Goal: Task Accomplishment & Management: Manage account settings

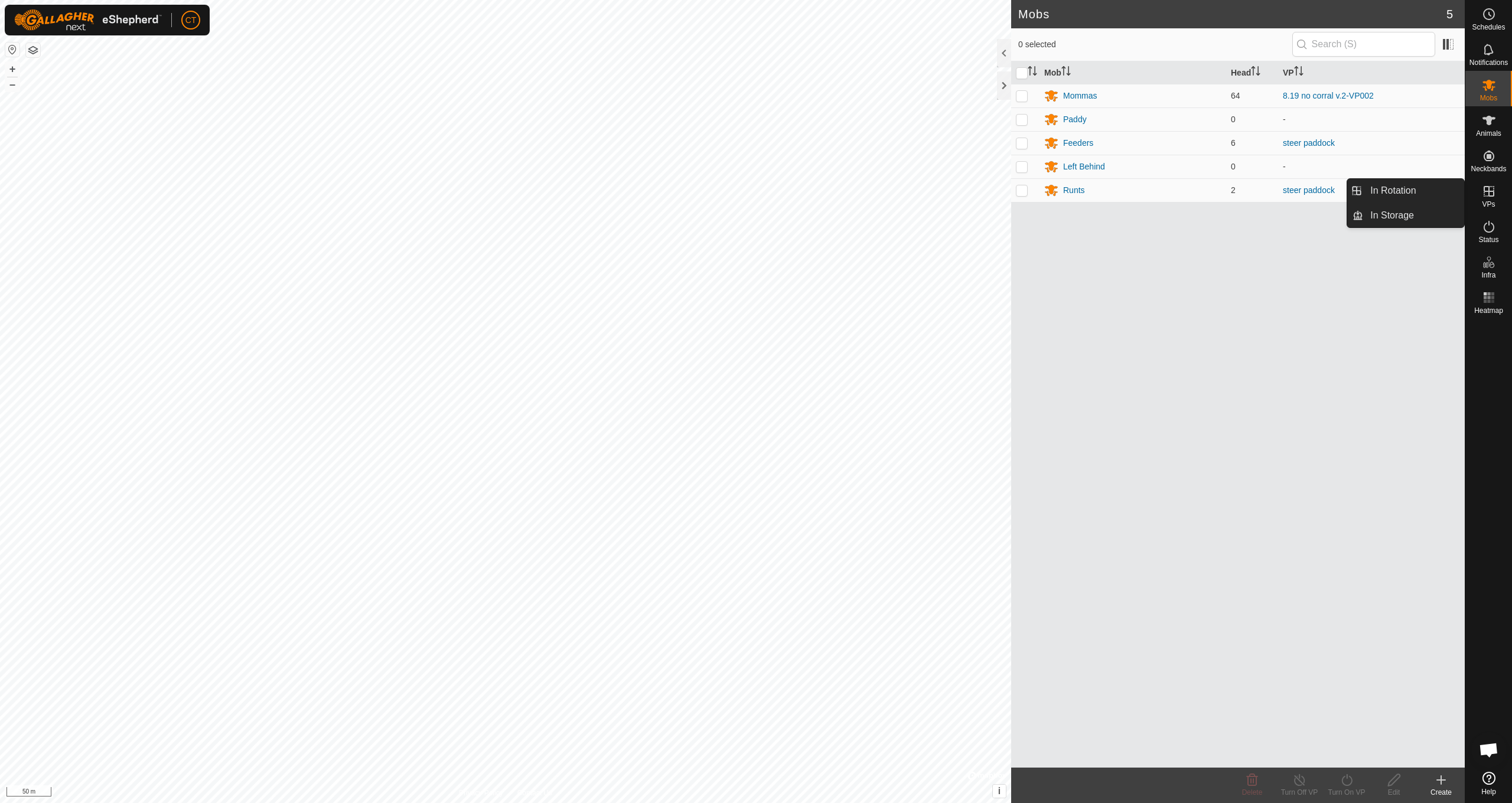
click at [1494, 197] on icon at bounding box center [1489, 191] width 14 height 14
click at [1491, 197] on icon at bounding box center [1489, 191] width 14 height 14
drag, startPoint x: 1464, startPoint y: 195, endPoint x: 1437, endPoint y: 192, distance: 27.2
click at [1437, 192] on link "In Rotation" at bounding box center [1414, 190] width 101 height 24
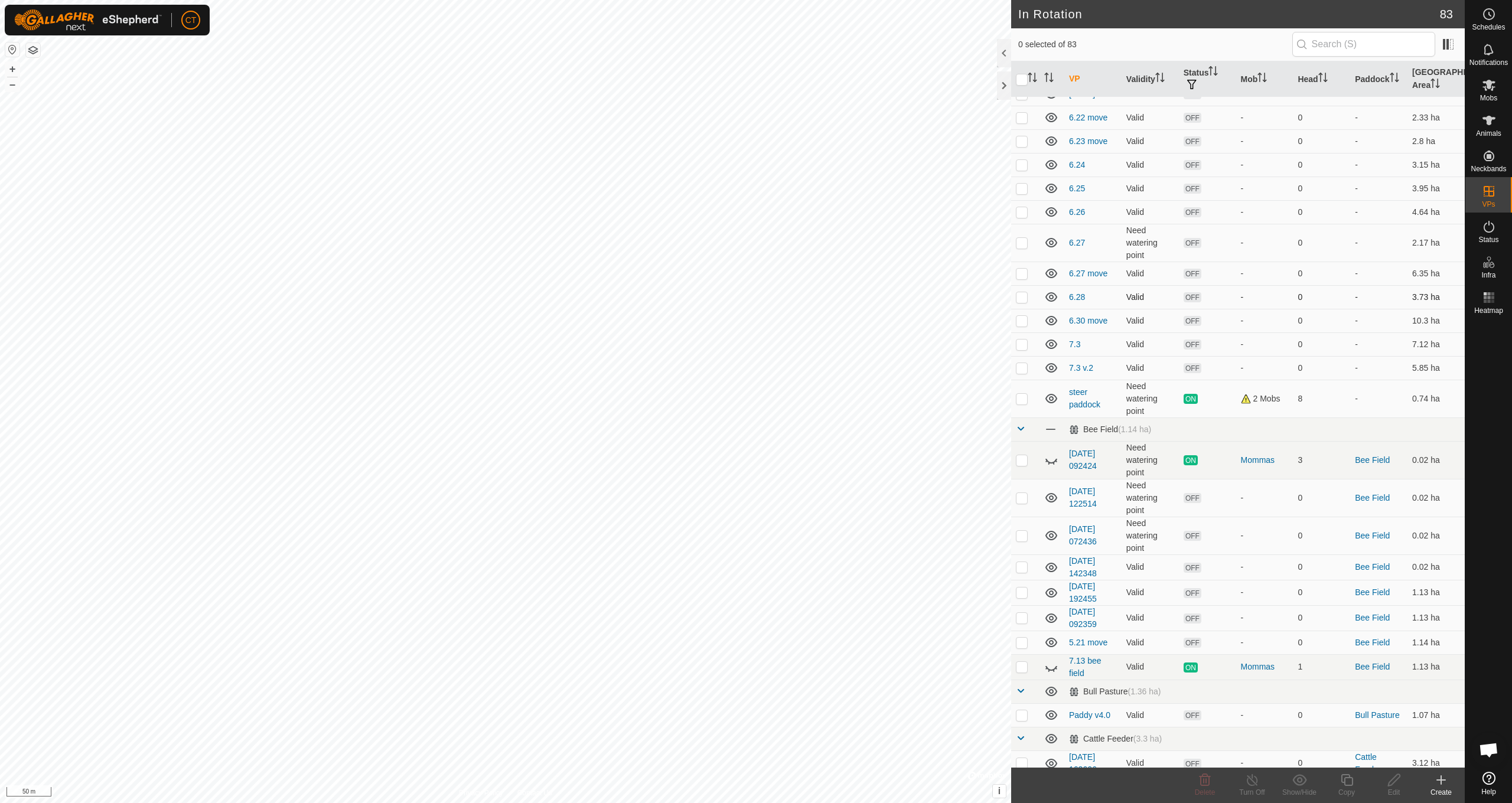
scroll to position [315, 0]
click at [1021, 460] on p-checkbox at bounding box center [1022, 458] width 12 height 9
click at [1021, 459] on p-checkbox at bounding box center [1022, 458] width 12 height 9
click at [1022, 459] on p-checkbox at bounding box center [1022, 458] width 12 height 9
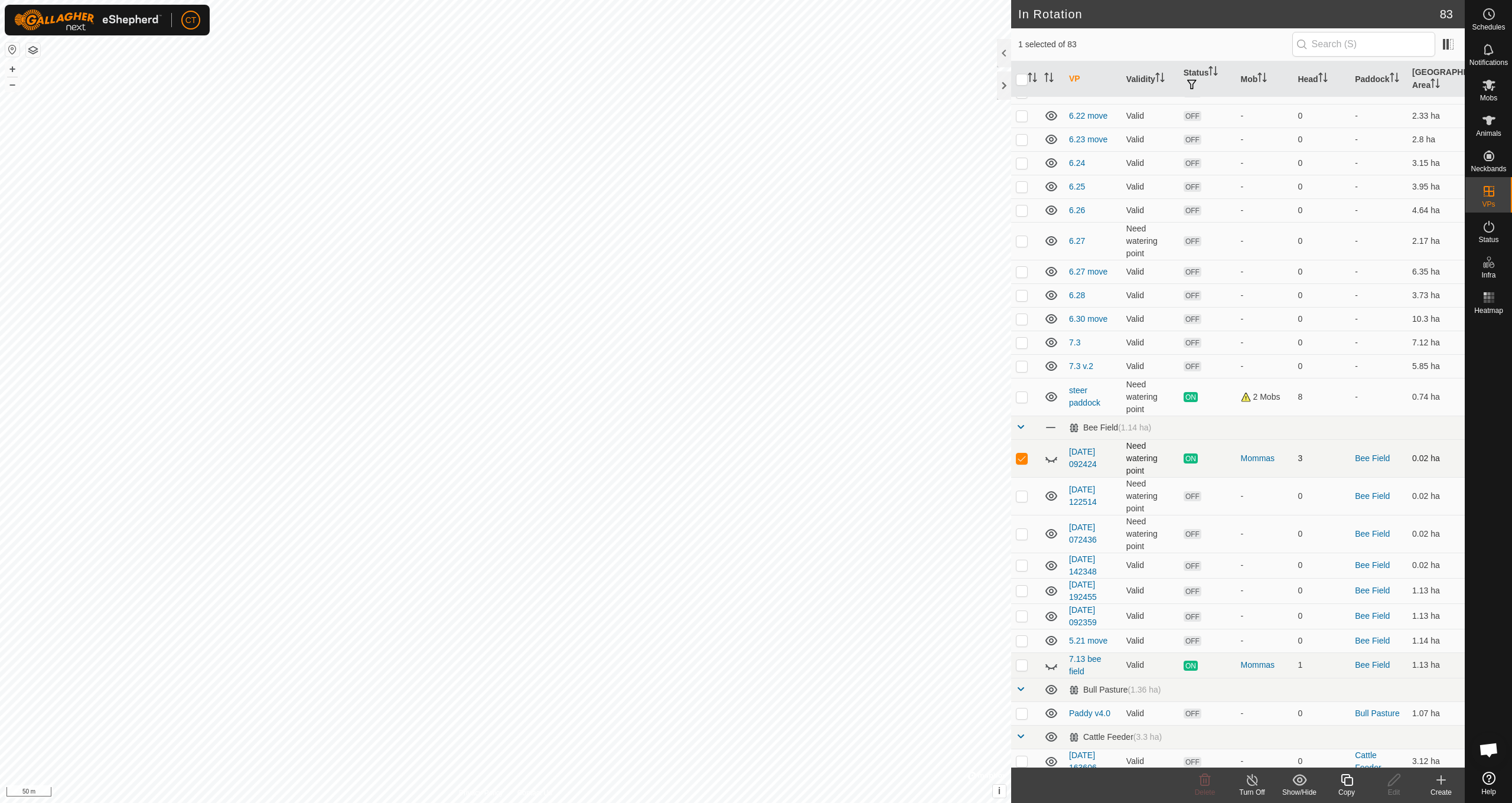
checkbox input "false"
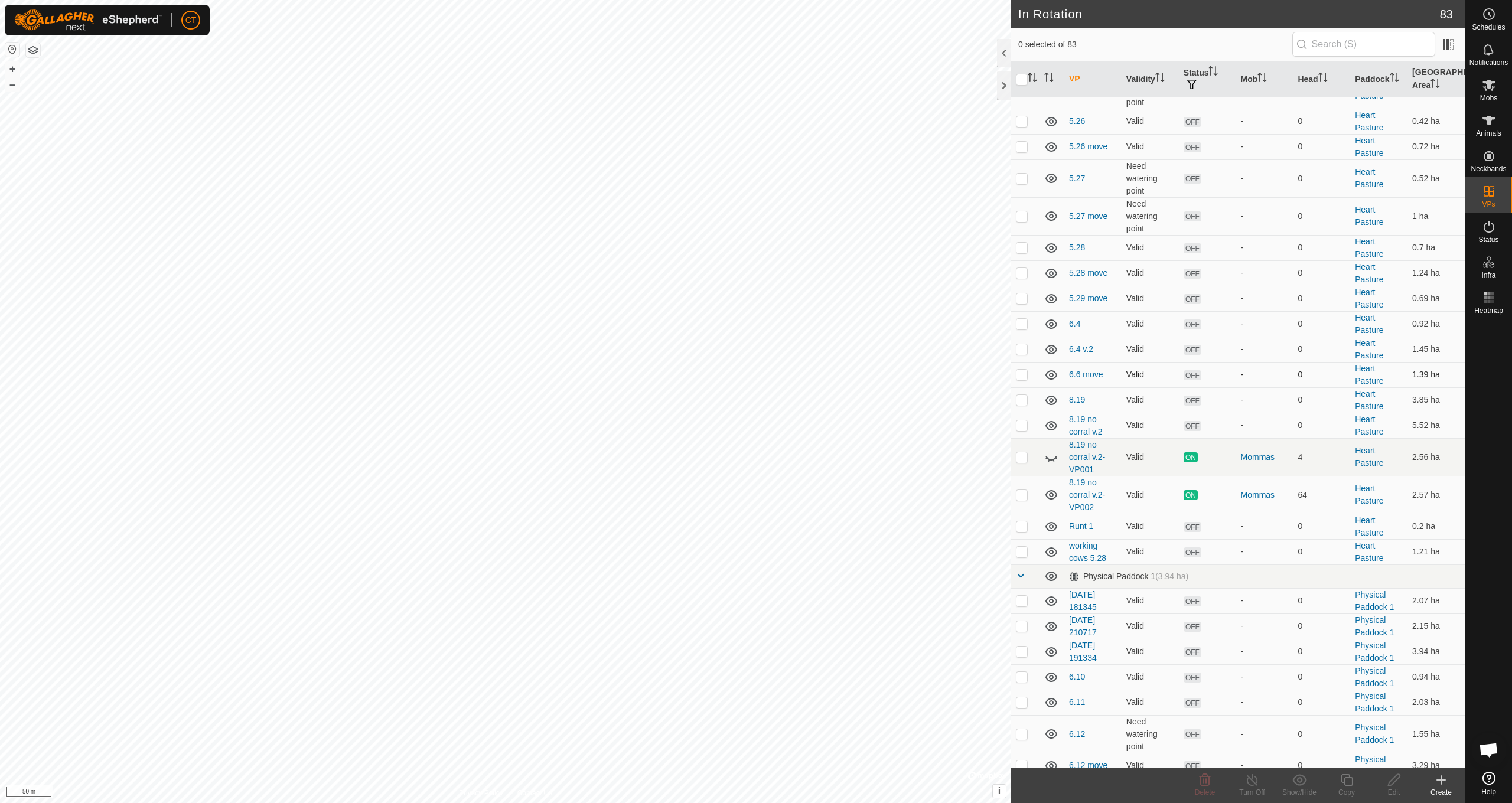
scroll to position [1737, 0]
click at [1024, 493] on p-checkbox at bounding box center [1022, 494] width 12 height 9
checkbox input "true"
click at [1343, 781] on icon at bounding box center [1347, 780] width 15 height 14
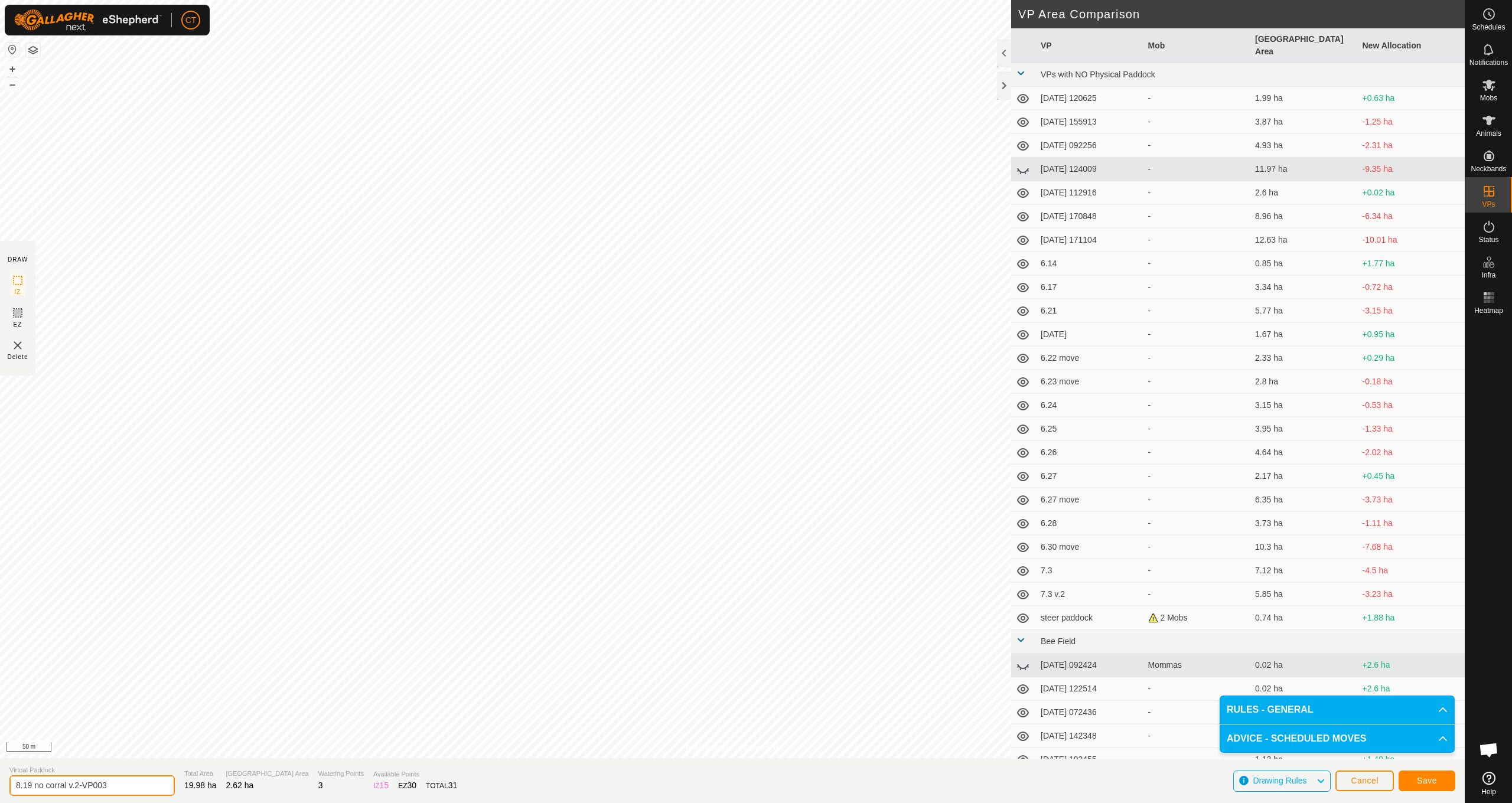
click at [120, 785] on input "8.19 no corral v.2-VP003" at bounding box center [92, 786] width 165 height 21
type input "8"
type input "[DATE]"
click at [1425, 785] on button "Save" at bounding box center [1427, 781] width 57 height 21
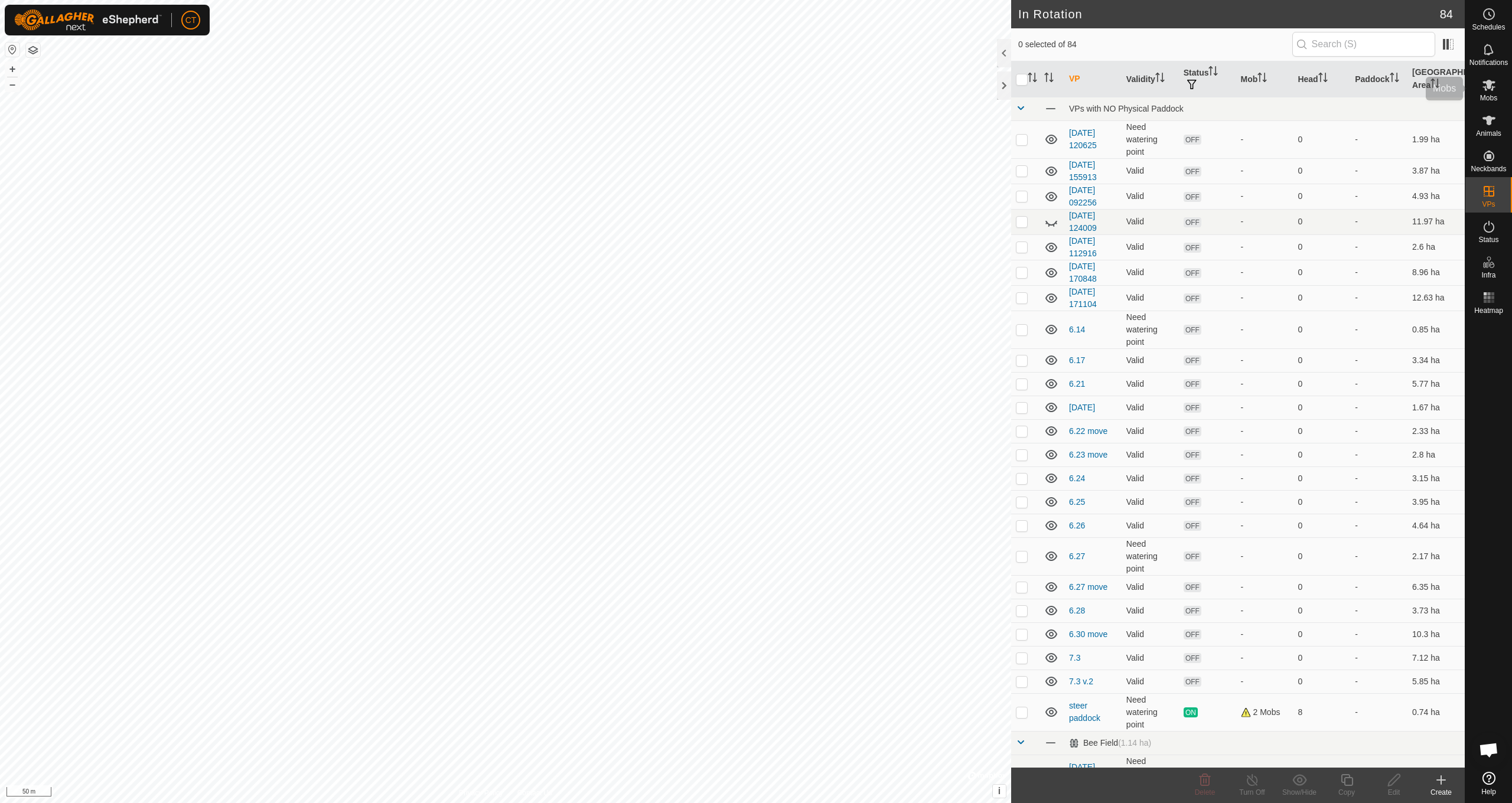
click at [1486, 93] on es-mob-svg-icon at bounding box center [1488, 85] width 21 height 19
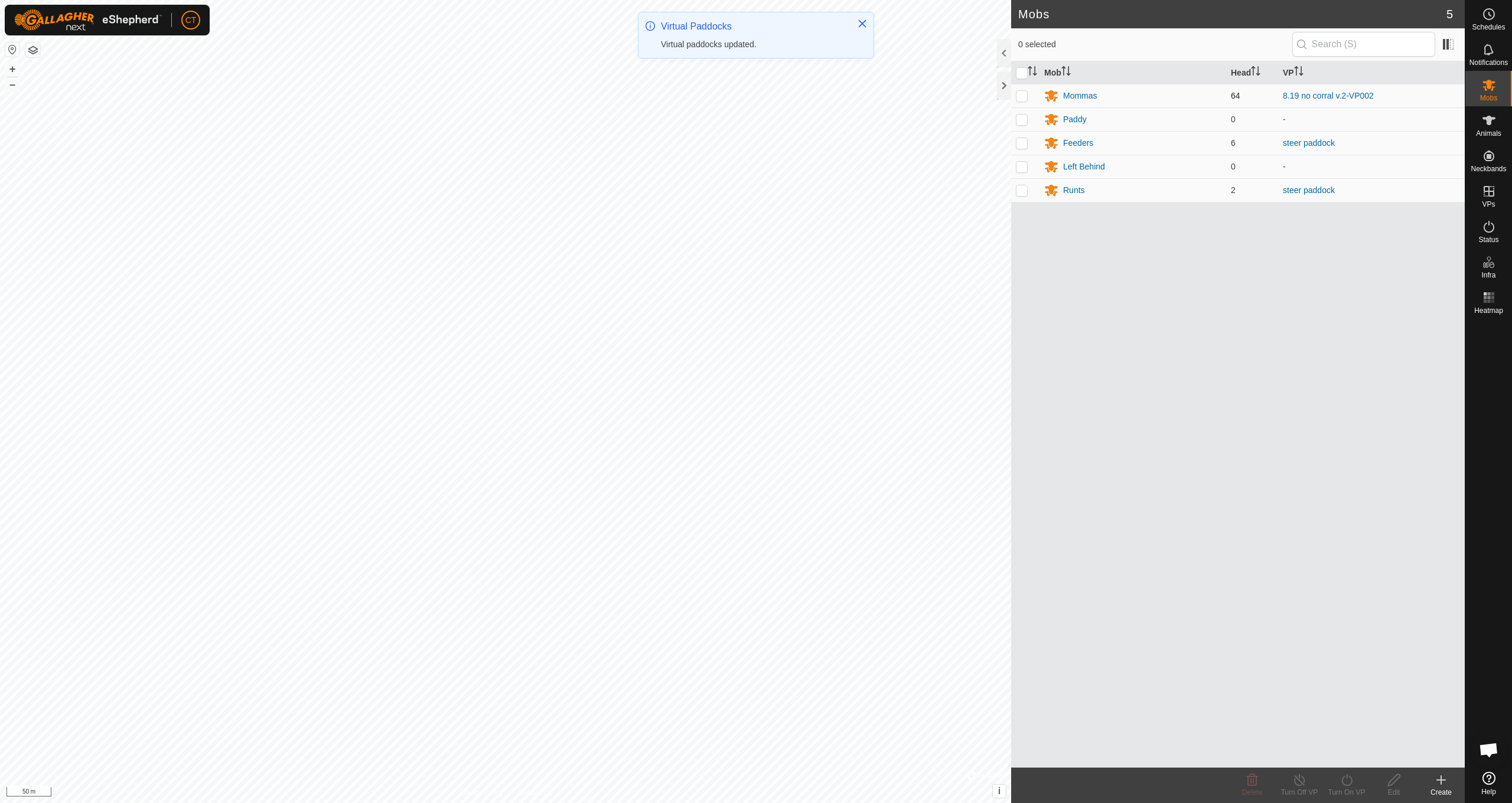
click at [1023, 100] on p-checkbox at bounding box center [1022, 96] width 12 height 9
checkbox input "true"
click at [1343, 786] on icon at bounding box center [1347, 780] width 15 height 14
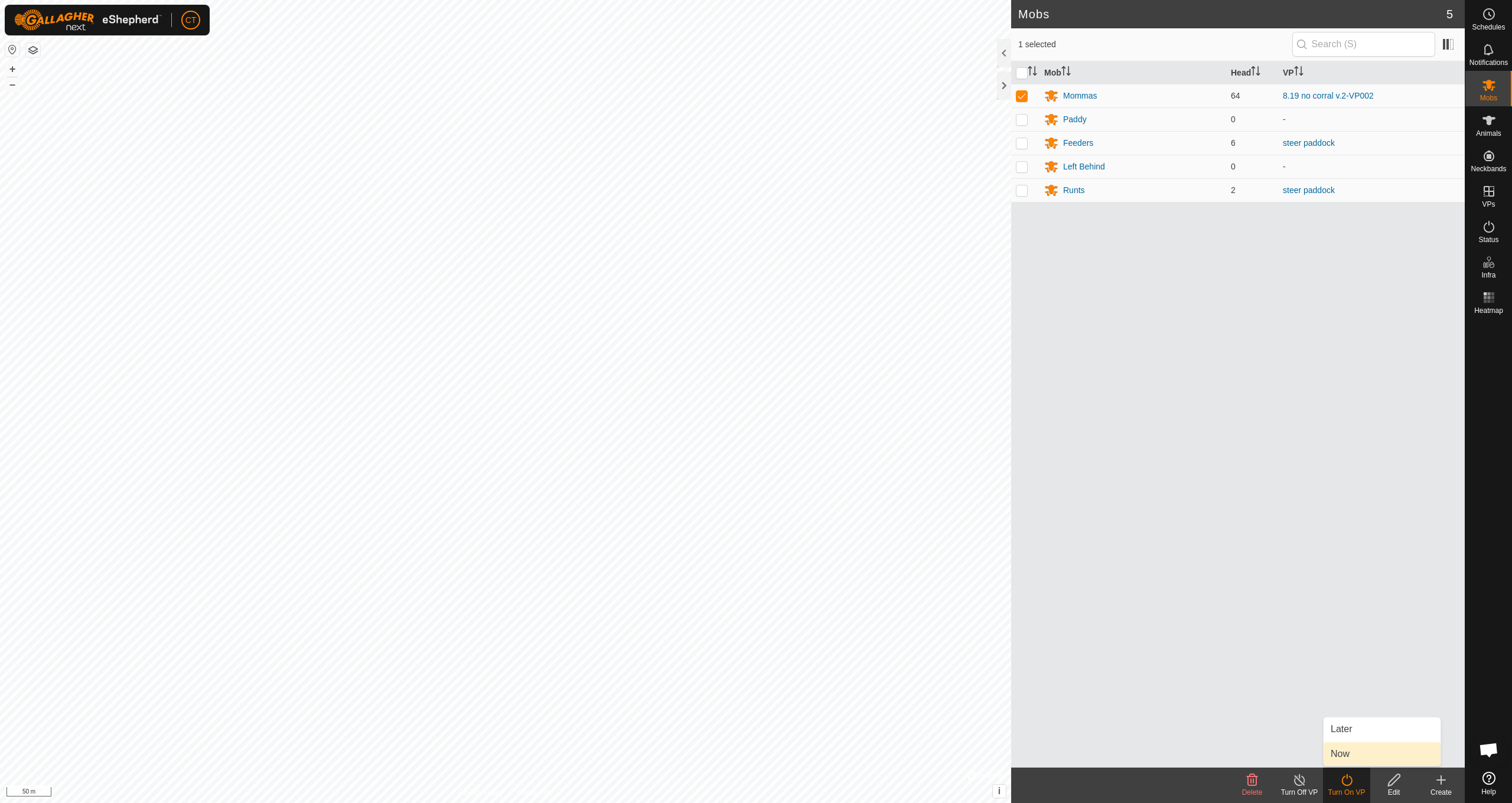
click at [1346, 752] on link "Now" at bounding box center [1382, 754] width 117 height 24
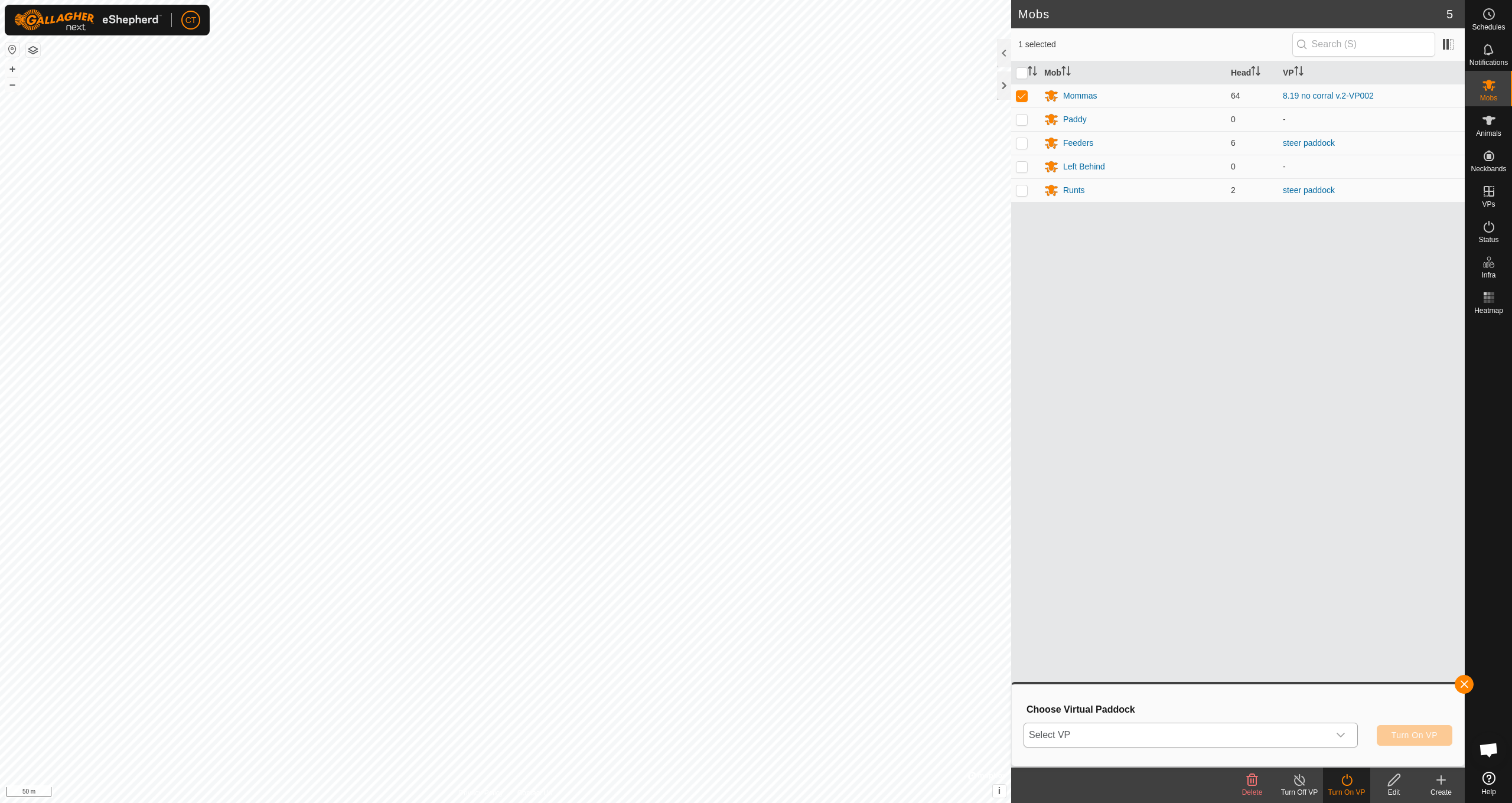
click at [1199, 741] on span "Select VP" at bounding box center [1176, 735] width 304 height 24
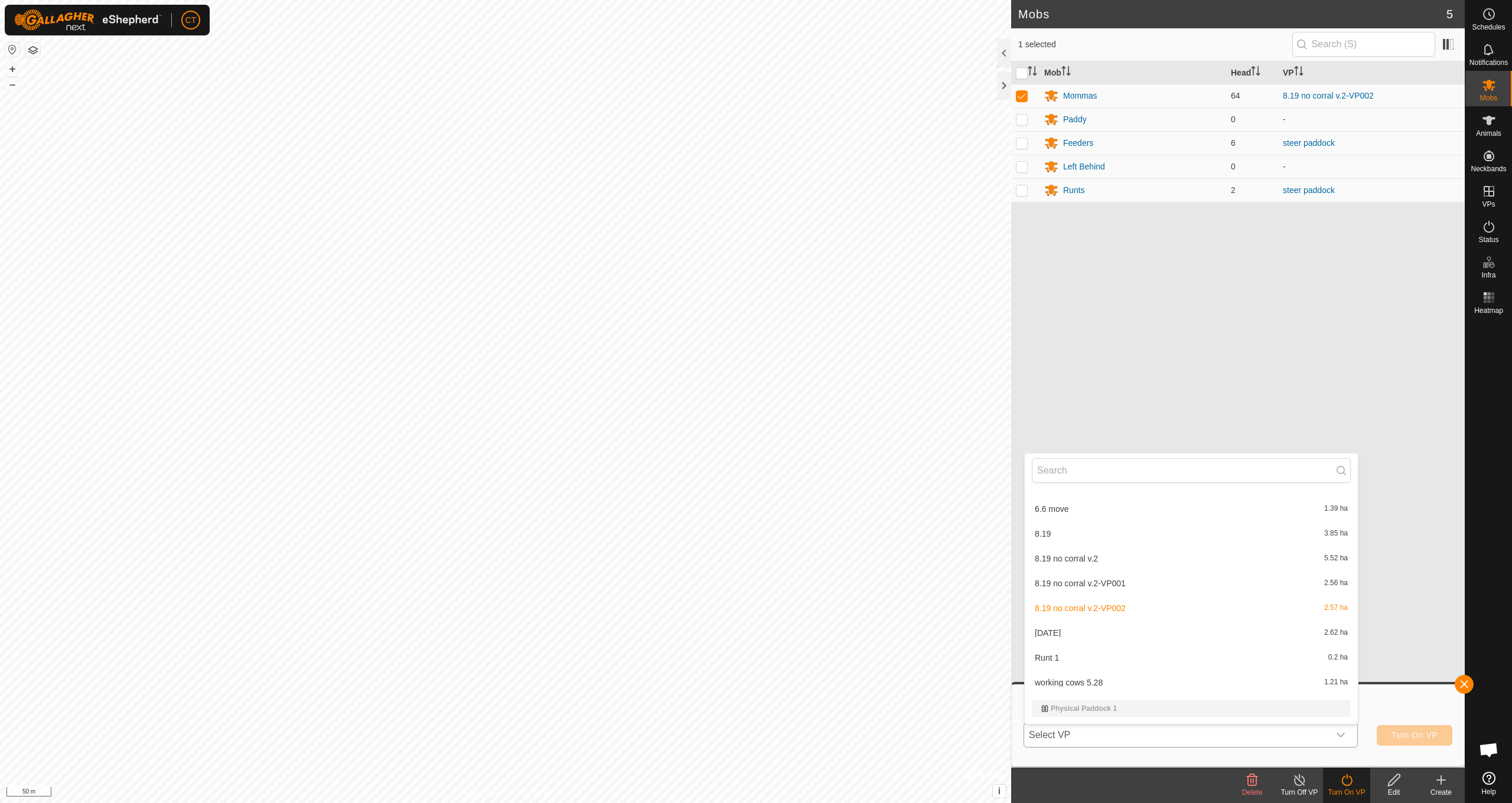
click at [1085, 639] on li "[DATE] 2.62 ha" at bounding box center [1191, 633] width 333 height 24
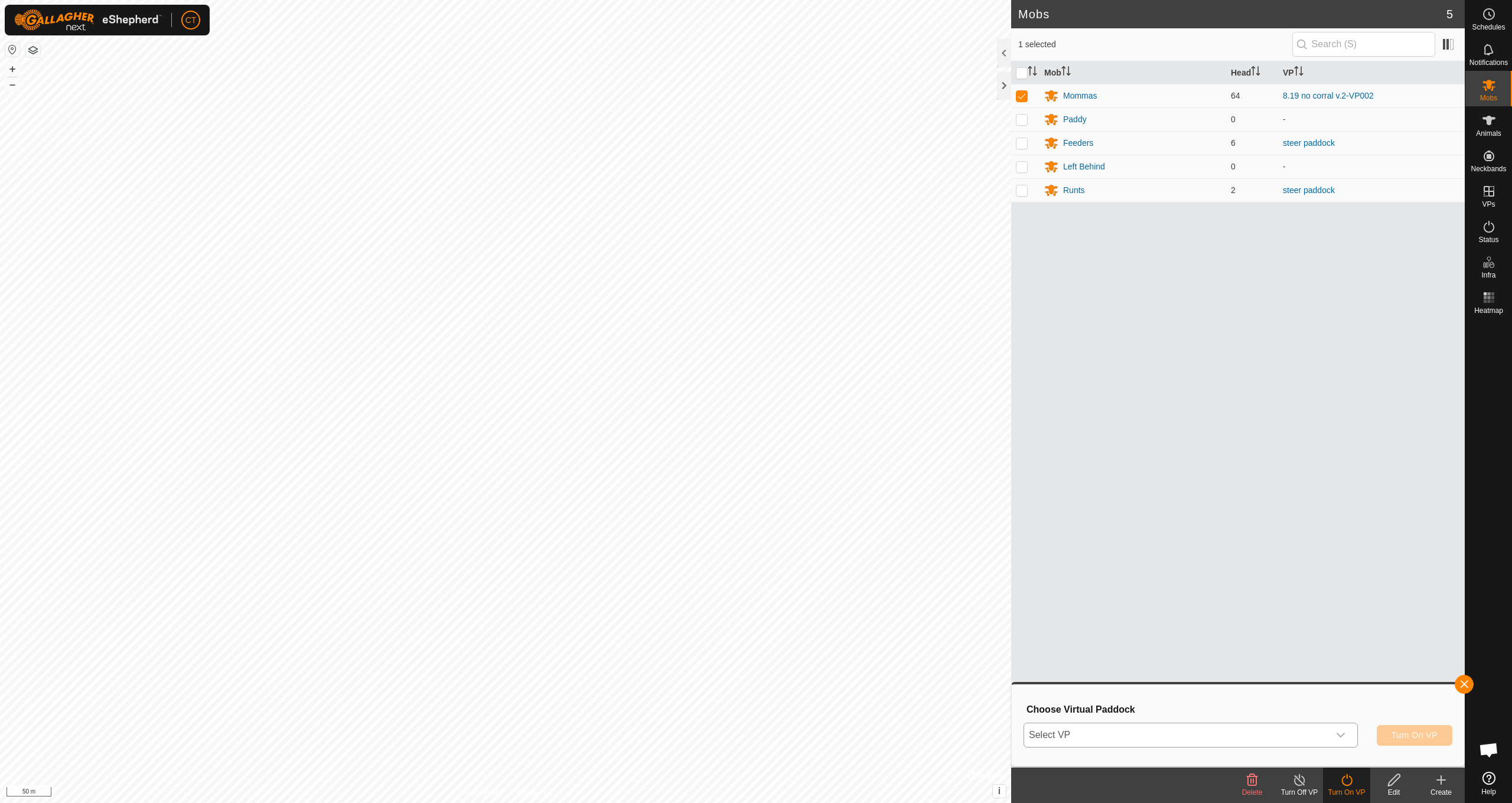
scroll to position [1736, 0]
click at [1420, 734] on span "Turn On VP" at bounding box center [1415, 735] width 46 height 9
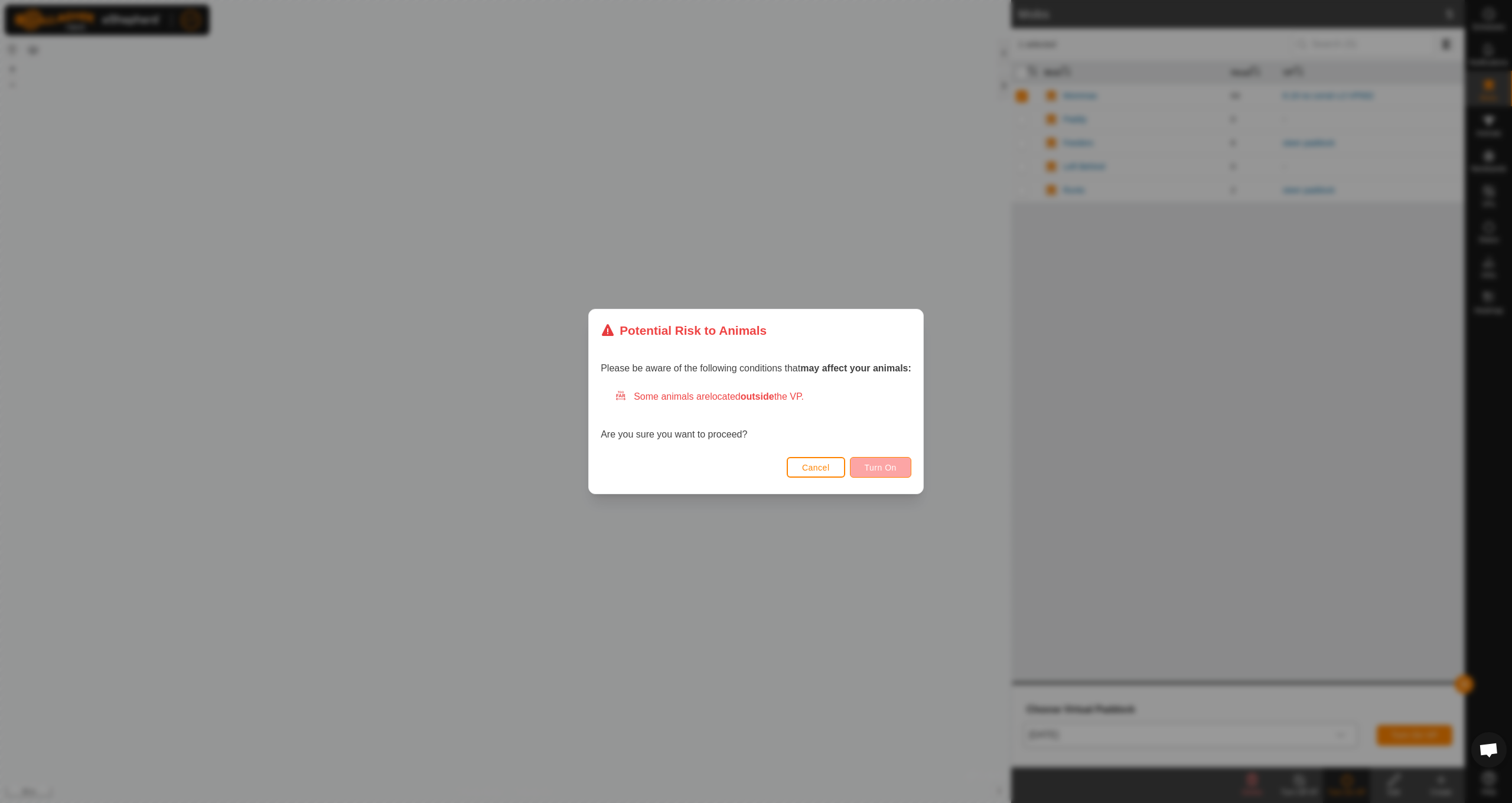
click at [869, 473] on button "Turn On" at bounding box center [881, 467] width 62 height 21
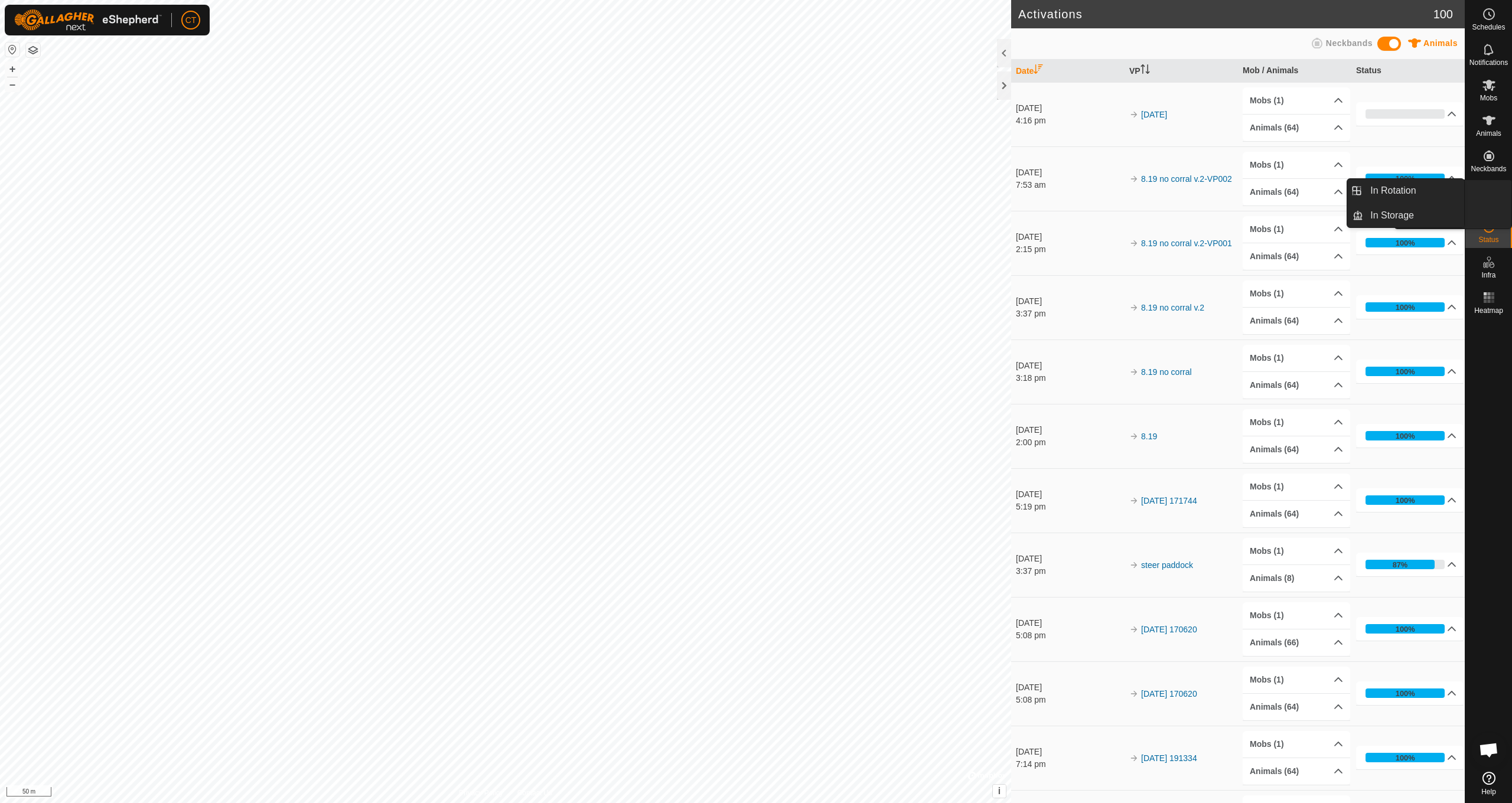
click at [1495, 204] on span "VPs" at bounding box center [1488, 204] width 13 height 7
click at [1487, 192] on icon at bounding box center [1489, 191] width 14 height 14
click at [1414, 181] on link "In Rotation" at bounding box center [1414, 190] width 101 height 24
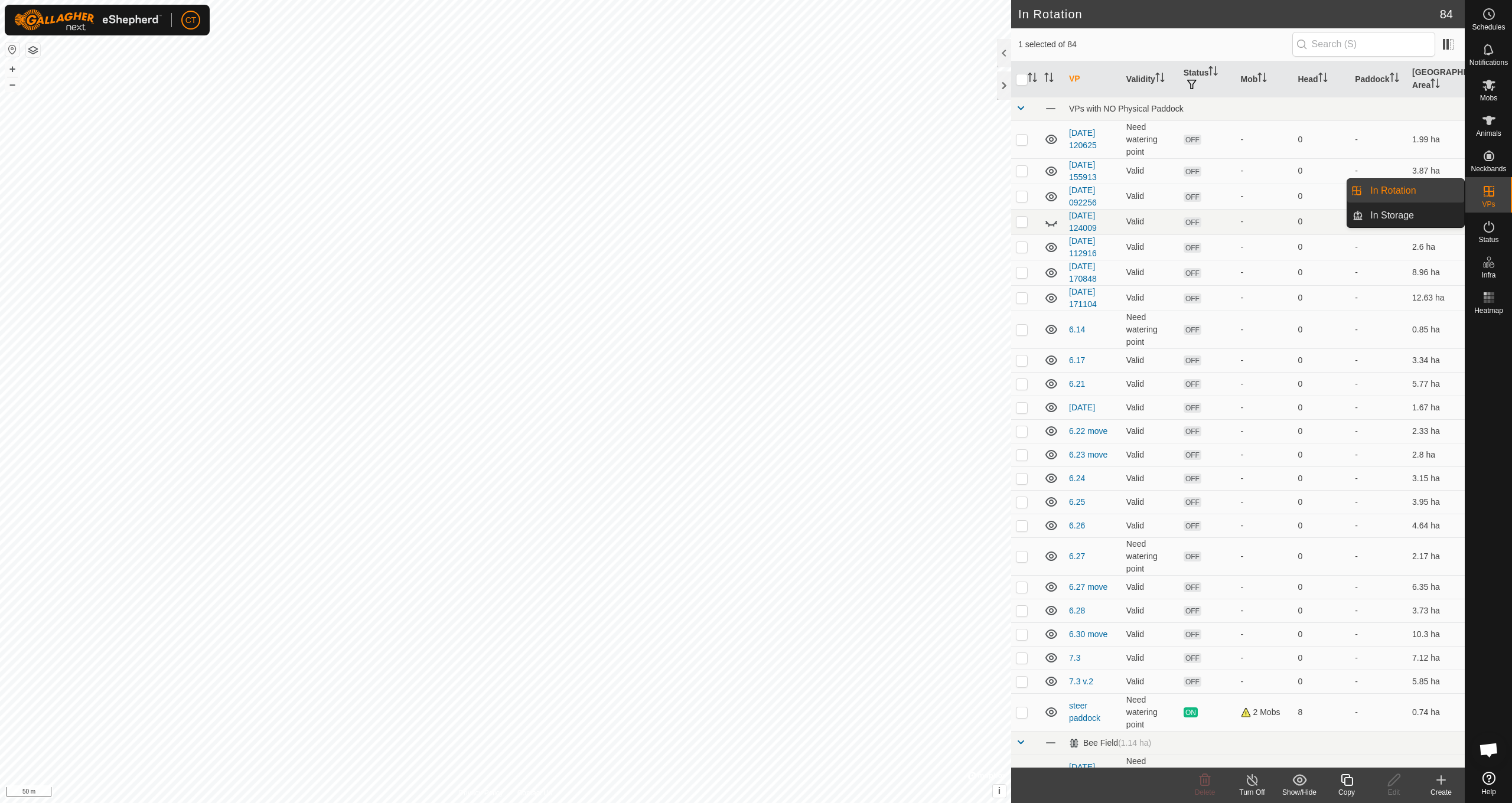
drag, startPoint x: 1399, startPoint y: 194, endPoint x: 1503, endPoint y: 197, distance: 104.0
click at [1399, 194] on td "-" at bounding box center [1378, 196] width 57 height 25
click at [1017, 141] on p-checkbox at bounding box center [1022, 139] width 12 height 9
checkbox input "true"
click at [1026, 172] on p-checkbox at bounding box center [1022, 171] width 12 height 9
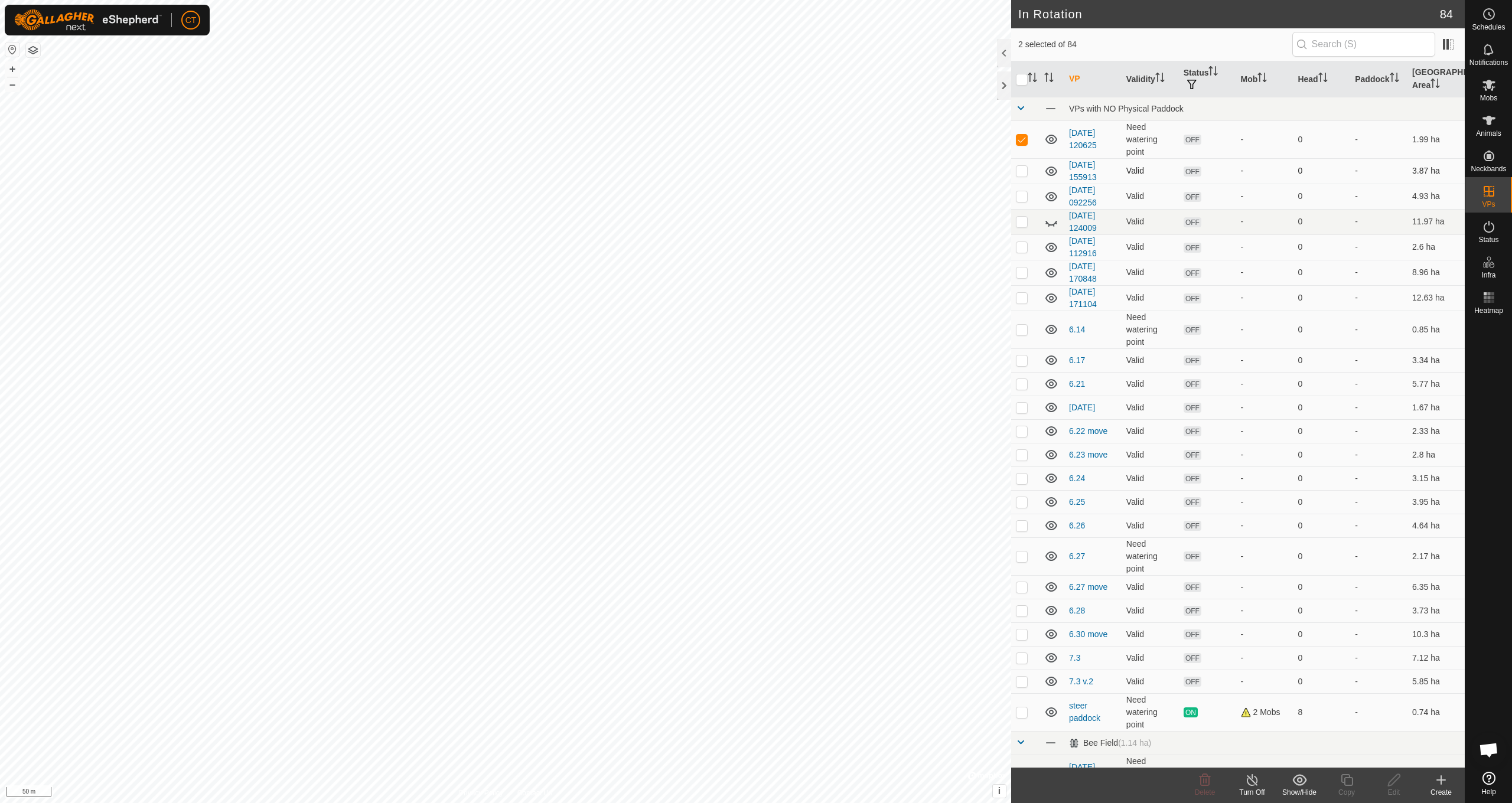
checkbox input "true"
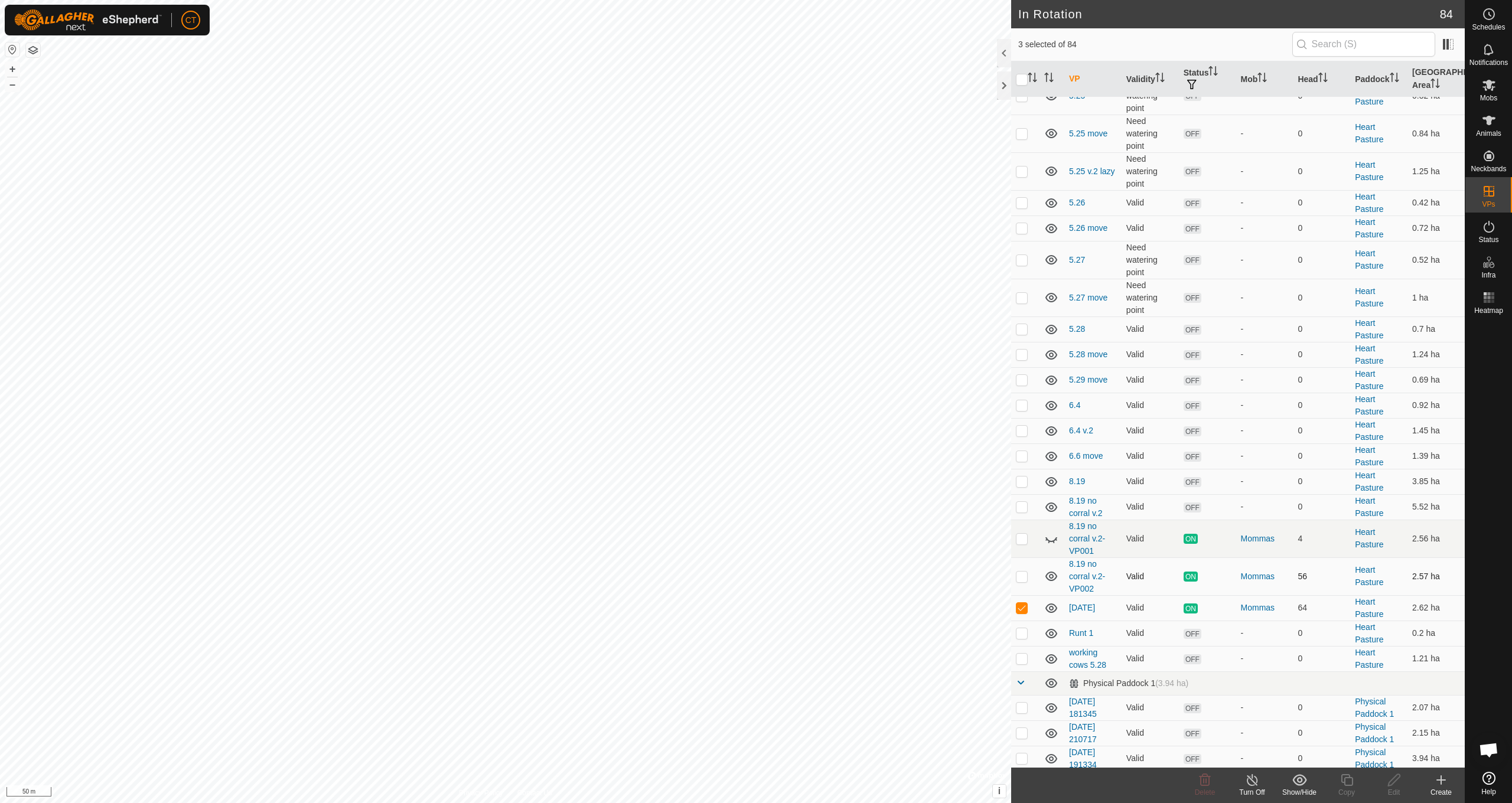
scroll to position [1656, 0]
drag, startPoint x: 1022, startPoint y: 608, endPoint x: 1028, endPoint y: 600, distance: 10.0
click at [1022, 608] on p-checkbox at bounding box center [1022, 607] width 12 height 9
checkbox input "false"
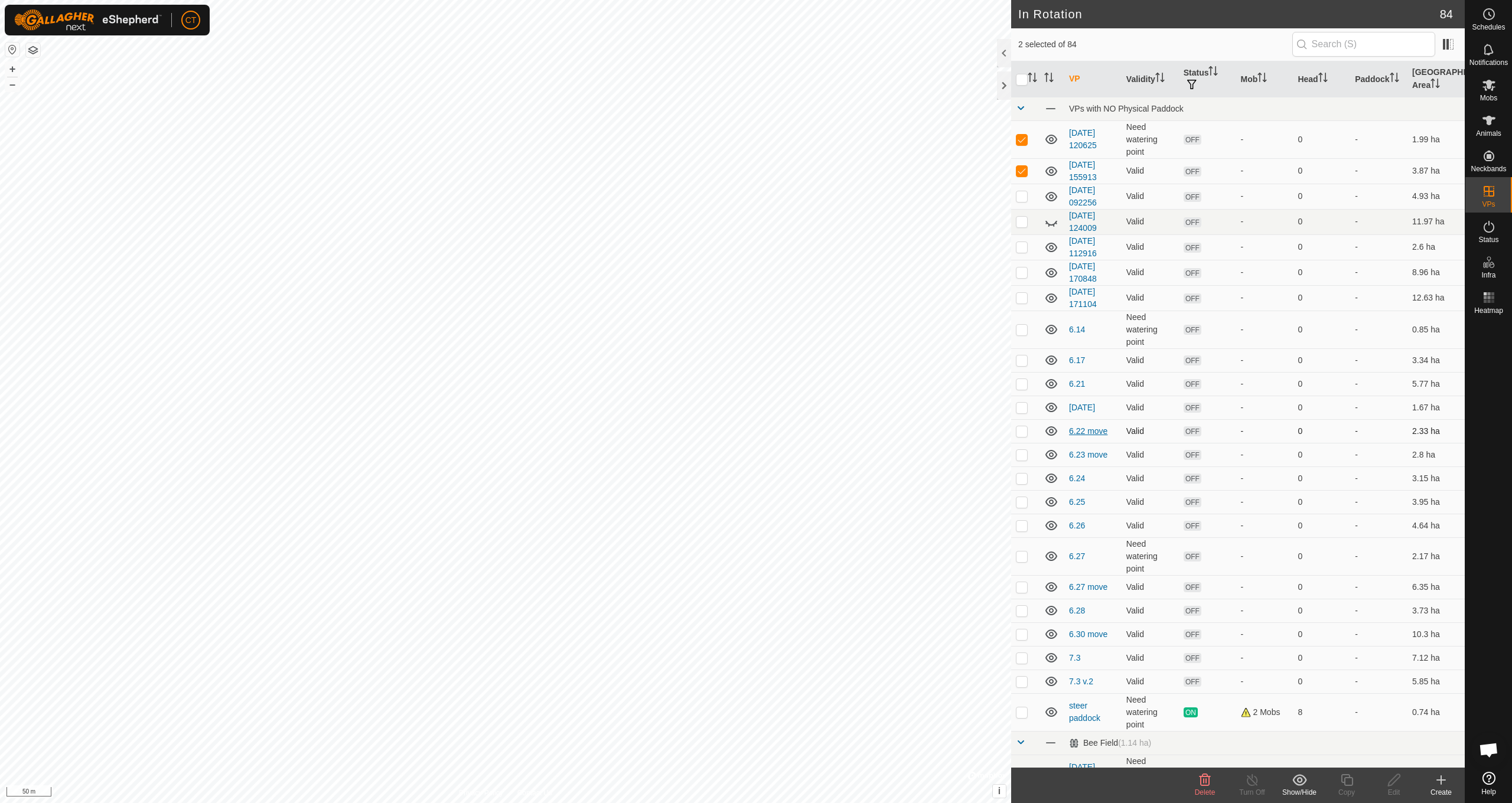
scroll to position [0, 0]
click at [1023, 197] on p-checkbox at bounding box center [1022, 196] width 12 height 9
checkbox input "true"
click at [1022, 223] on p-checkbox at bounding box center [1022, 221] width 12 height 9
checkbox input "true"
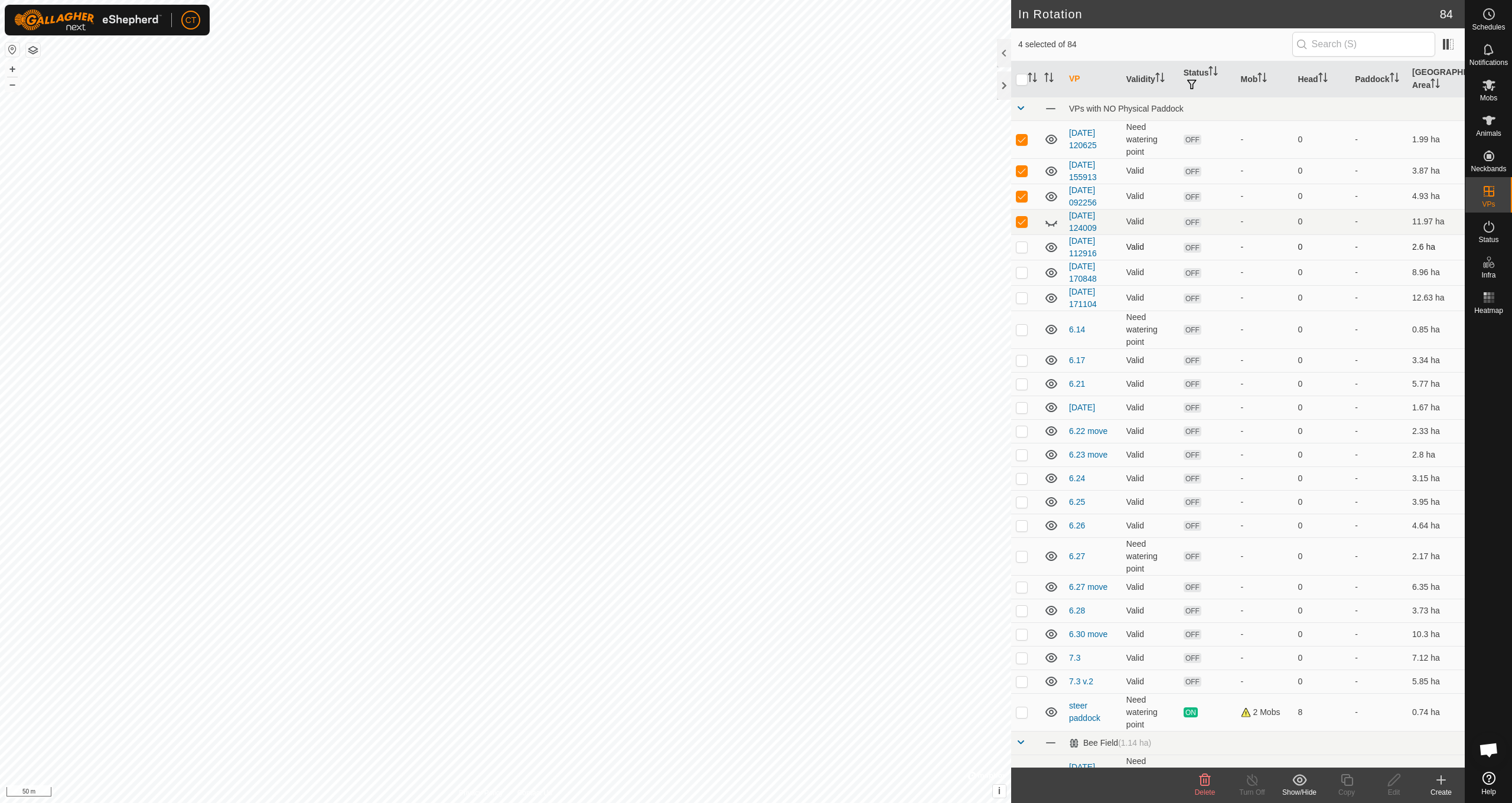
click at [1023, 248] on p-checkbox at bounding box center [1022, 247] width 12 height 9
checkbox input "true"
click at [1024, 276] on p-checkbox at bounding box center [1022, 272] width 12 height 9
checkbox input "true"
click at [1024, 297] on p-checkbox at bounding box center [1022, 297] width 12 height 9
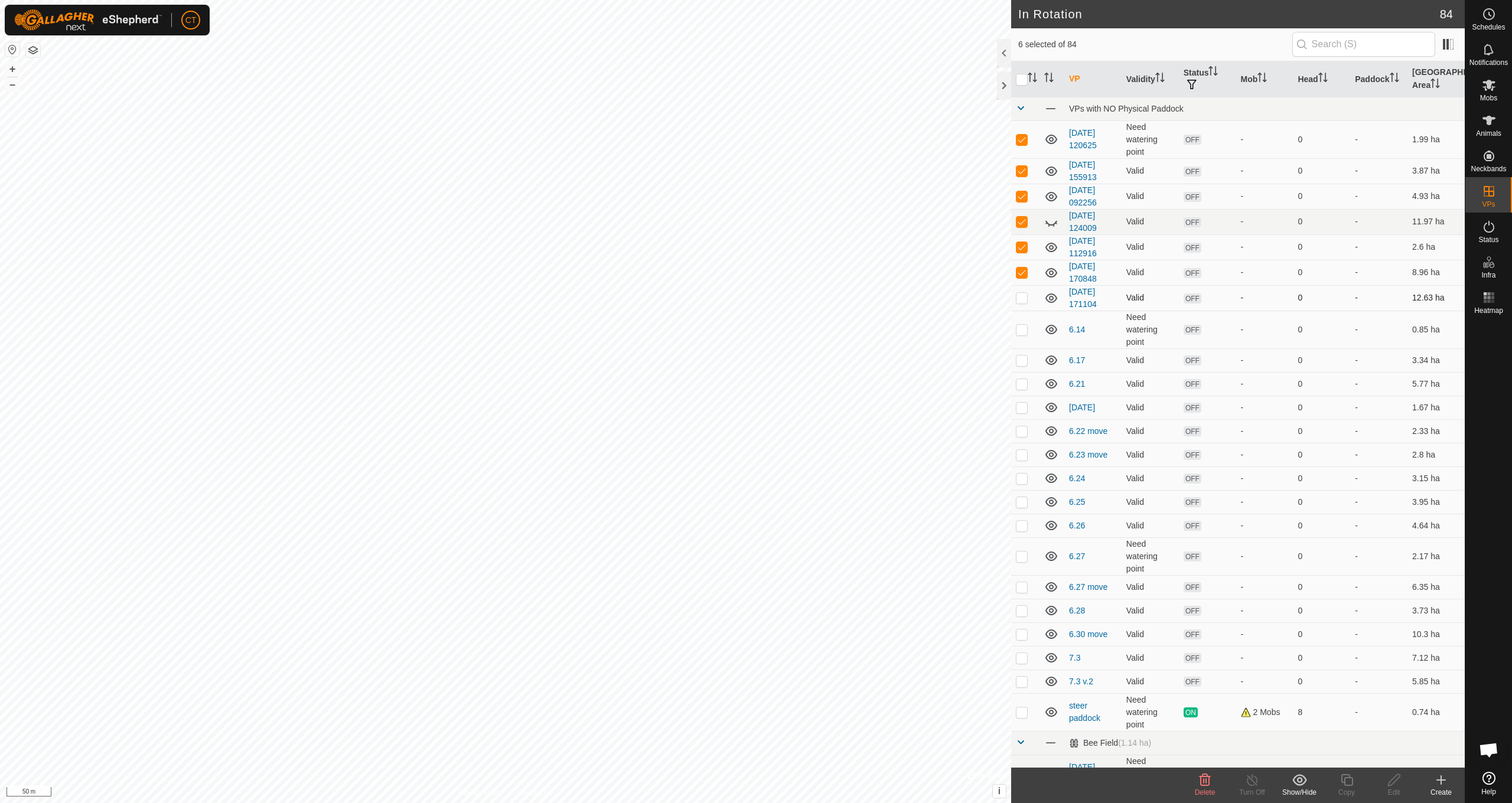
checkbox input "true"
click at [1025, 334] on p-checkbox at bounding box center [1022, 330] width 12 height 9
checkbox input "true"
click at [1022, 362] on p-checkbox at bounding box center [1022, 360] width 12 height 9
checkbox input "true"
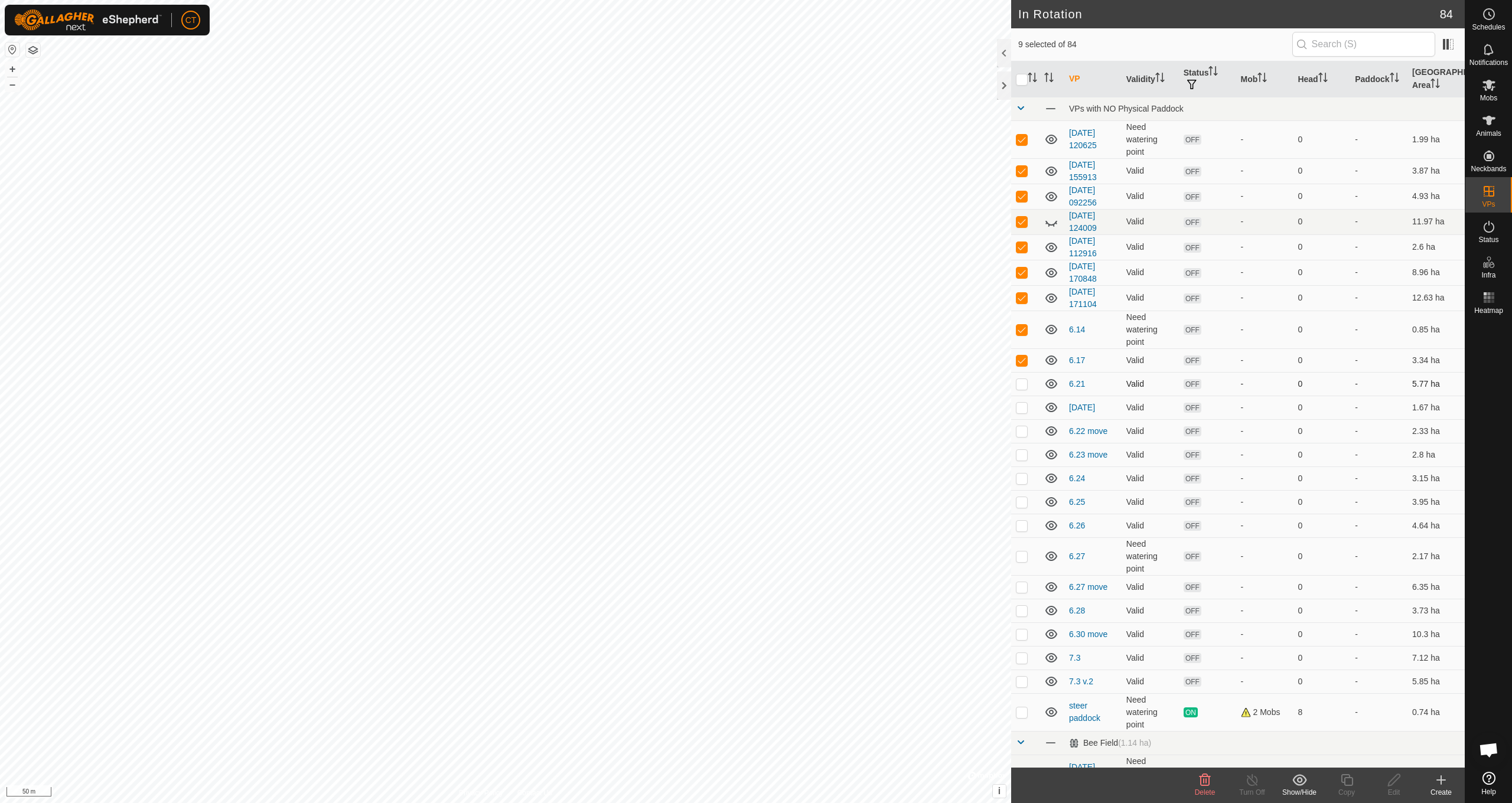
click at [1026, 387] on p-checkbox at bounding box center [1022, 384] width 12 height 9
checkbox input "true"
drag, startPoint x: 1021, startPoint y: 412, endPoint x: 1023, endPoint y: 430, distance: 18.1
click at [1021, 412] on p-checkbox at bounding box center [1022, 407] width 12 height 9
checkbox input "true"
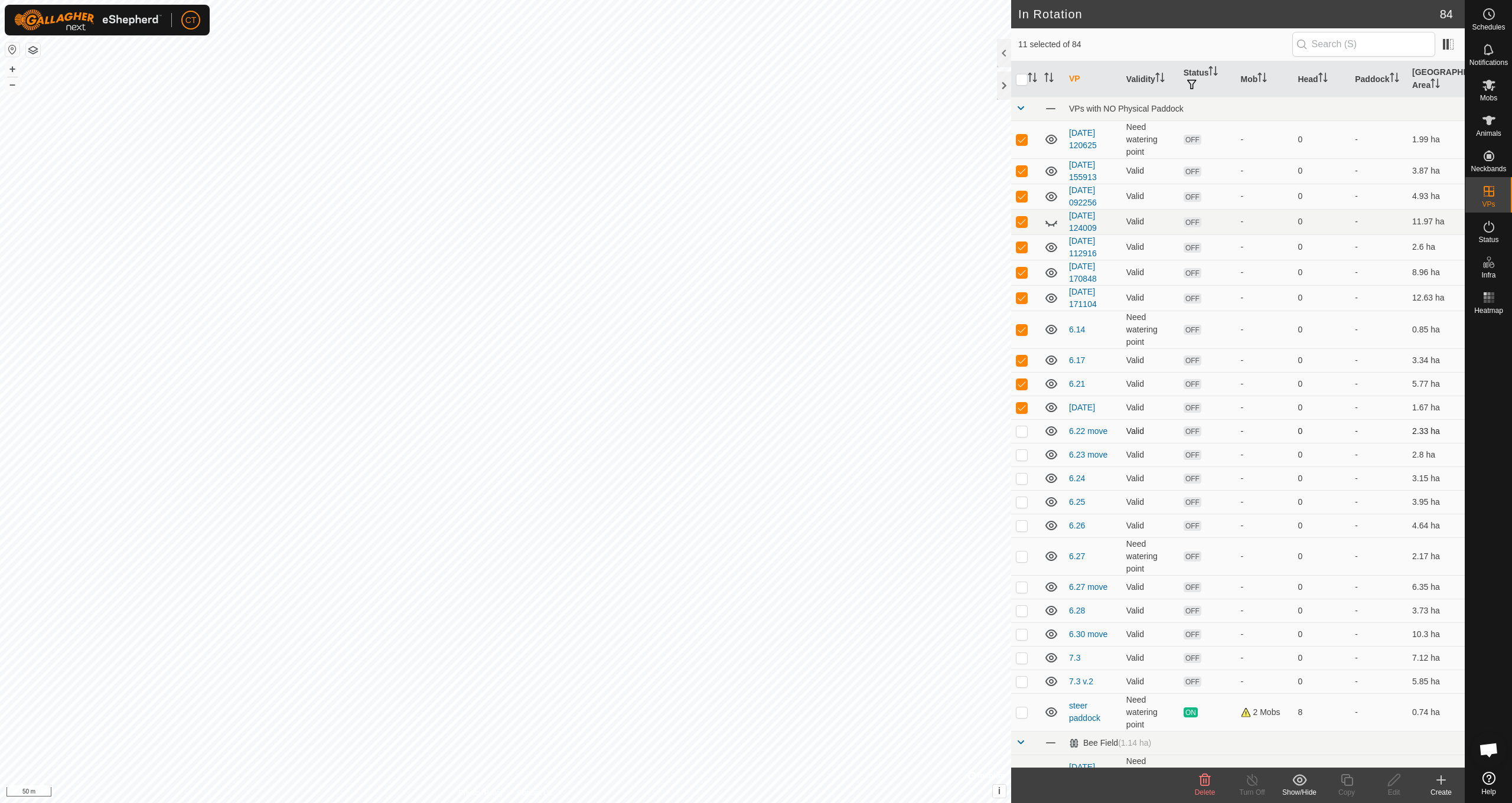
click at [1025, 435] on p-checkbox at bounding box center [1022, 431] width 12 height 9
checkbox input "true"
click at [1022, 456] on p-checkbox at bounding box center [1022, 454] width 12 height 9
checkbox input "true"
click at [1024, 480] on p-checkbox at bounding box center [1022, 478] width 12 height 9
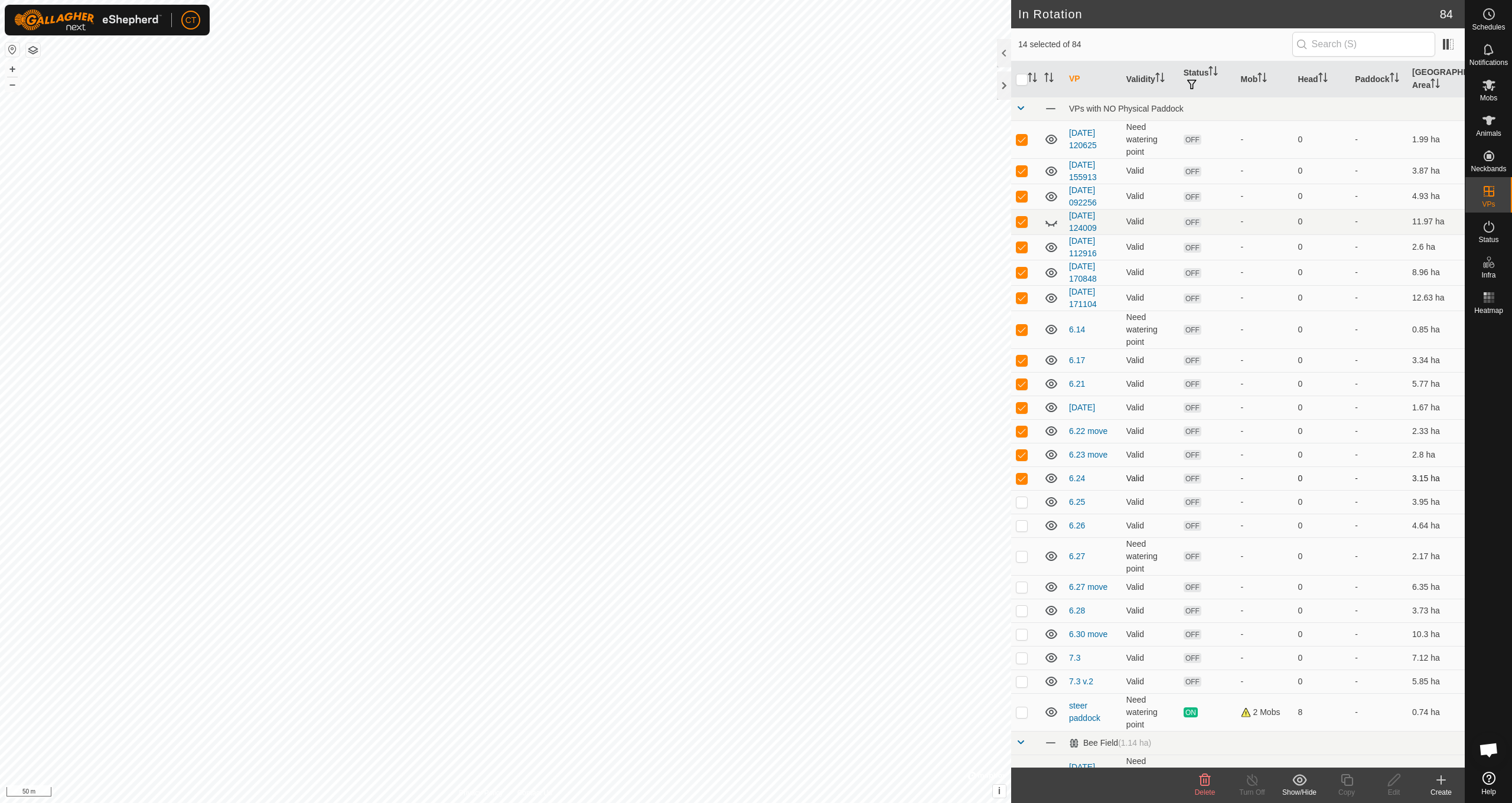
checkbox input "true"
drag, startPoint x: 1022, startPoint y: 503, endPoint x: 1021, endPoint y: 515, distance: 12.0
click at [1022, 503] on p-checkbox at bounding box center [1022, 502] width 12 height 9
checkbox input "true"
click at [1022, 526] on p-checkbox at bounding box center [1022, 526] width 12 height 9
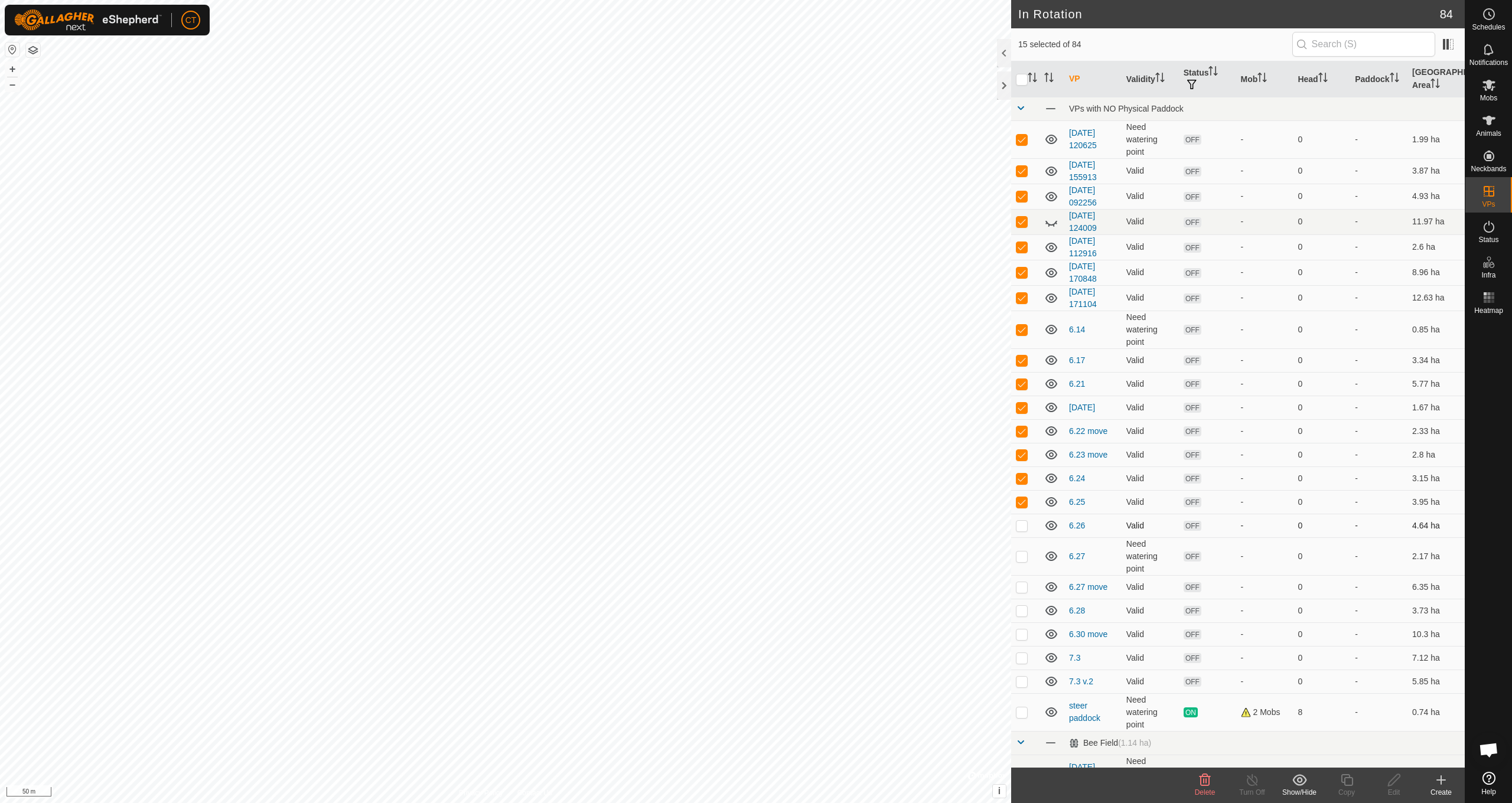
checkbox input "true"
click at [1025, 560] on p-checkbox at bounding box center [1022, 556] width 12 height 9
checkbox input "true"
click at [1022, 584] on p-checkbox at bounding box center [1022, 586] width 12 height 9
checkbox input "true"
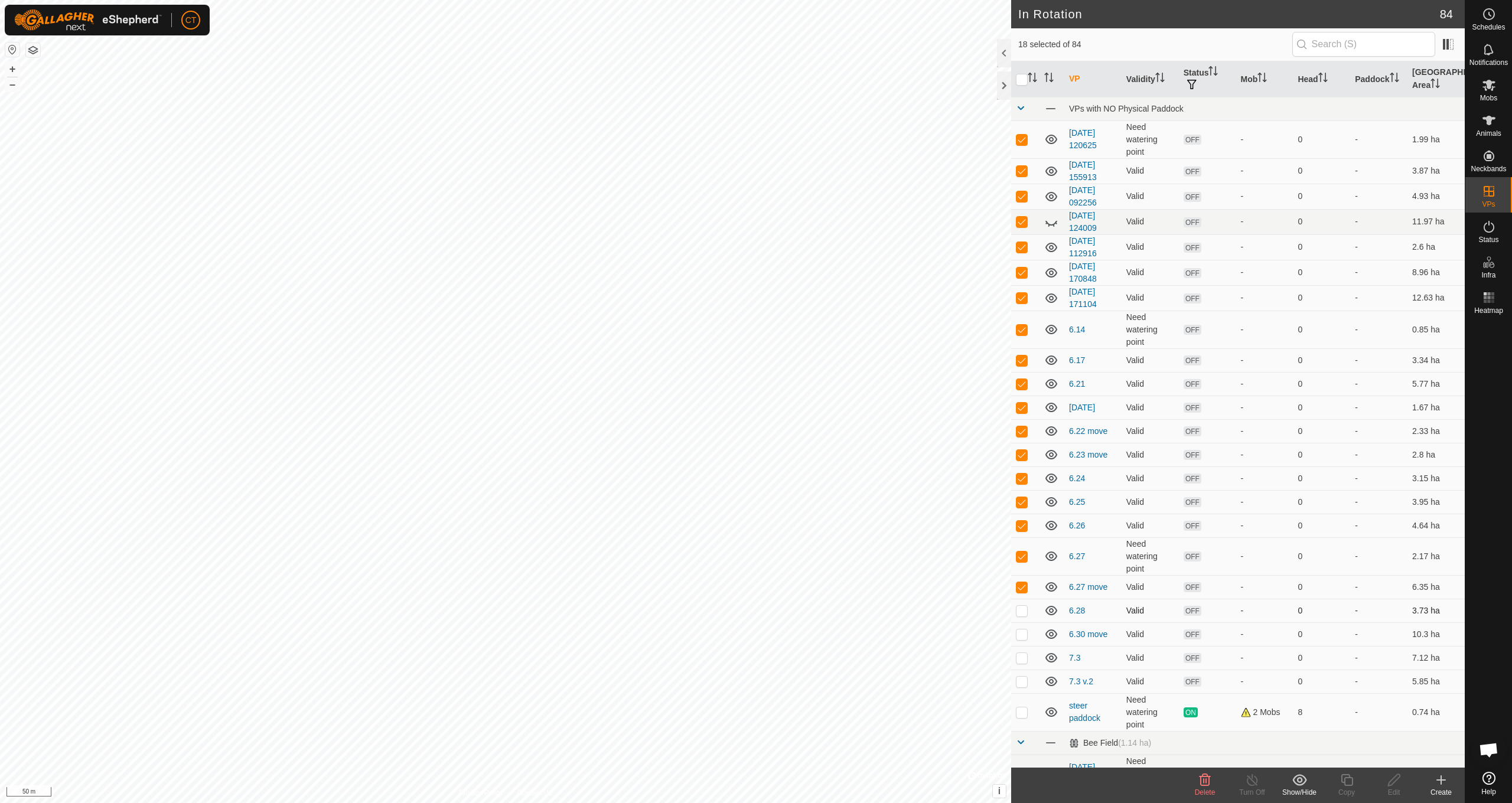
click at [1026, 614] on p-checkbox at bounding box center [1022, 610] width 12 height 9
checkbox input "true"
click at [1022, 635] on p-checkbox at bounding box center [1022, 634] width 12 height 9
checkbox input "true"
click at [1022, 659] on p-checkbox at bounding box center [1022, 658] width 12 height 9
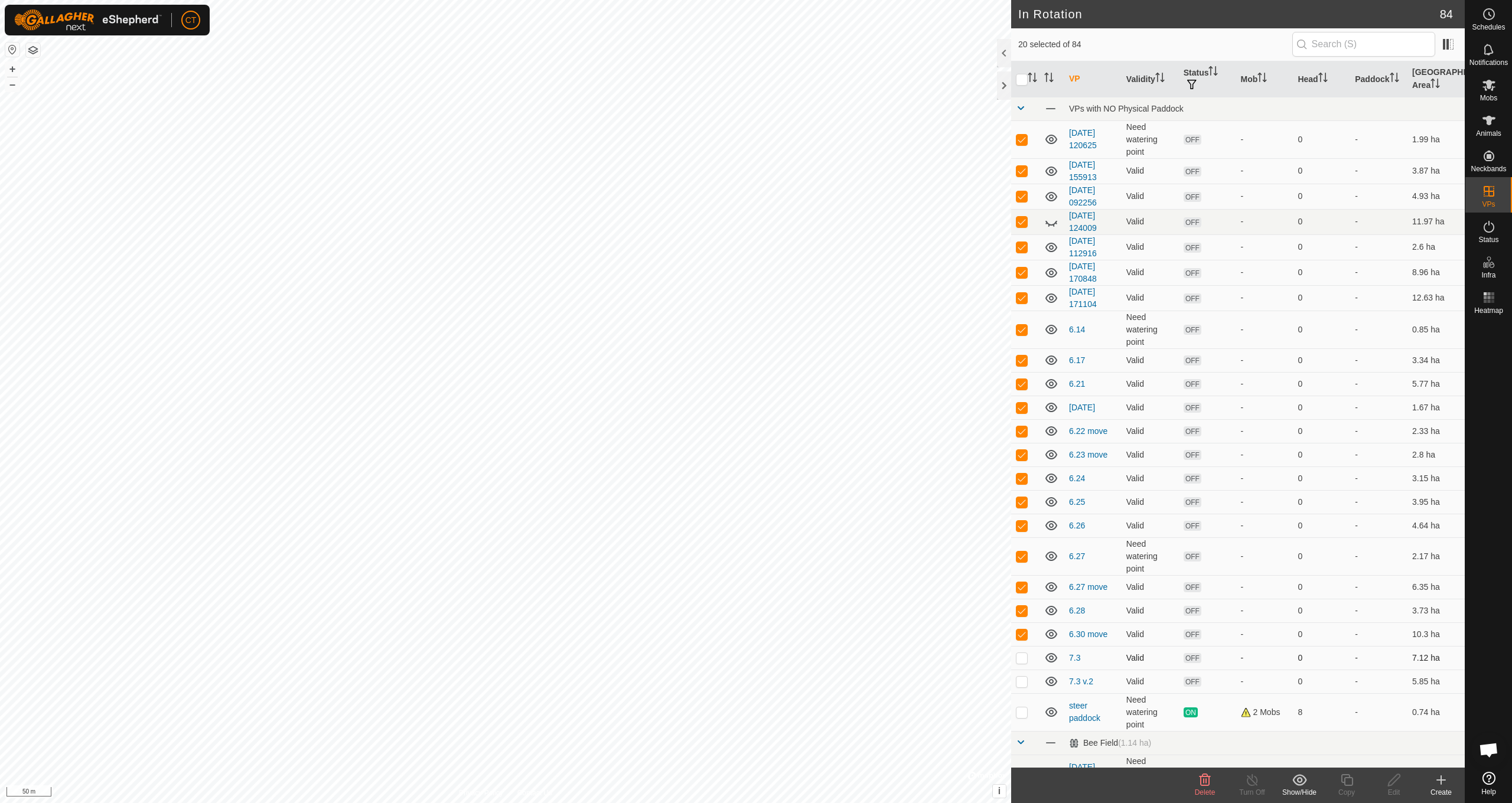
checkbox input "true"
drag, startPoint x: 1022, startPoint y: 683, endPoint x: 1047, endPoint y: 687, distance: 25.3
click at [1022, 682] on p-checkbox at bounding box center [1022, 681] width 12 height 9
checkbox input "true"
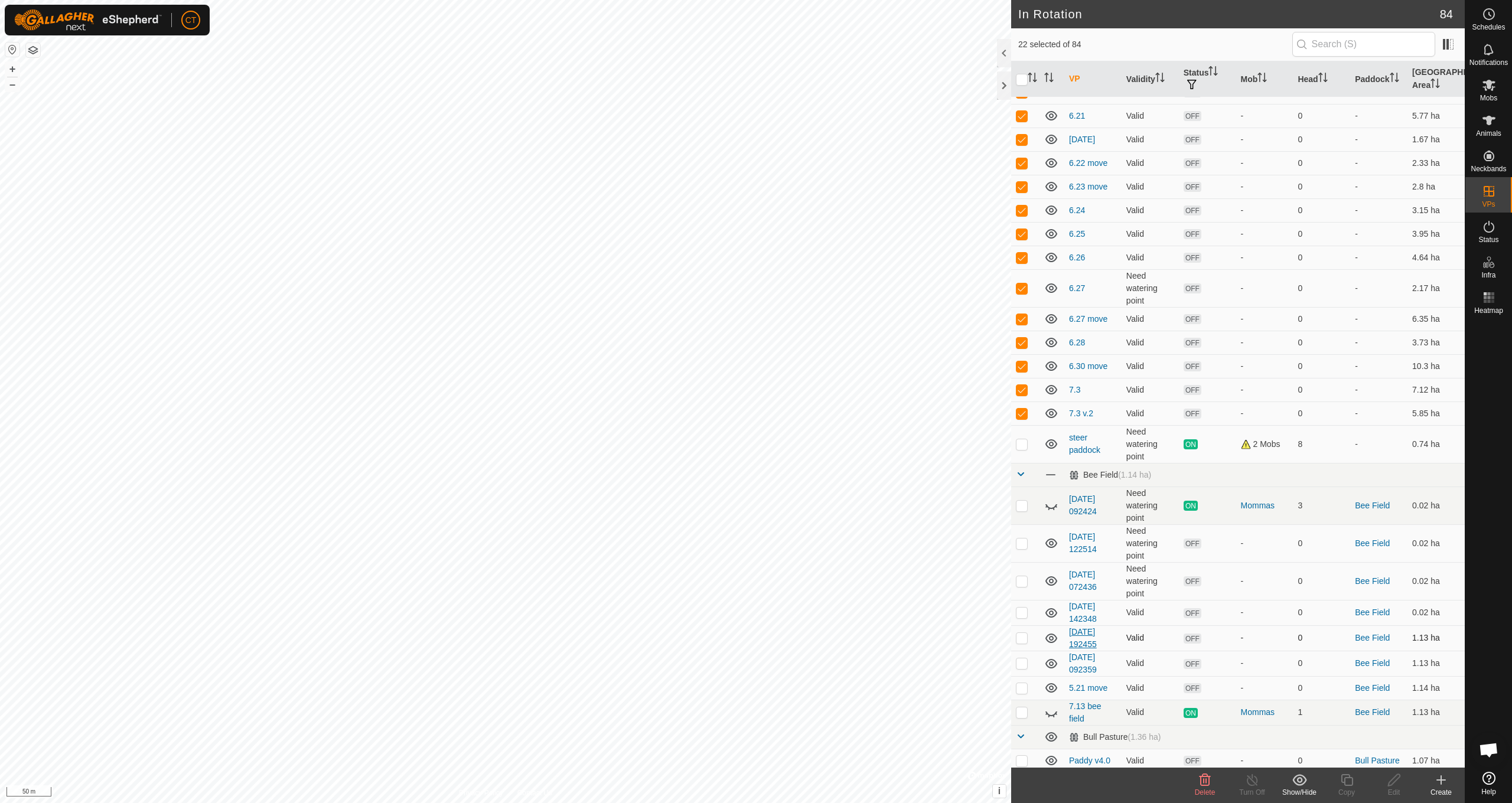
scroll to position [270, 0]
drag, startPoint x: 1021, startPoint y: 541, endPoint x: 1021, endPoint y: 548, distance: 7.0
click at [1021, 541] on p-checkbox at bounding box center [1022, 541] width 12 height 9
checkbox input "true"
click at [1023, 580] on p-checkbox at bounding box center [1022, 579] width 12 height 9
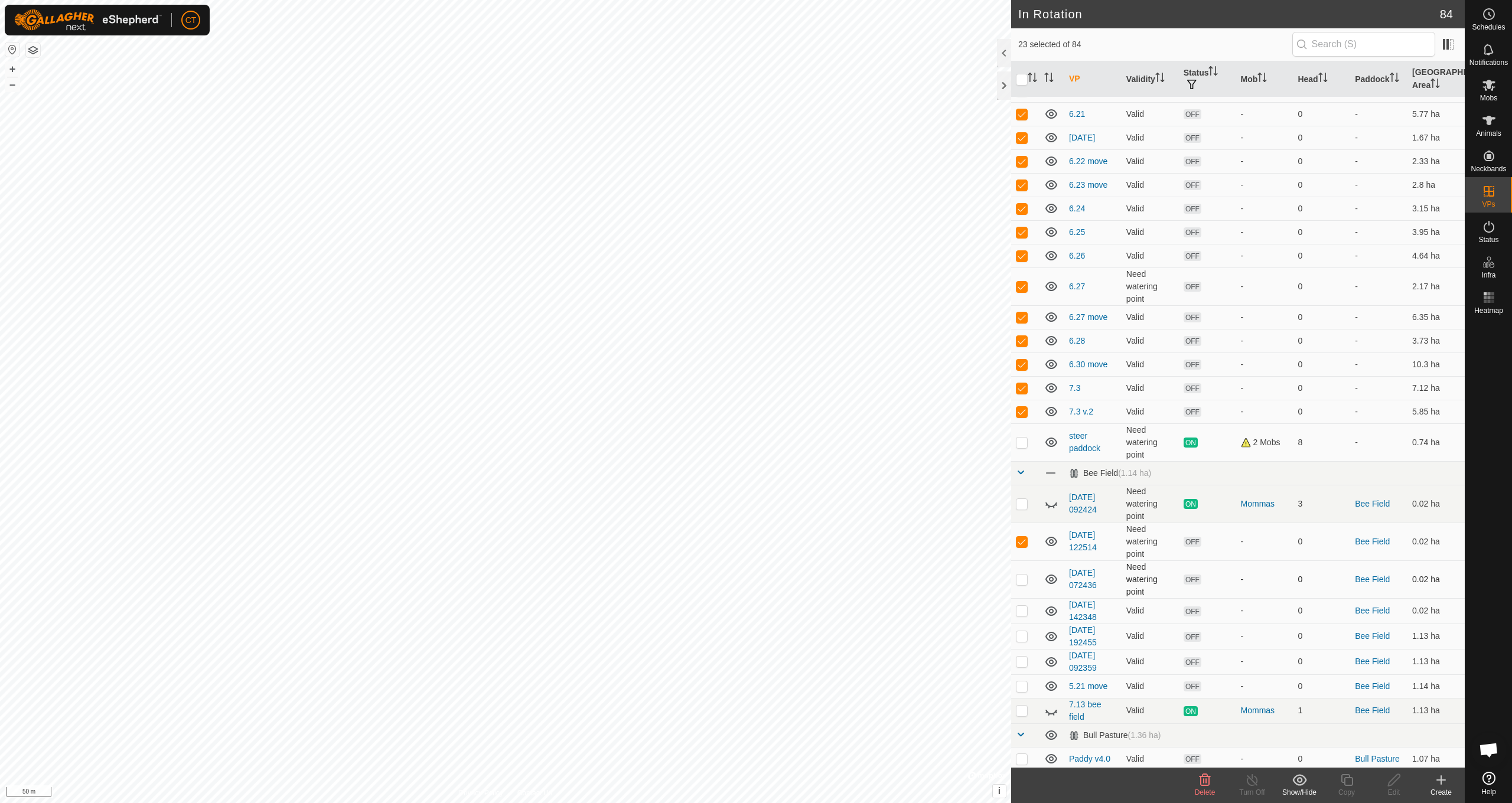
checkbox input "true"
click at [1024, 612] on p-checkbox at bounding box center [1022, 610] width 12 height 9
checkbox input "true"
click at [1025, 640] on p-checkbox at bounding box center [1022, 635] width 12 height 9
checkbox input "true"
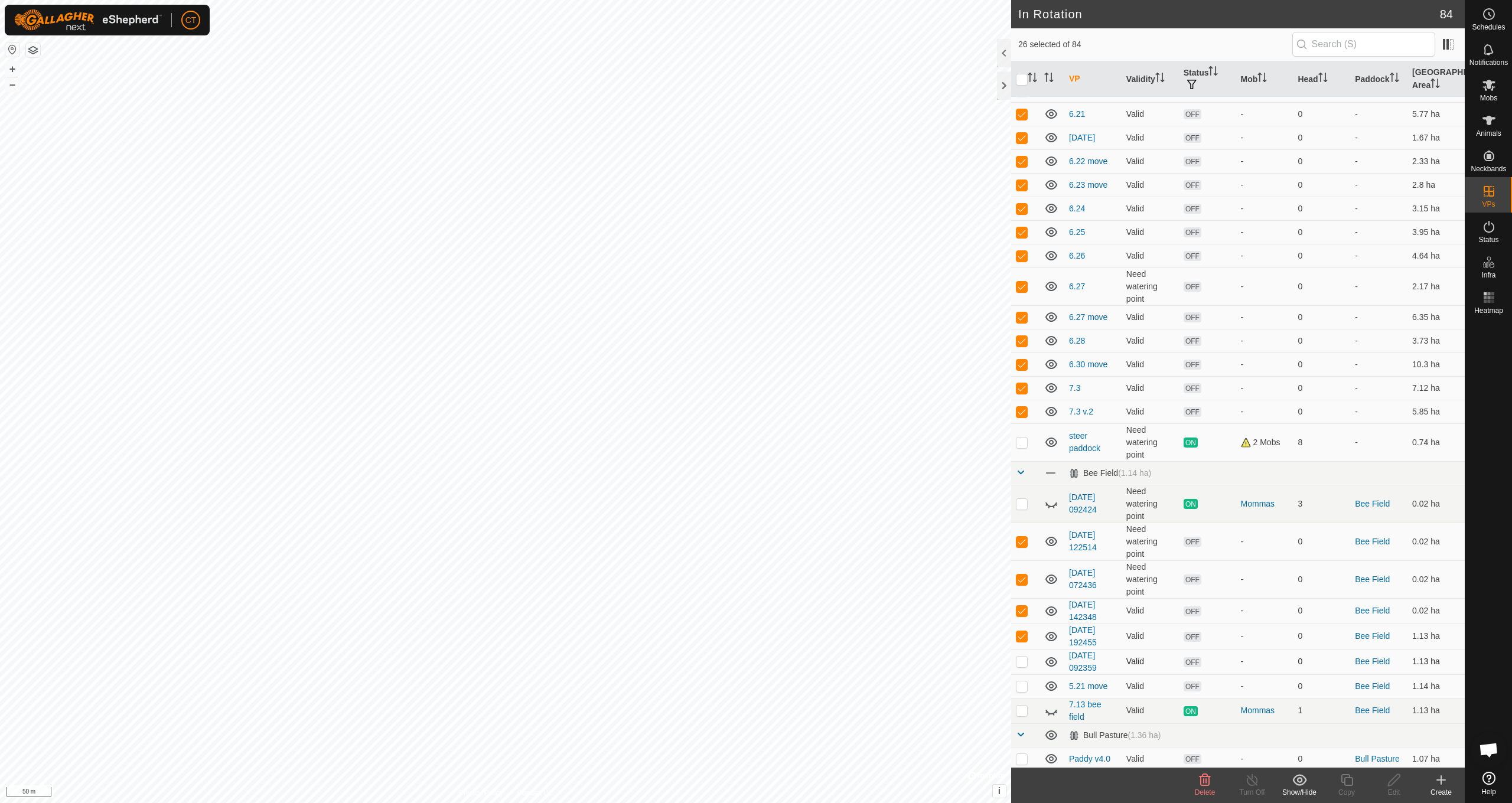
click at [1023, 663] on p-checkbox at bounding box center [1022, 662] width 12 height 9
checkbox input "true"
click at [1024, 688] on p-checkbox at bounding box center [1022, 686] width 12 height 9
checkbox input "true"
click at [1208, 791] on span "Delete" at bounding box center [1205, 792] width 21 height 8
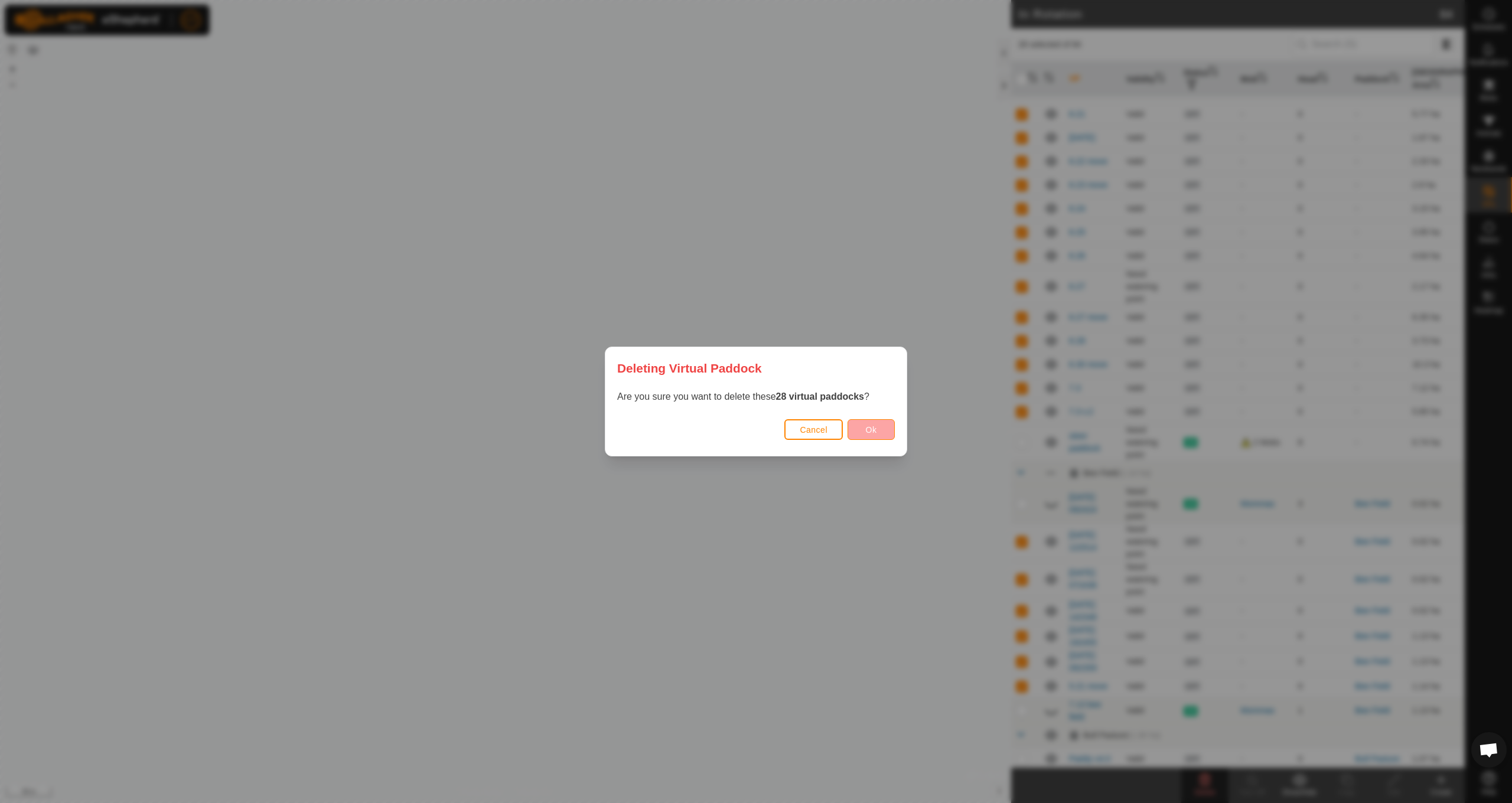
click at [877, 430] on button "Ok" at bounding box center [871, 429] width 47 height 21
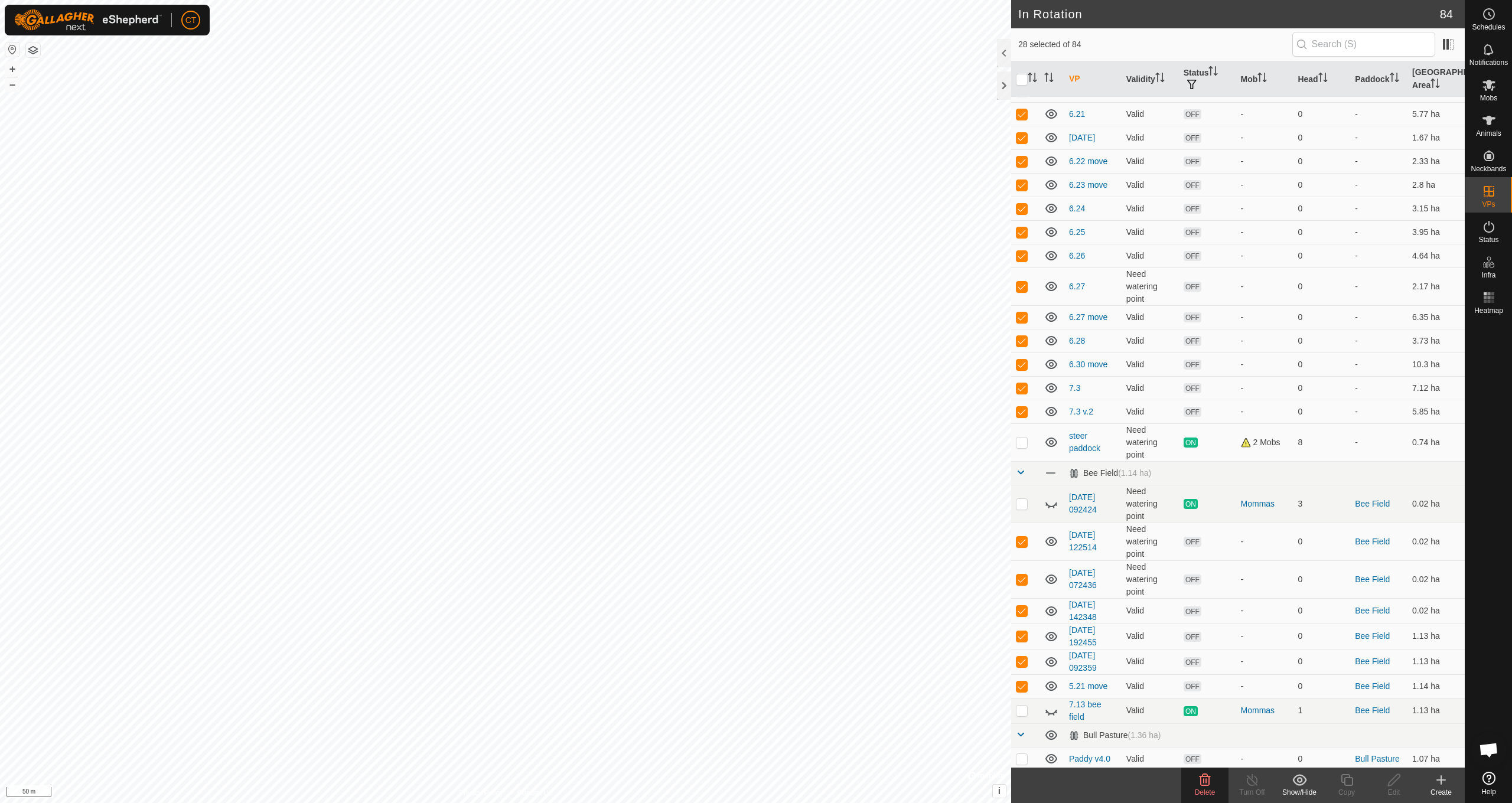
click at [1201, 784] on icon at bounding box center [1205, 779] width 11 height 12
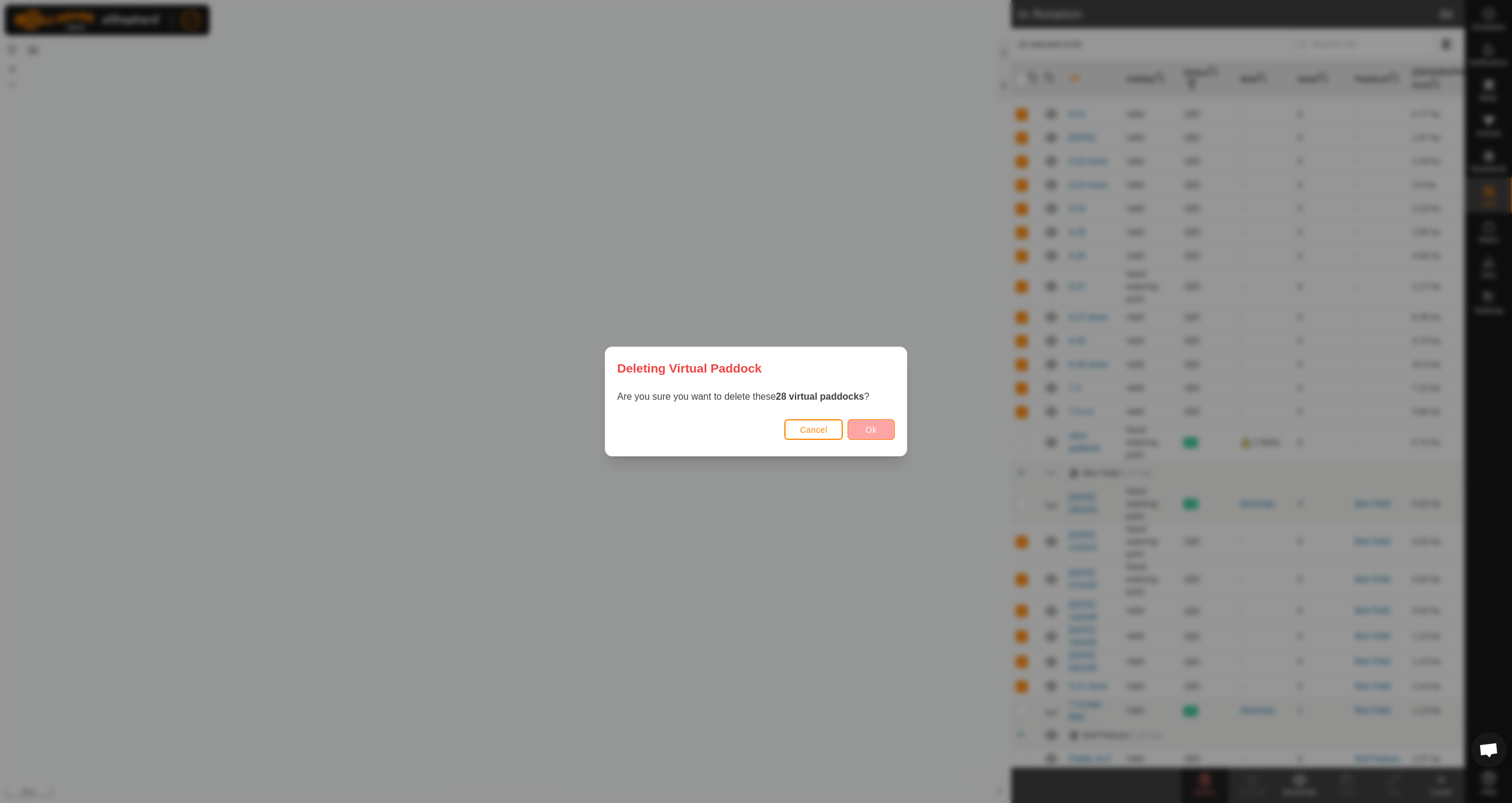
click at [881, 435] on button "Ok" at bounding box center [871, 429] width 47 height 21
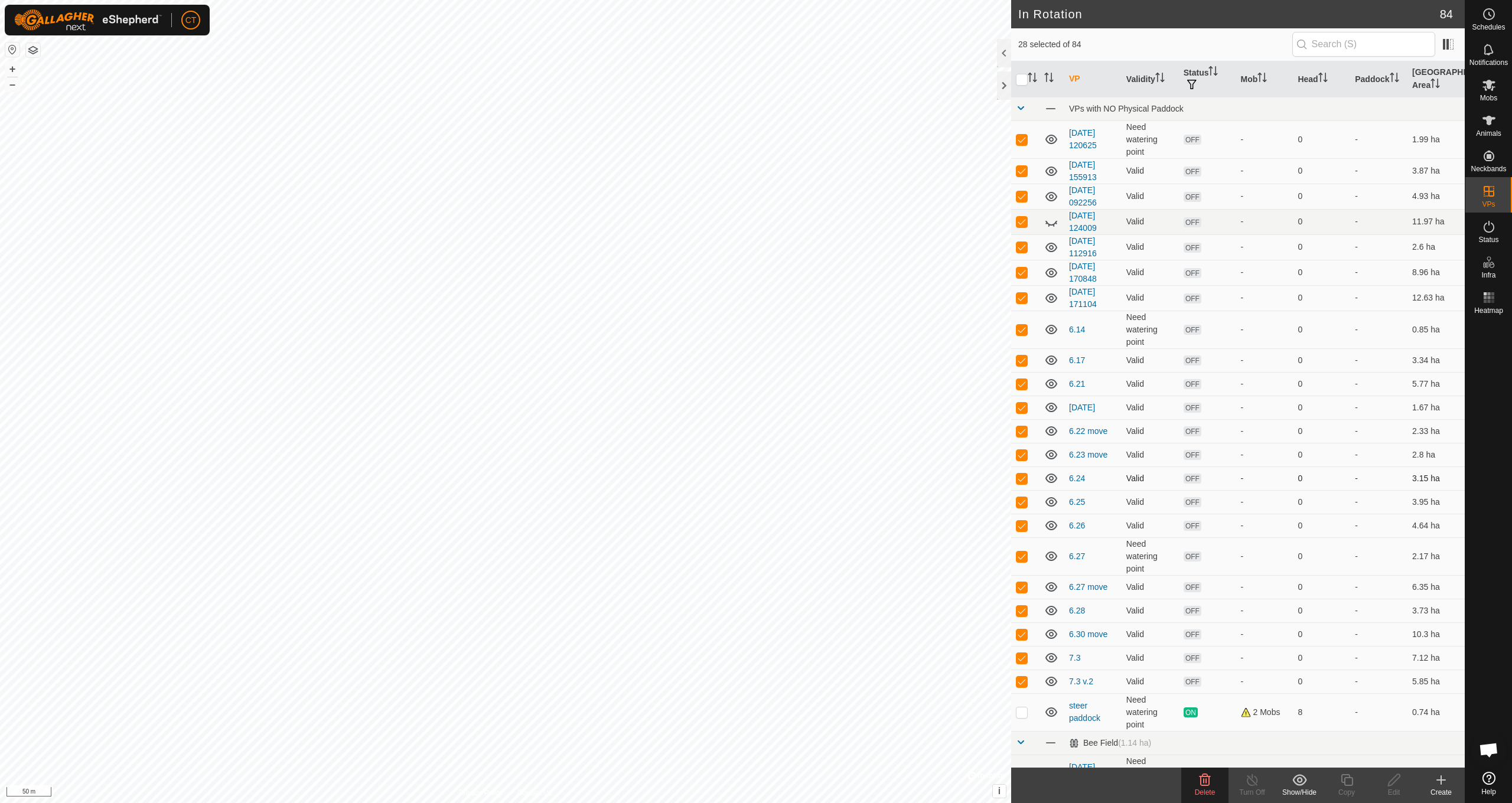
scroll to position [0, 0]
click at [1027, 225] on p-checkbox at bounding box center [1022, 221] width 12 height 9
checkbox input "false"
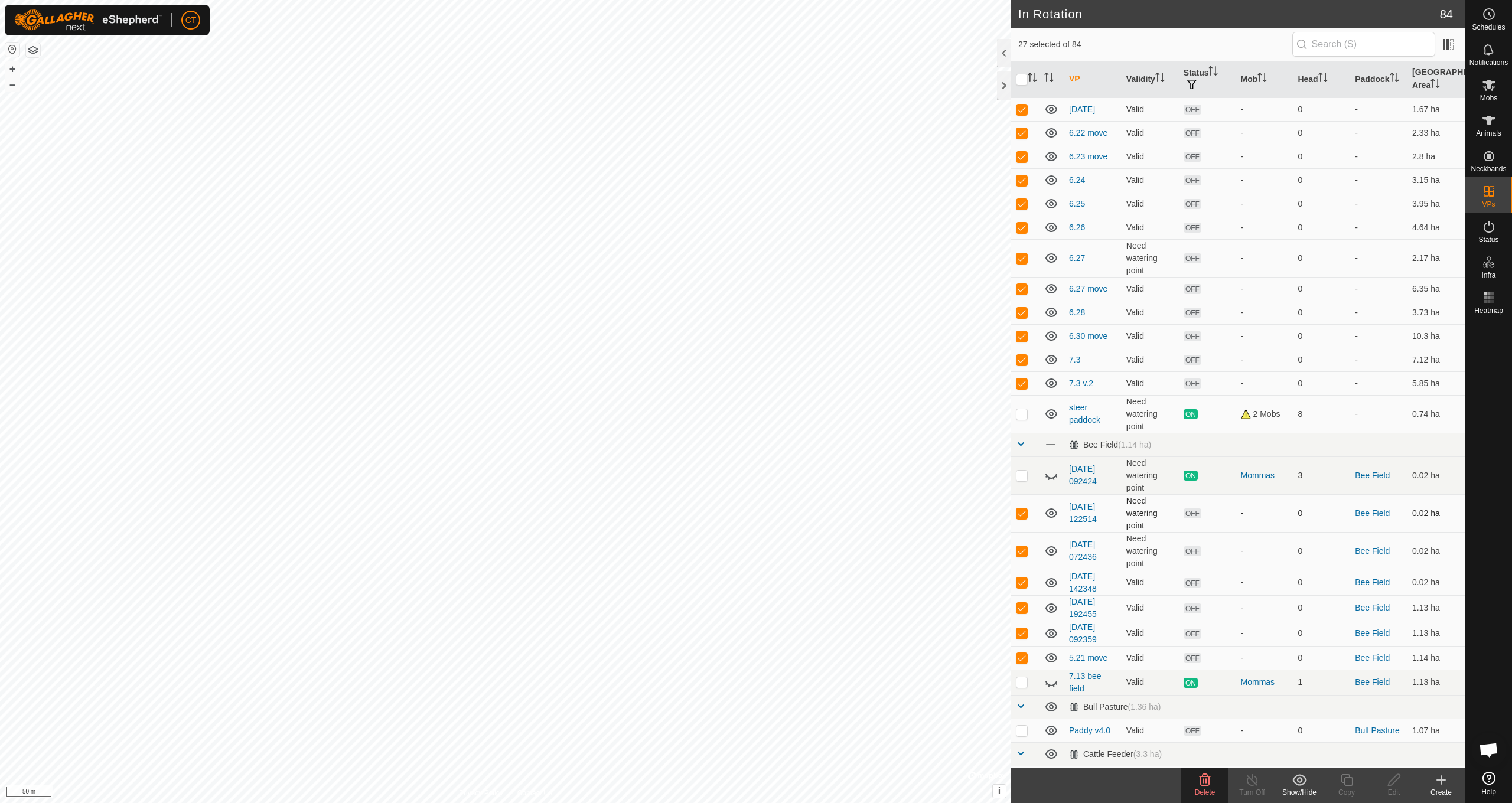
scroll to position [299, 0]
click at [1201, 787] on div "Delete" at bounding box center [1205, 792] width 47 height 10
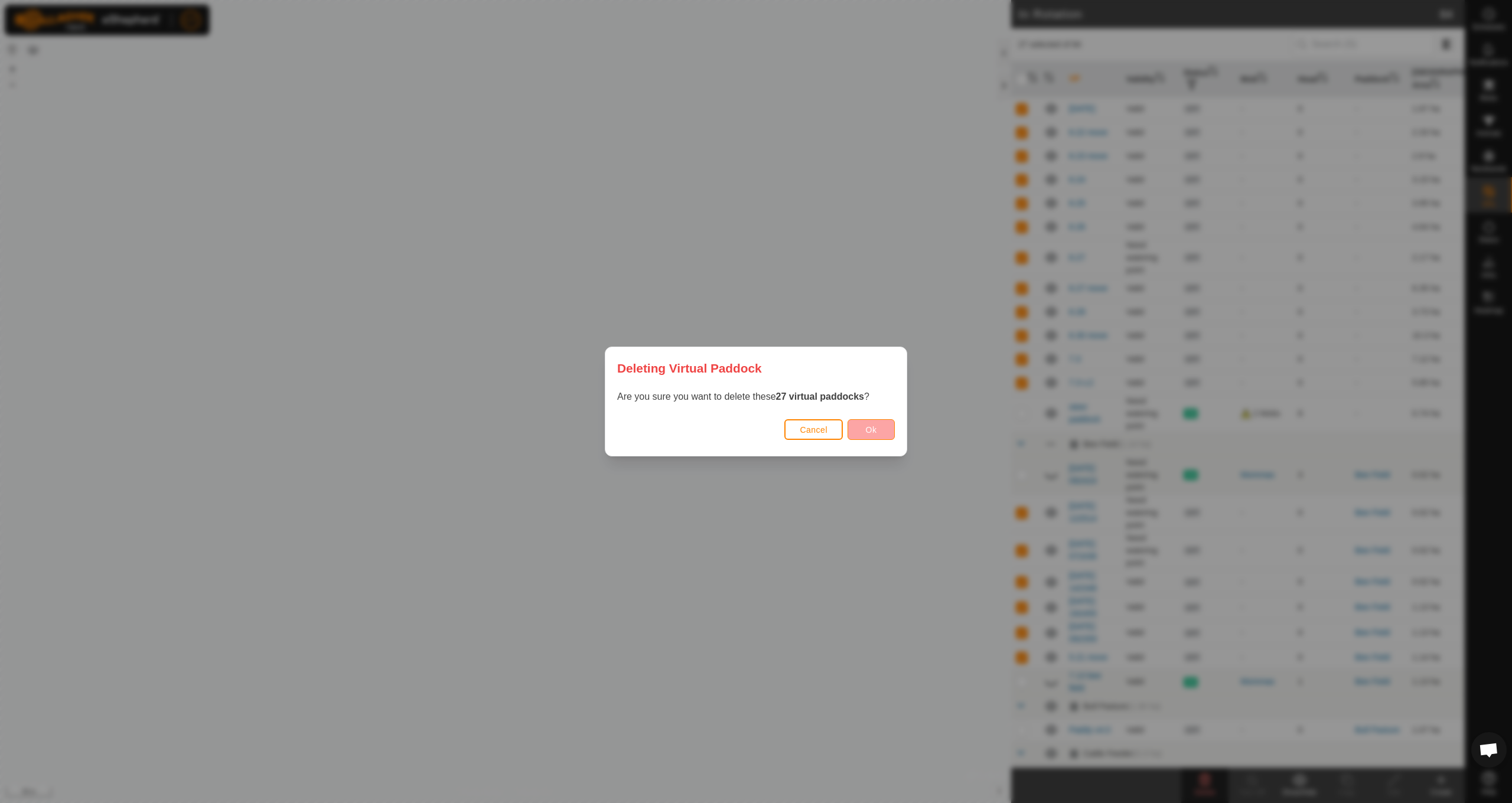
click at [883, 434] on button "Ok" at bounding box center [871, 429] width 47 height 21
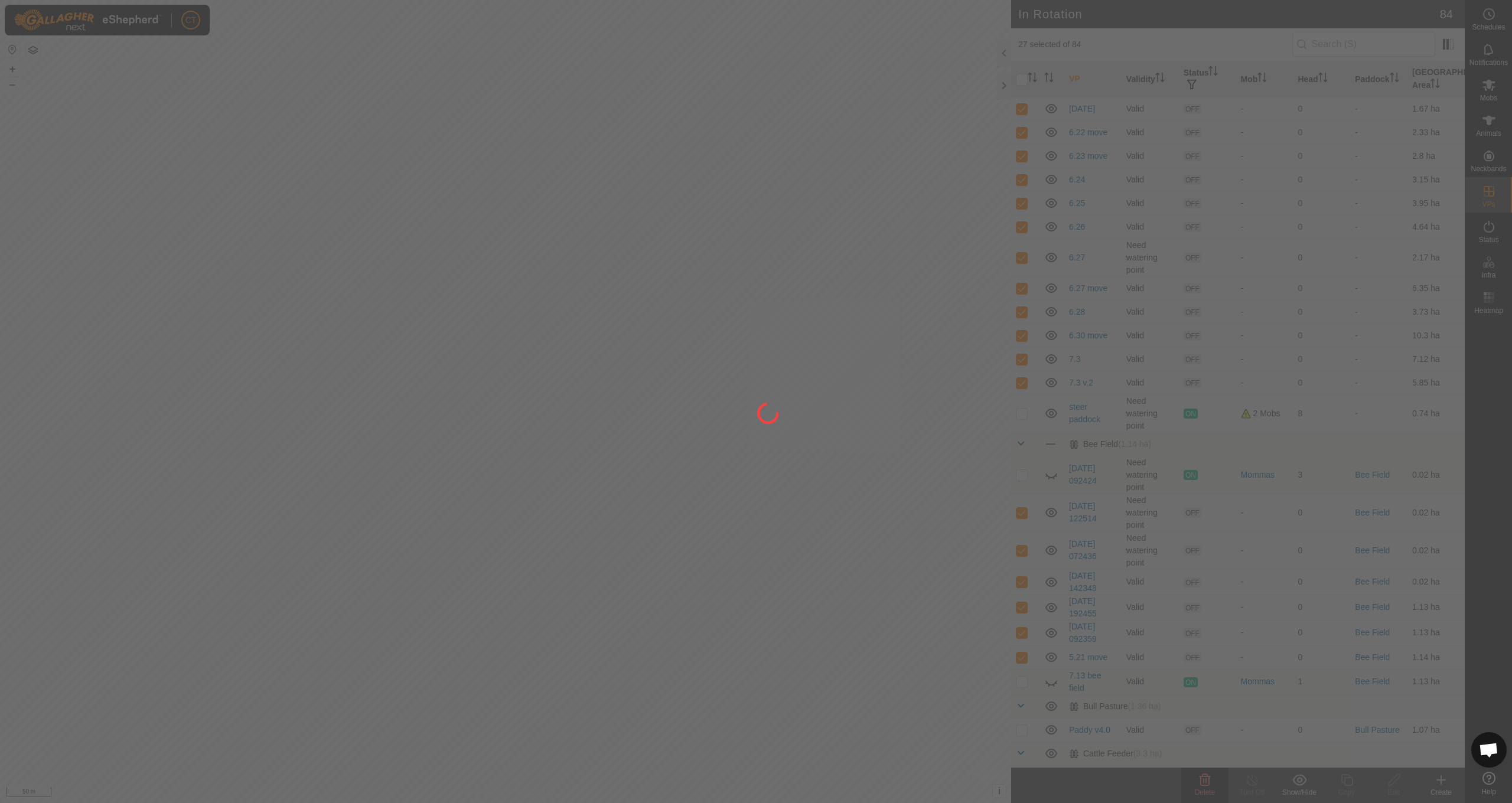
checkbox input "false"
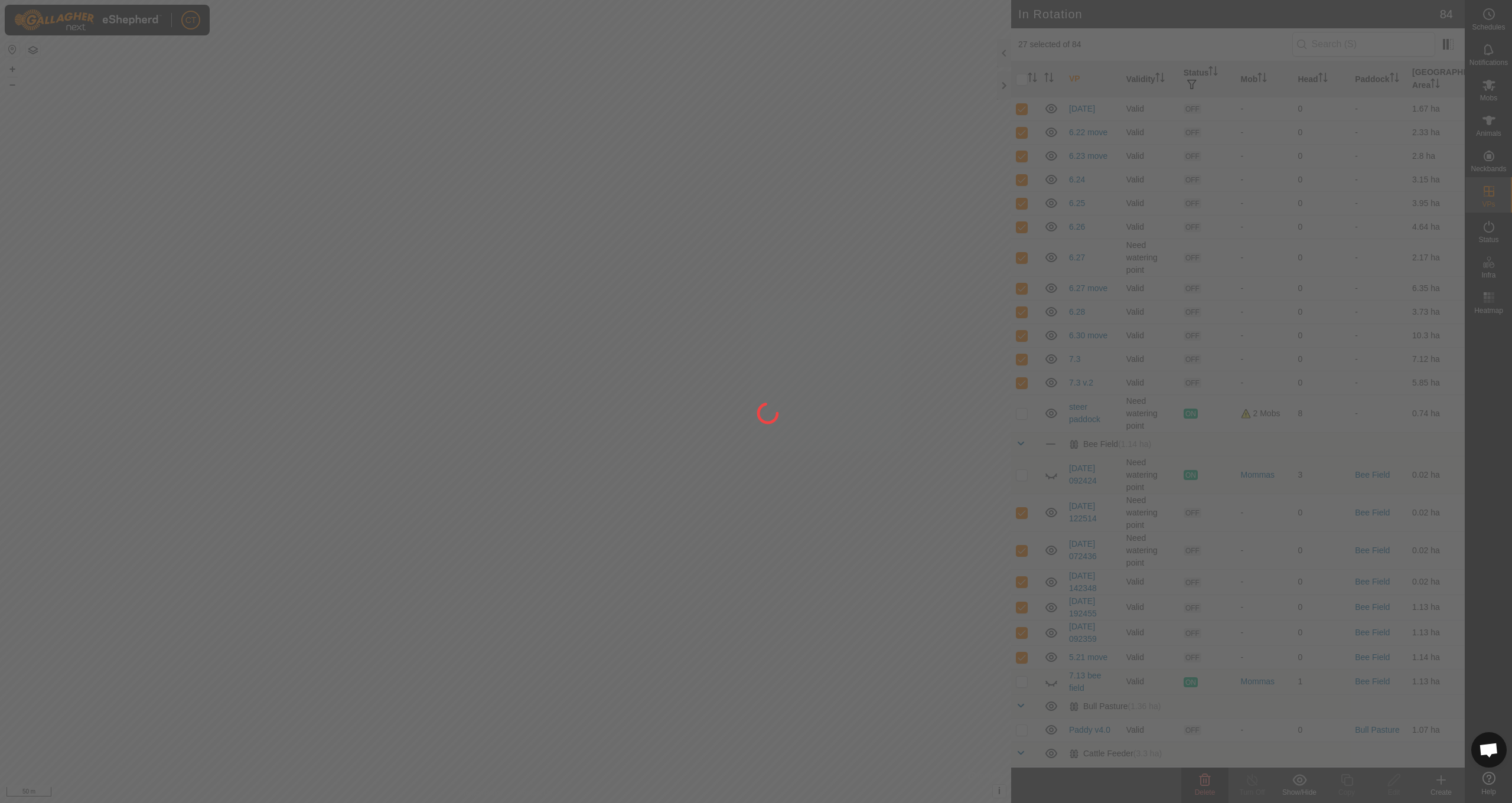
checkbox input "false"
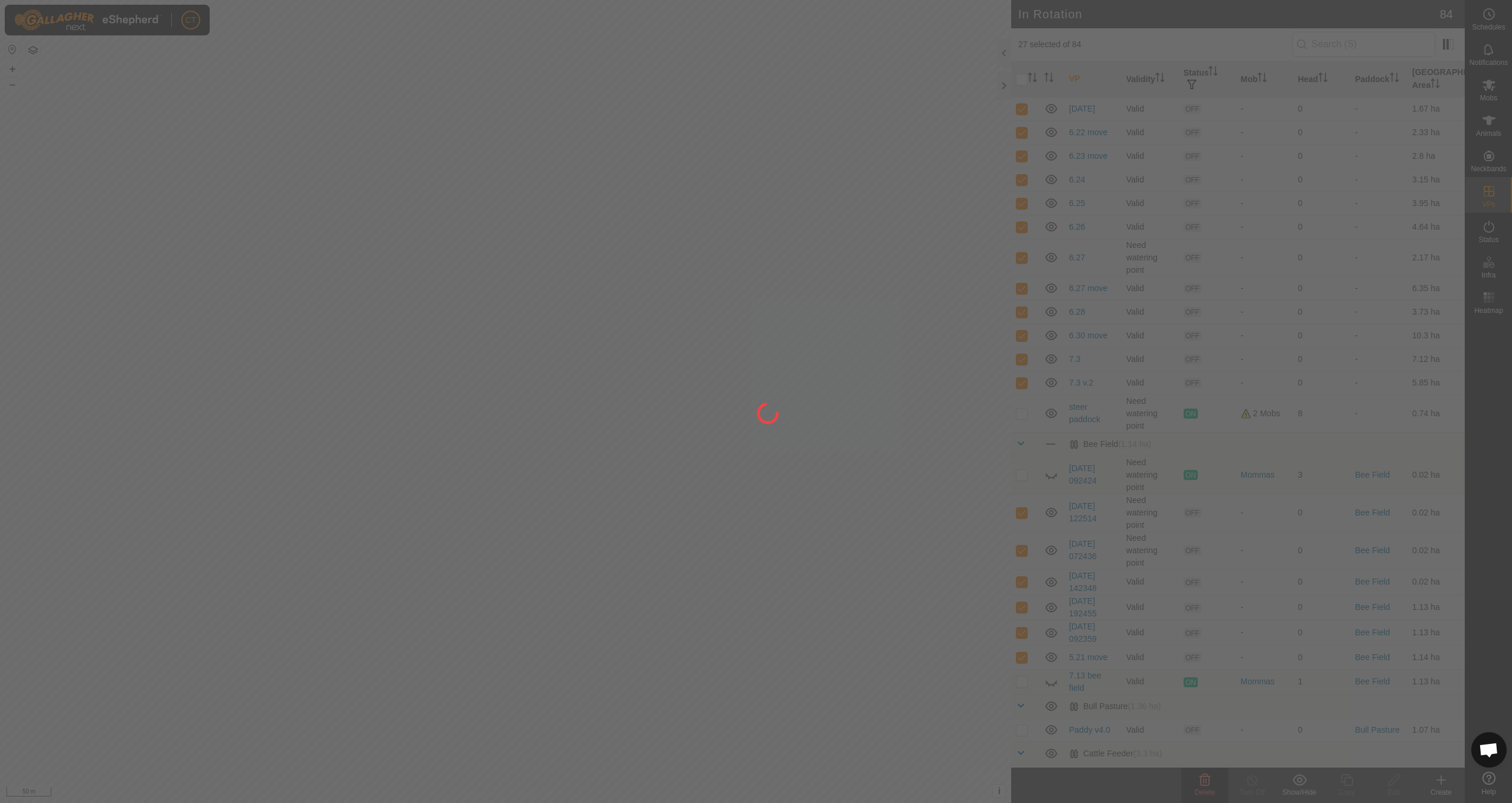
checkbox input "false"
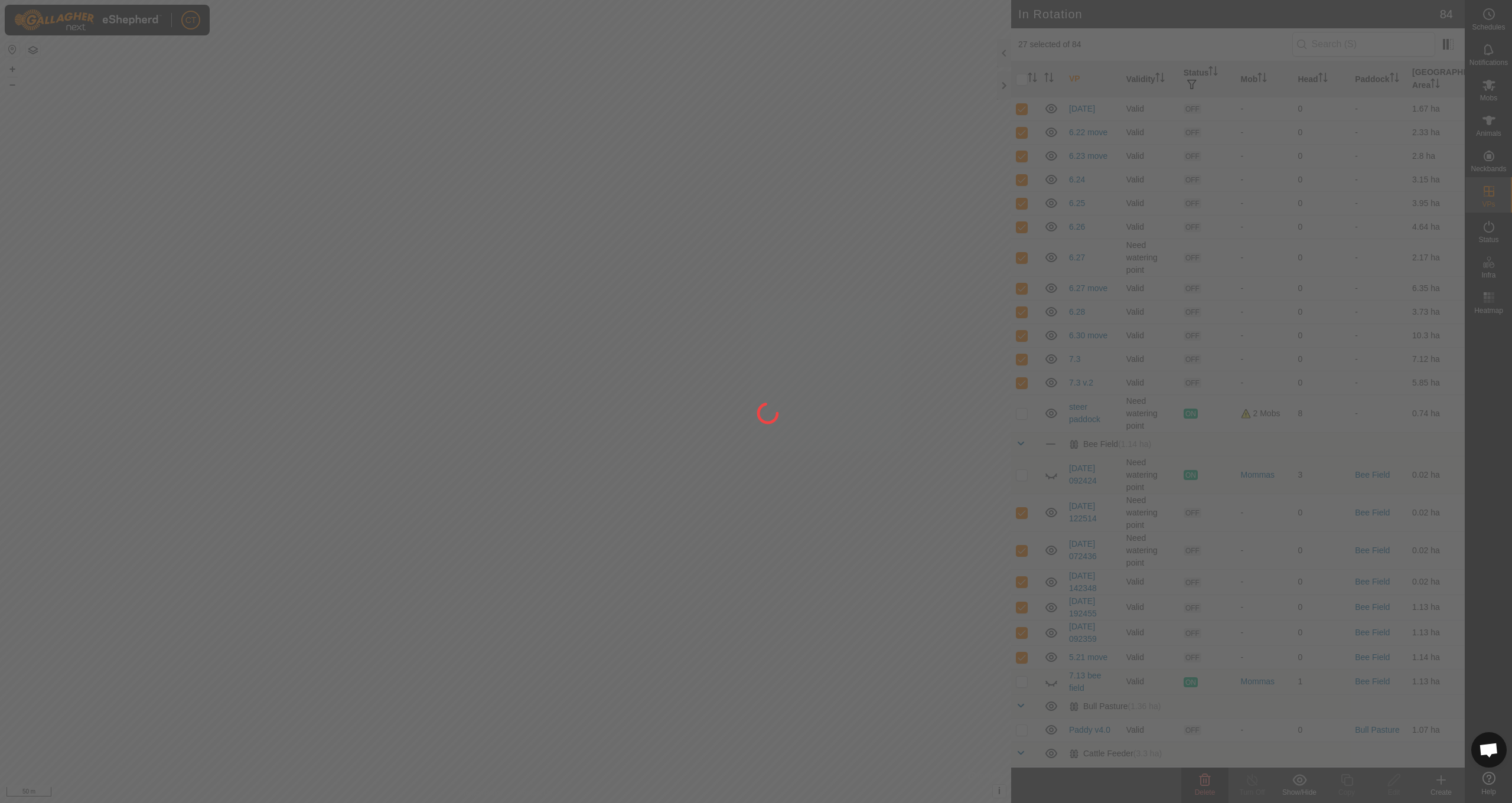
checkbox input "false"
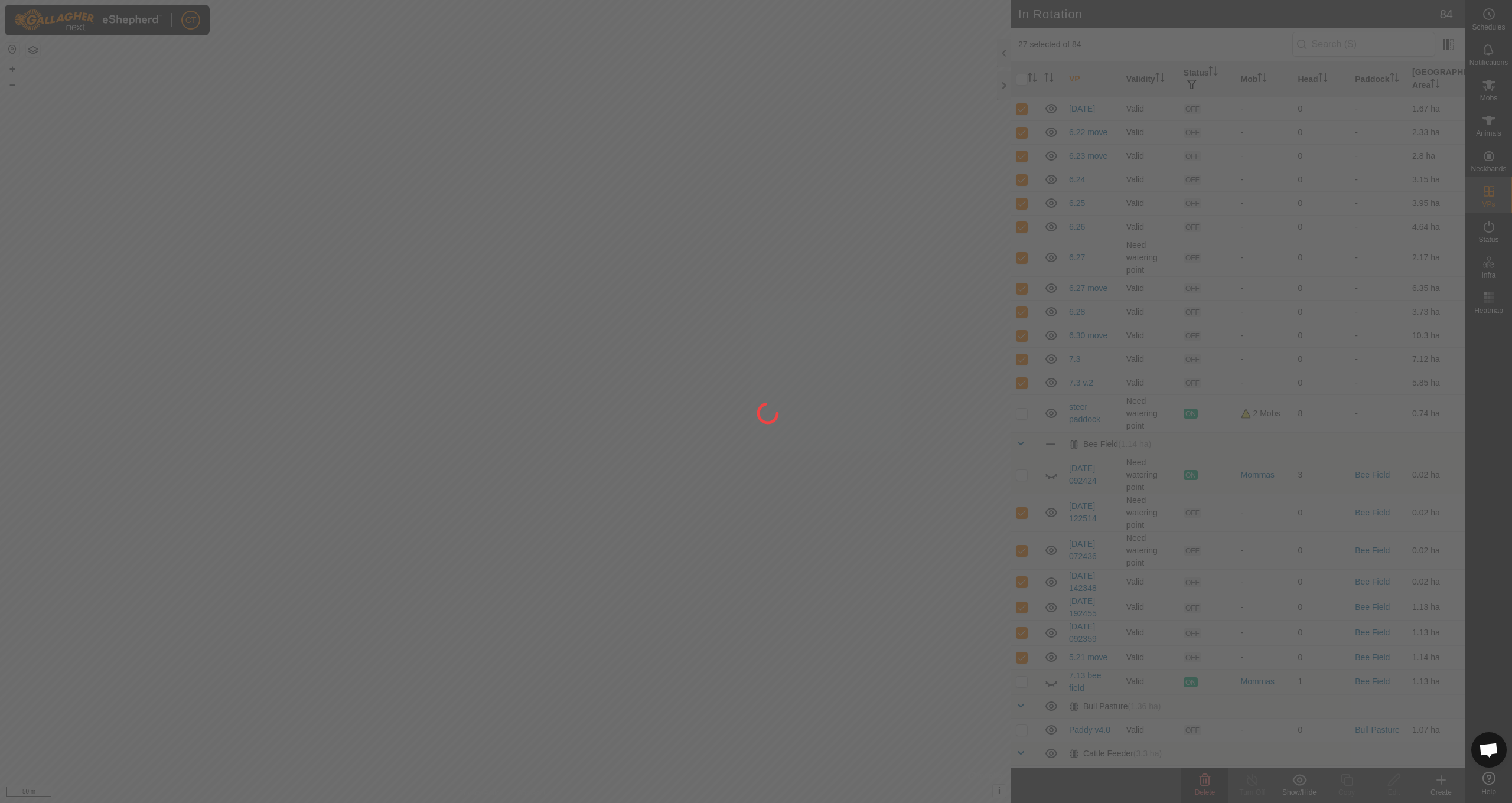
checkbox input "false"
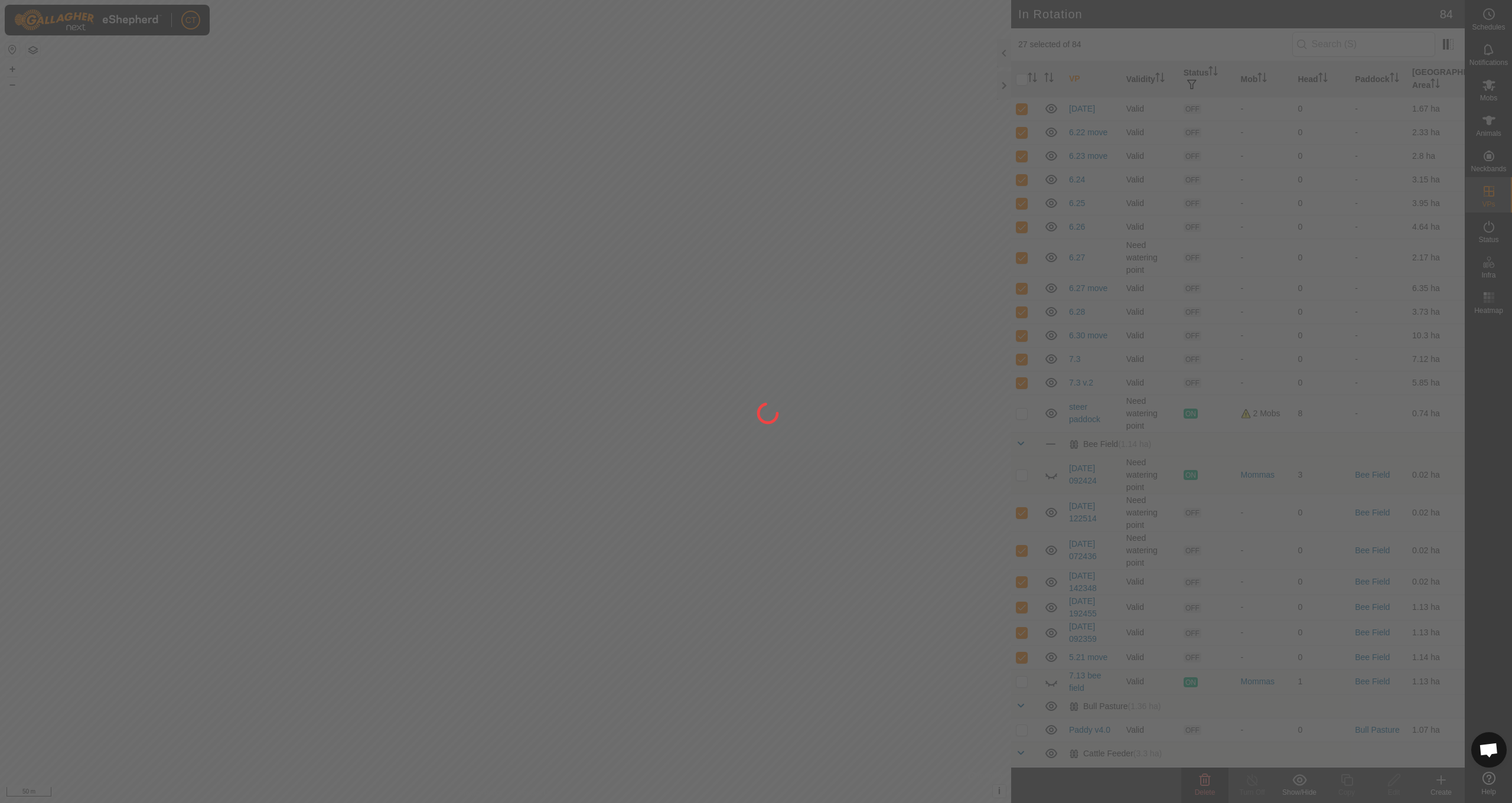
checkbox input "false"
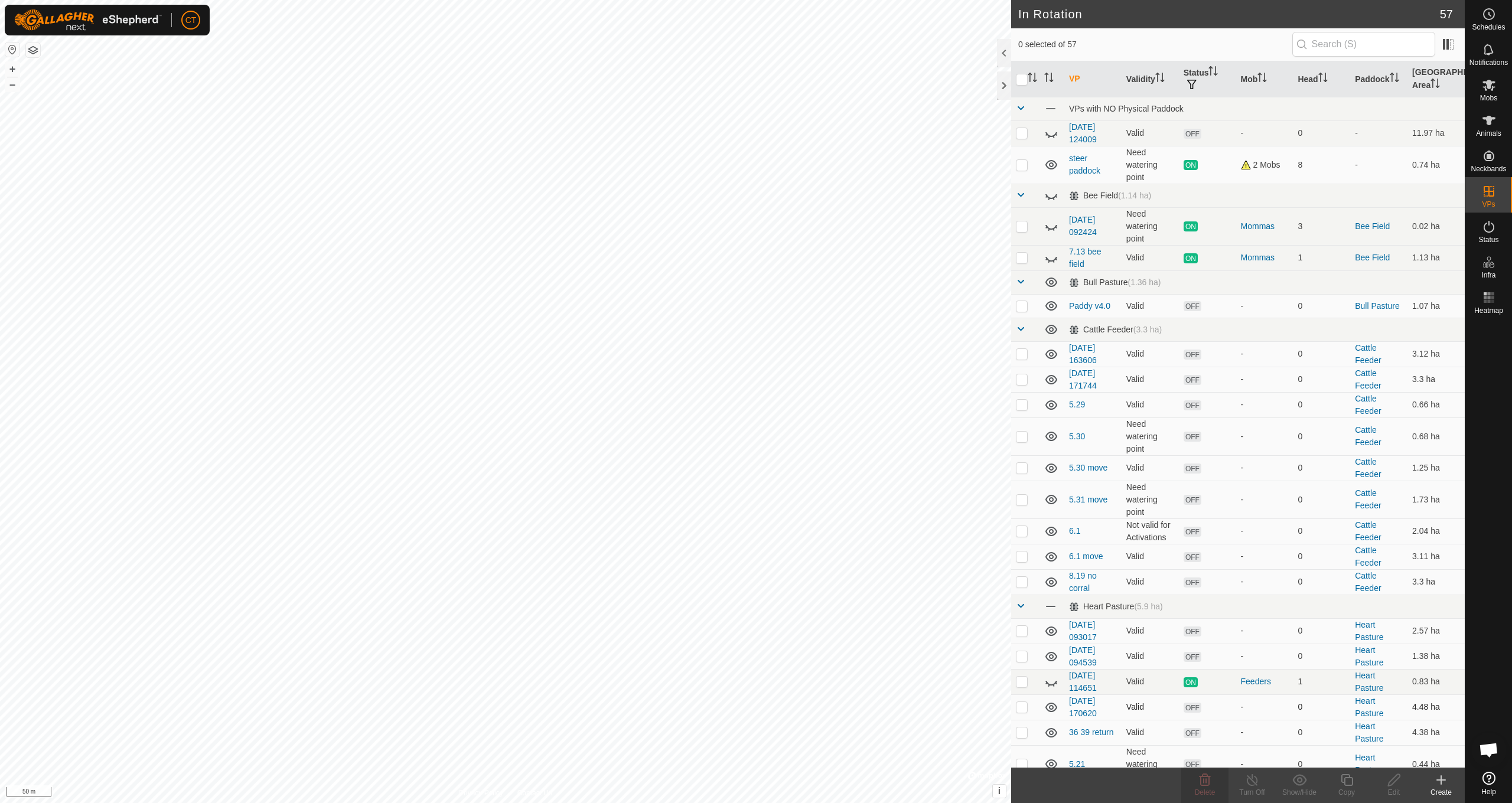
scroll to position [0, 0]
click at [1023, 310] on p-checkbox at bounding box center [1022, 306] width 12 height 9
checkbox input "true"
click at [1022, 357] on p-checkbox at bounding box center [1022, 353] width 12 height 9
checkbox input "true"
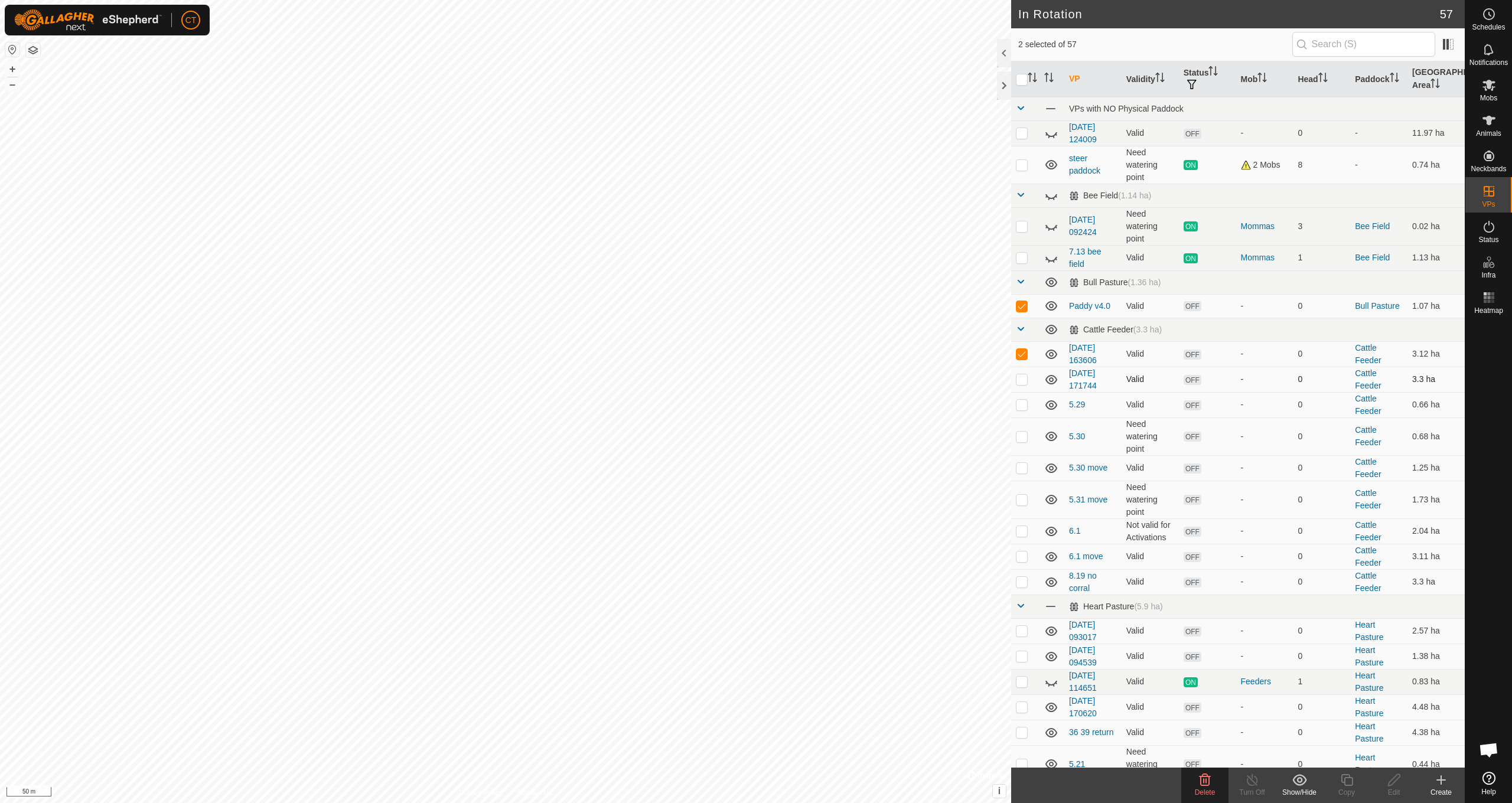
click at [1020, 380] on p-checkbox at bounding box center [1022, 379] width 12 height 9
checkbox input "true"
click at [1022, 405] on p-checkbox at bounding box center [1022, 405] width 12 height 9
checkbox input "true"
click at [1022, 440] on p-checkbox at bounding box center [1022, 436] width 12 height 9
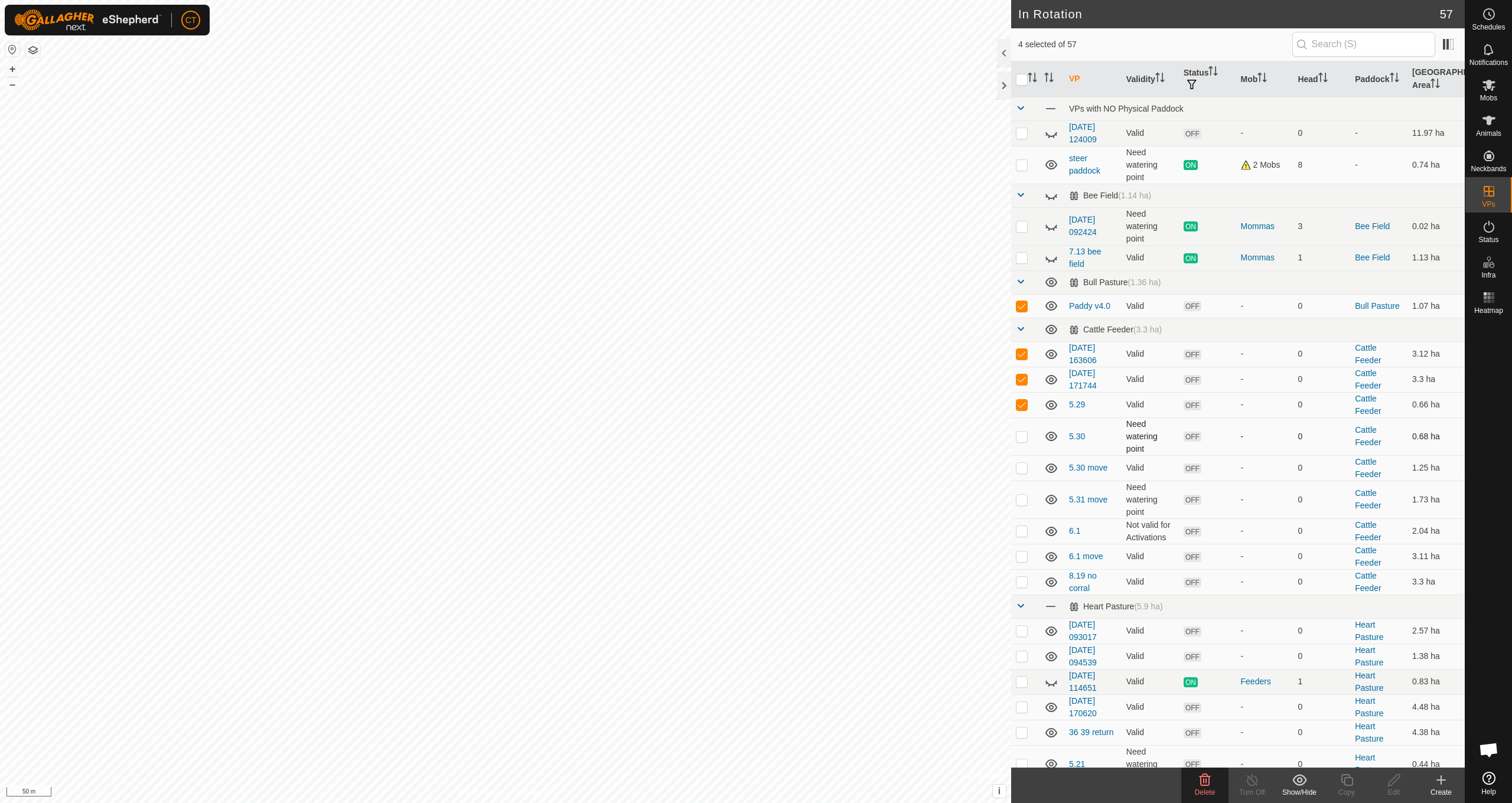
checkbox input "true"
click at [1023, 469] on p-checkbox at bounding box center [1022, 468] width 12 height 9
checkbox input "true"
click at [1022, 500] on p-checkbox at bounding box center [1022, 500] width 12 height 9
checkbox input "true"
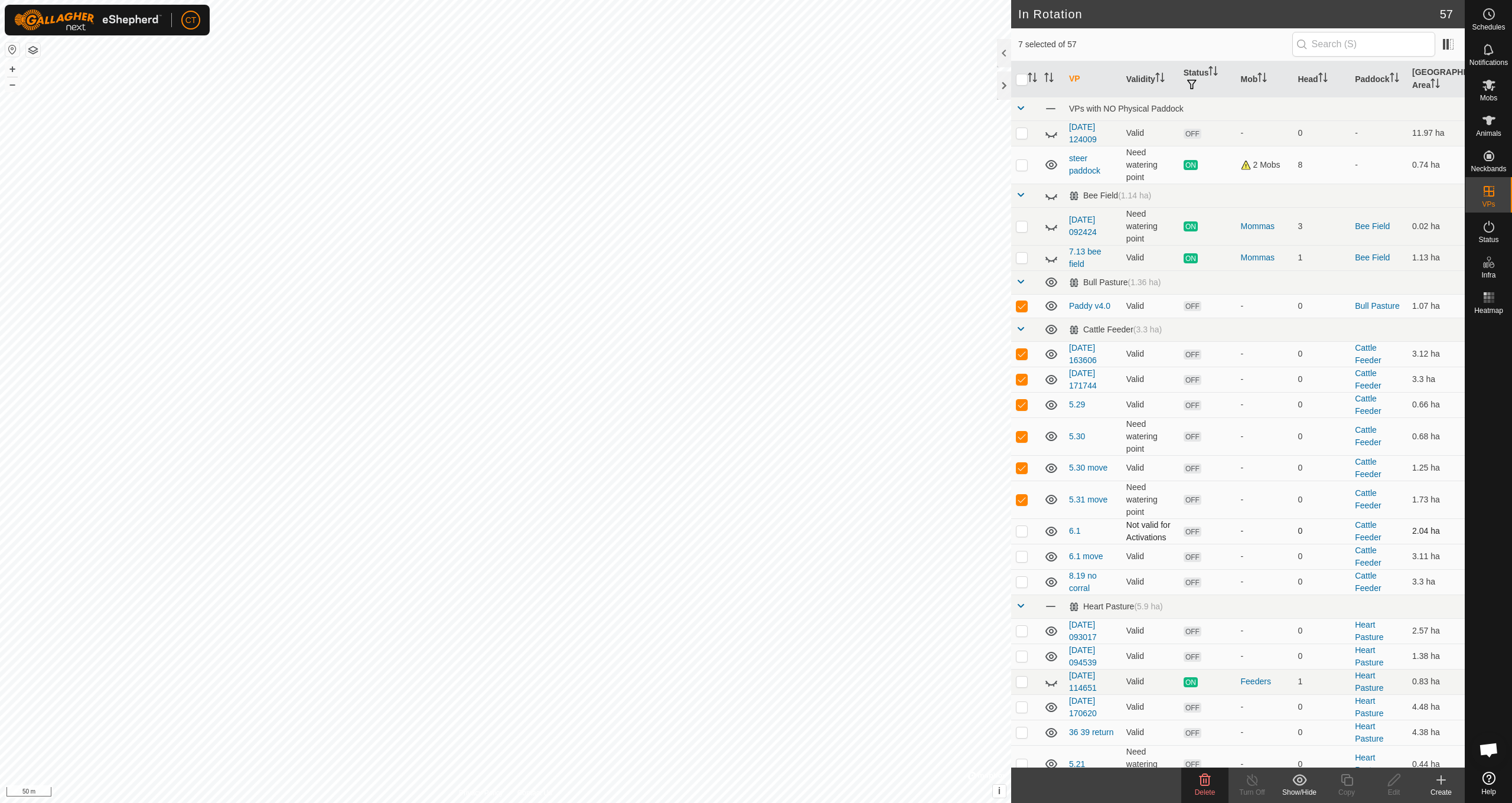
click at [1023, 530] on p-checkbox at bounding box center [1022, 530] width 12 height 9
checkbox input "true"
click at [1021, 556] on p-checkbox at bounding box center [1022, 556] width 12 height 9
checkbox input "true"
click at [1023, 584] on p-checkbox at bounding box center [1022, 582] width 12 height 9
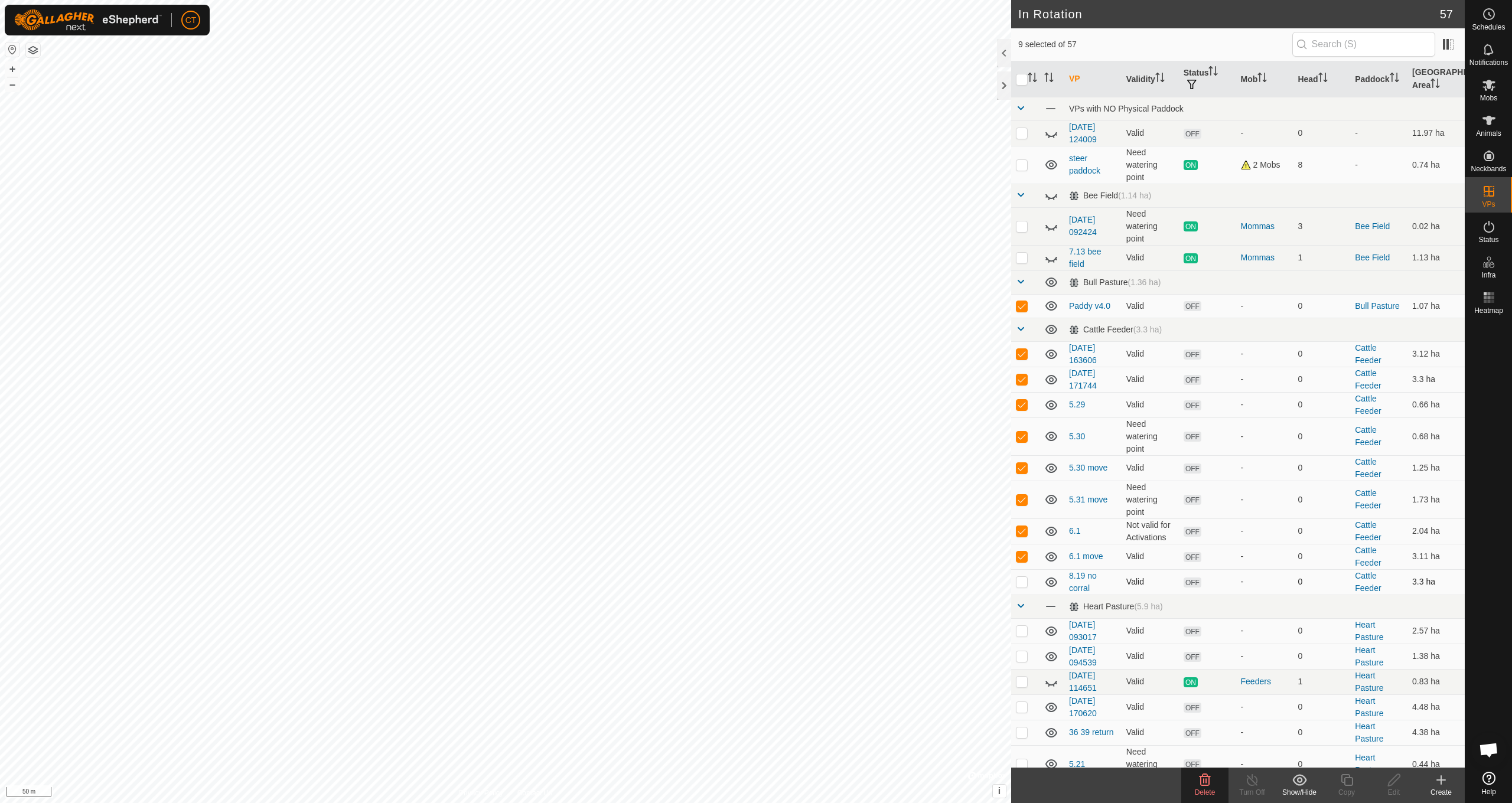
checkbox input "true"
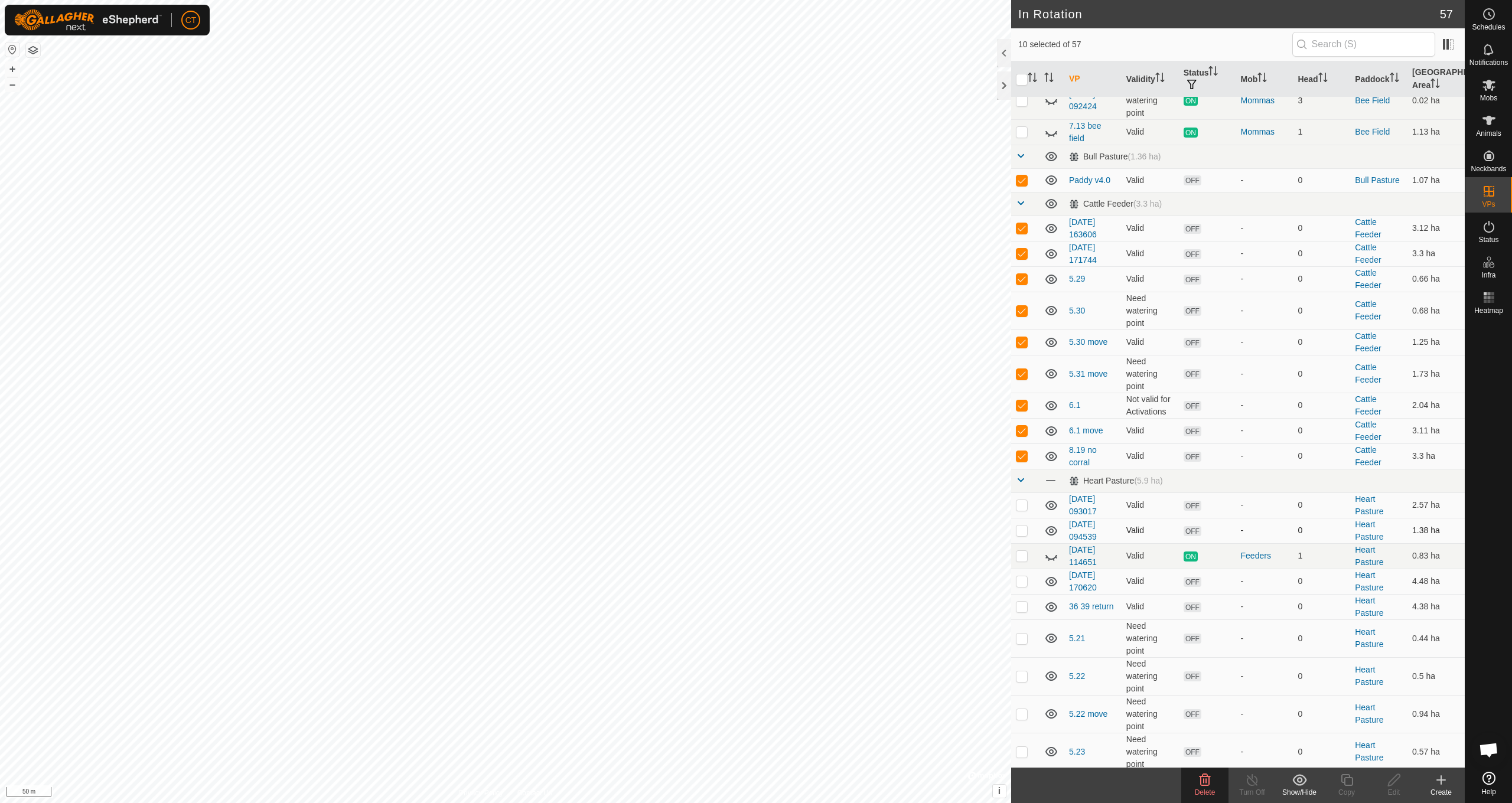
scroll to position [127, 0]
click at [1020, 505] on p-checkbox at bounding box center [1022, 503] width 12 height 9
checkbox input "true"
click at [1024, 530] on p-checkbox at bounding box center [1022, 529] width 12 height 9
checkbox input "true"
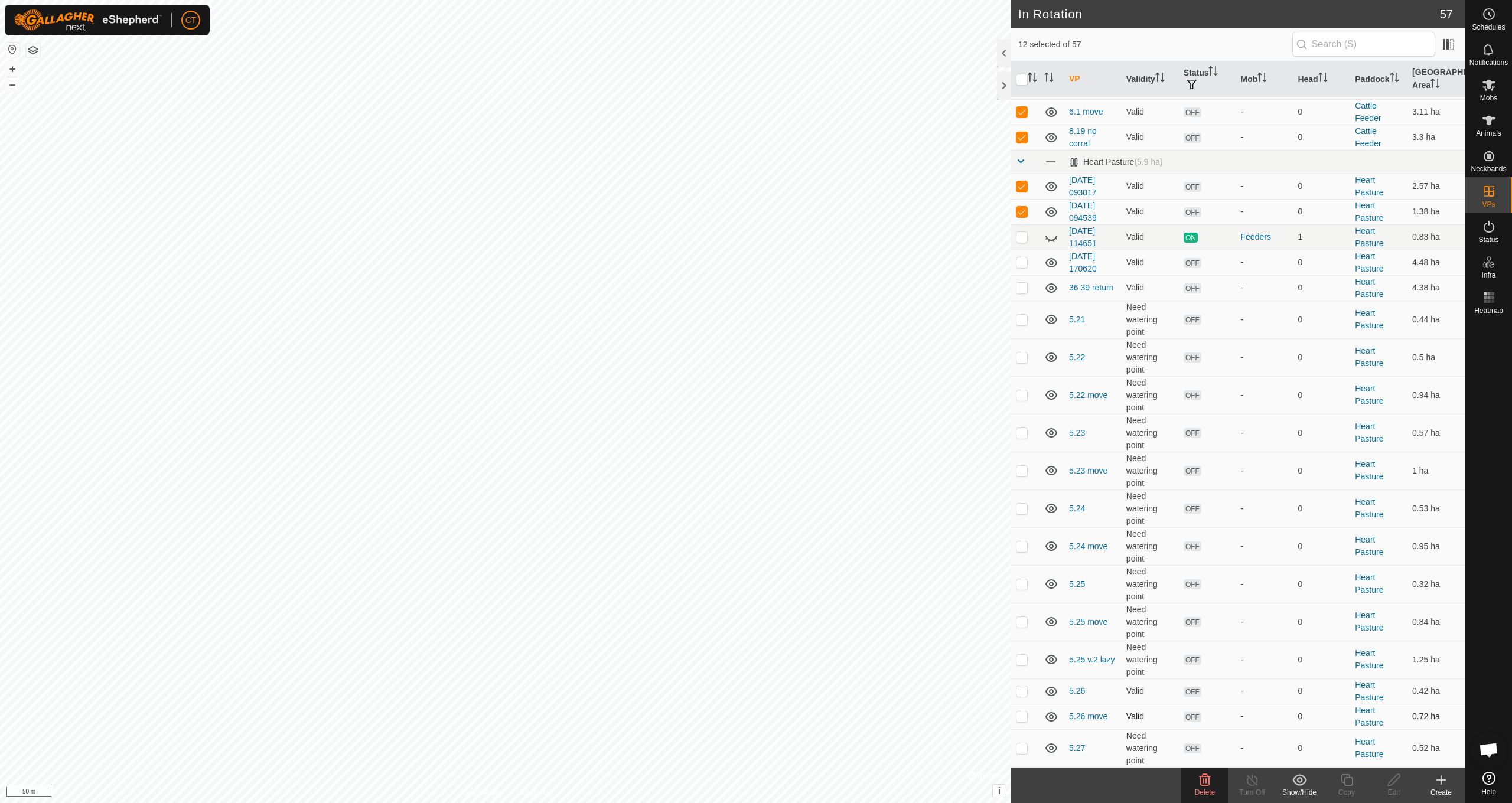
scroll to position [446, 0]
click at [1021, 262] on p-checkbox at bounding box center [1022, 261] width 12 height 9
checkbox input "true"
click at [1020, 290] on p-checkbox at bounding box center [1022, 286] width 12 height 9
checkbox input "true"
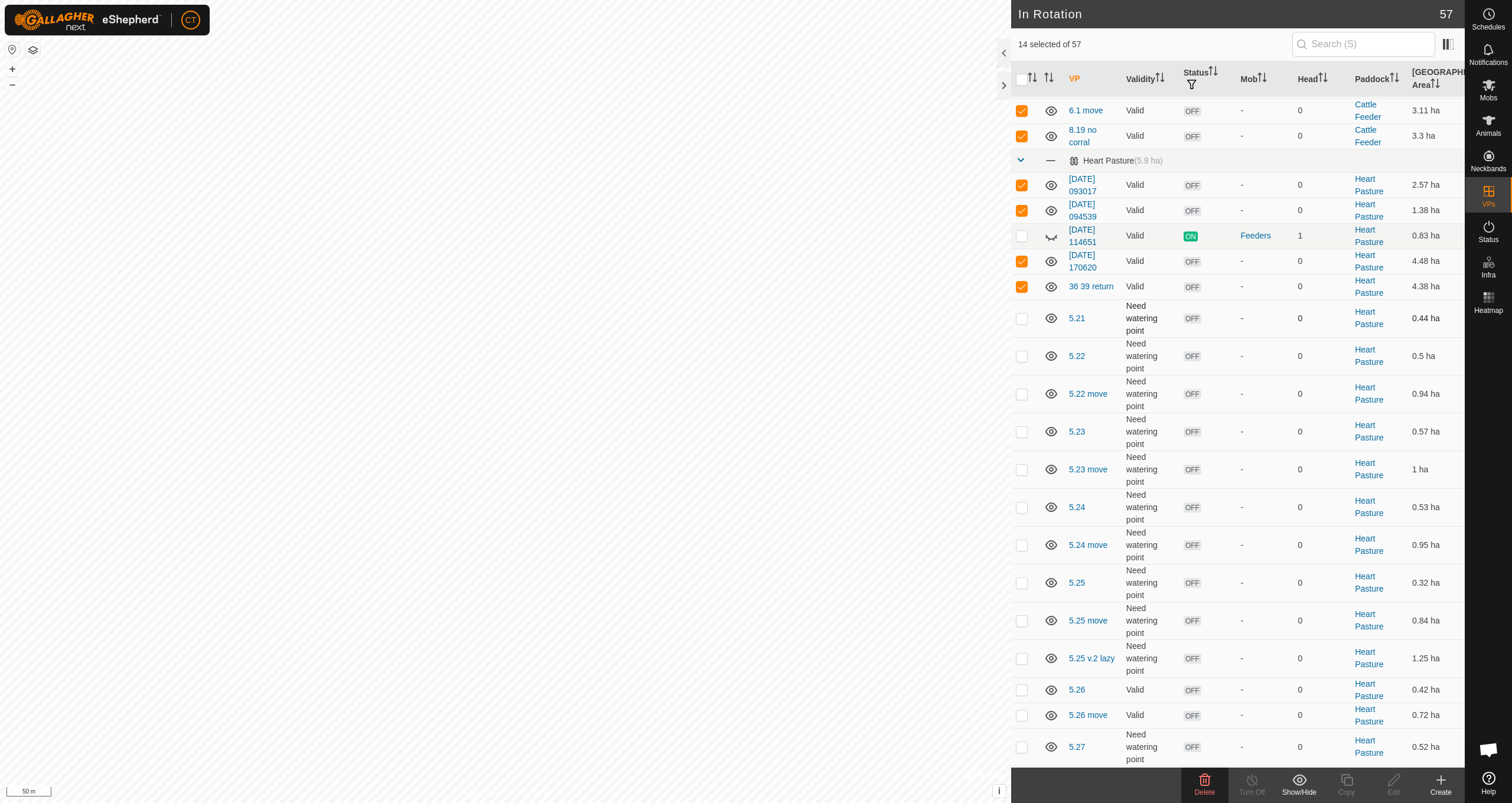
click at [1022, 323] on p-checkbox at bounding box center [1022, 319] width 12 height 9
checkbox input "true"
click at [1021, 356] on p-checkbox at bounding box center [1022, 356] width 12 height 9
checkbox input "true"
click at [1023, 395] on p-checkbox at bounding box center [1022, 394] width 12 height 9
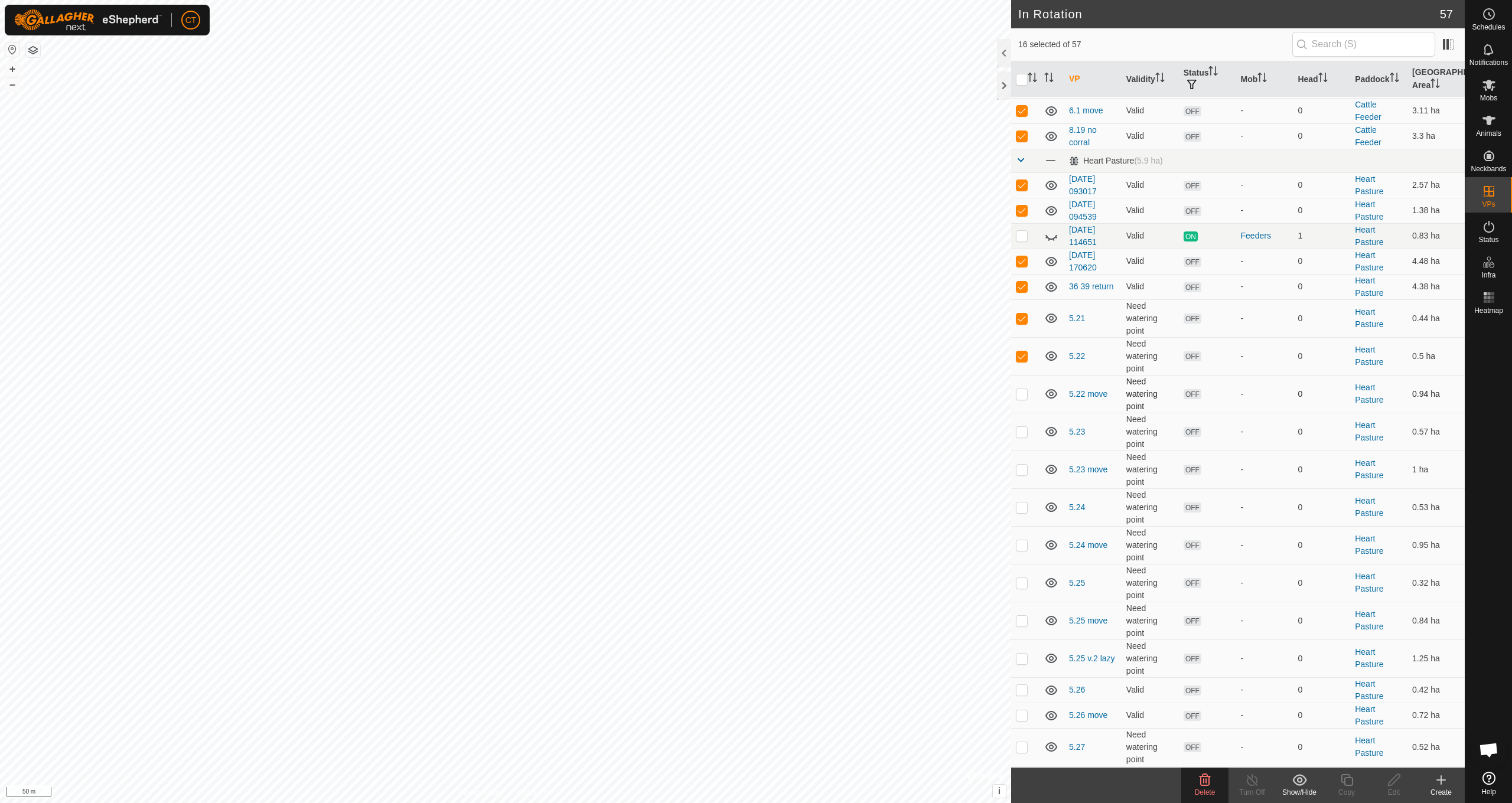
checkbox input "true"
drag, startPoint x: 1021, startPoint y: 435, endPoint x: 1024, endPoint y: 451, distance: 16.3
click at [1021, 435] on p-checkbox at bounding box center [1022, 432] width 12 height 9
checkbox input "true"
click at [1022, 471] on p-checkbox at bounding box center [1022, 469] width 12 height 9
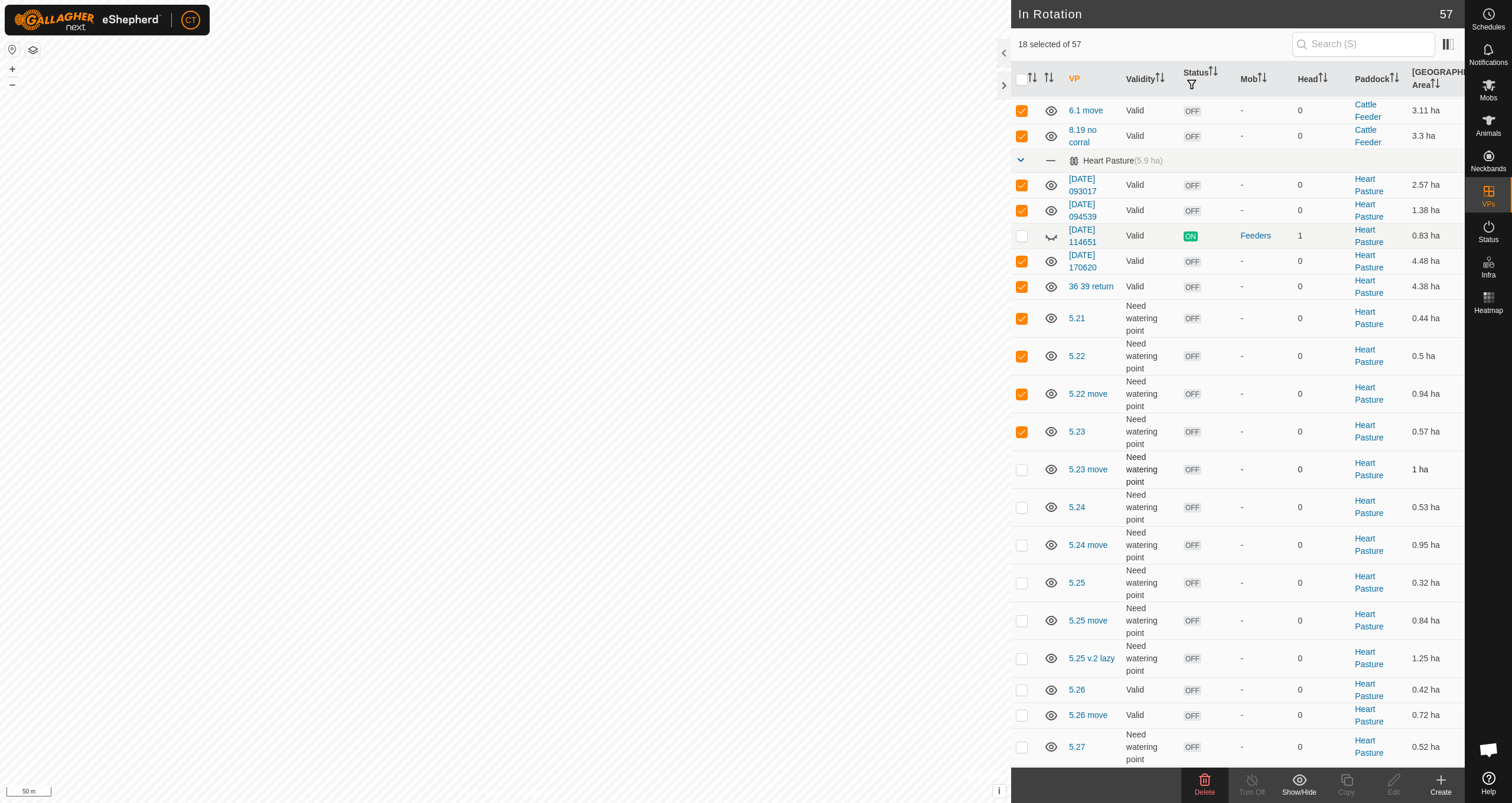
checkbox input "true"
click at [1019, 507] on p-checkbox at bounding box center [1022, 507] width 12 height 9
checkbox input "true"
click at [1022, 547] on p-checkbox at bounding box center [1022, 545] width 12 height 9
checkbox input "true"
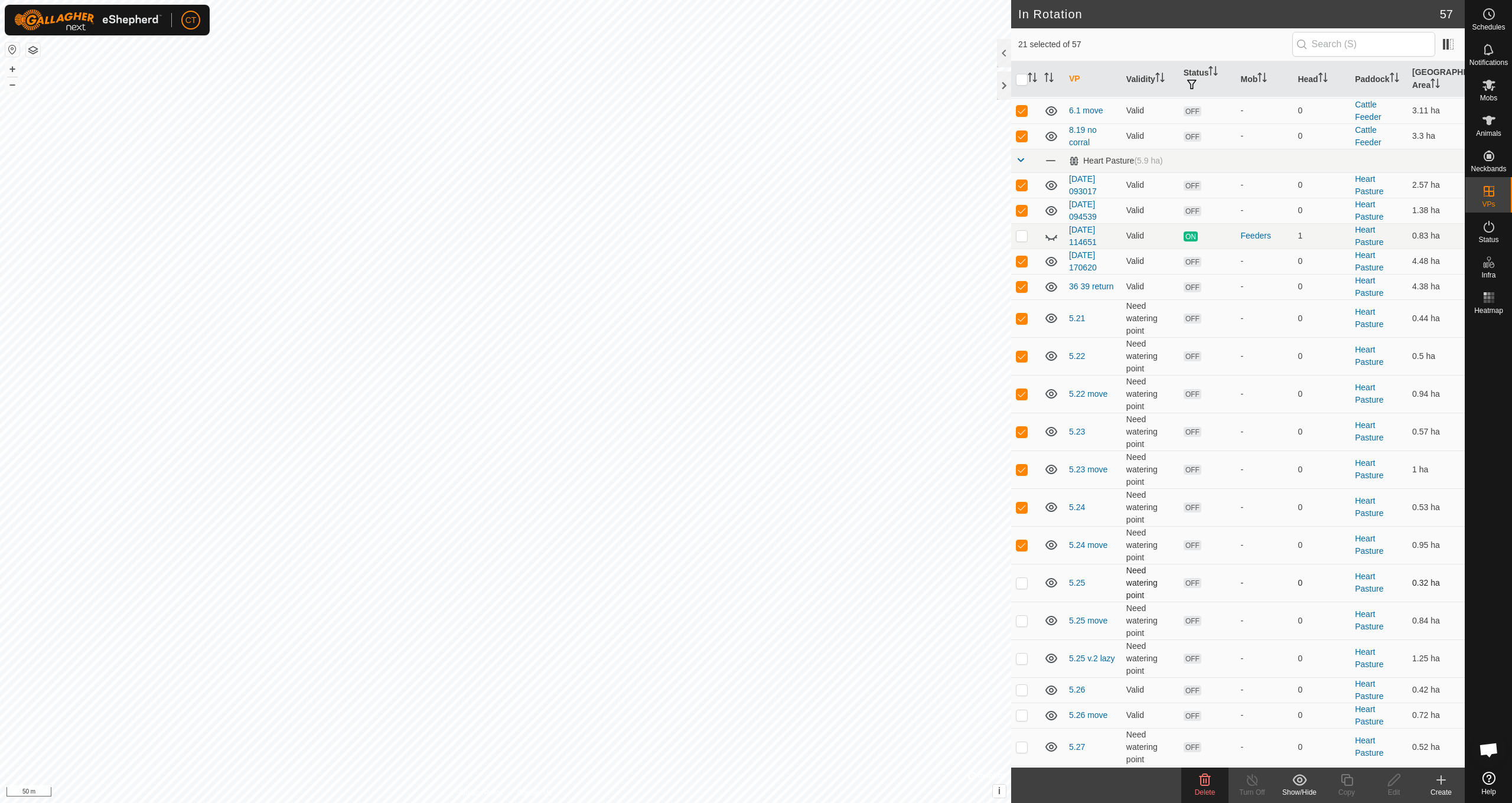
click at [1022, 589] on td at bounding box center [1026, 582] width 28 height 38
checkbox input "true"
click at [1021, 620] on p-checkbox at bounding box center [1022, 620] width 12 height 9
checkbox input "true"
click at [1021, 658] on p-checkbox at bounding box center [1022, 658] width 12 height 9
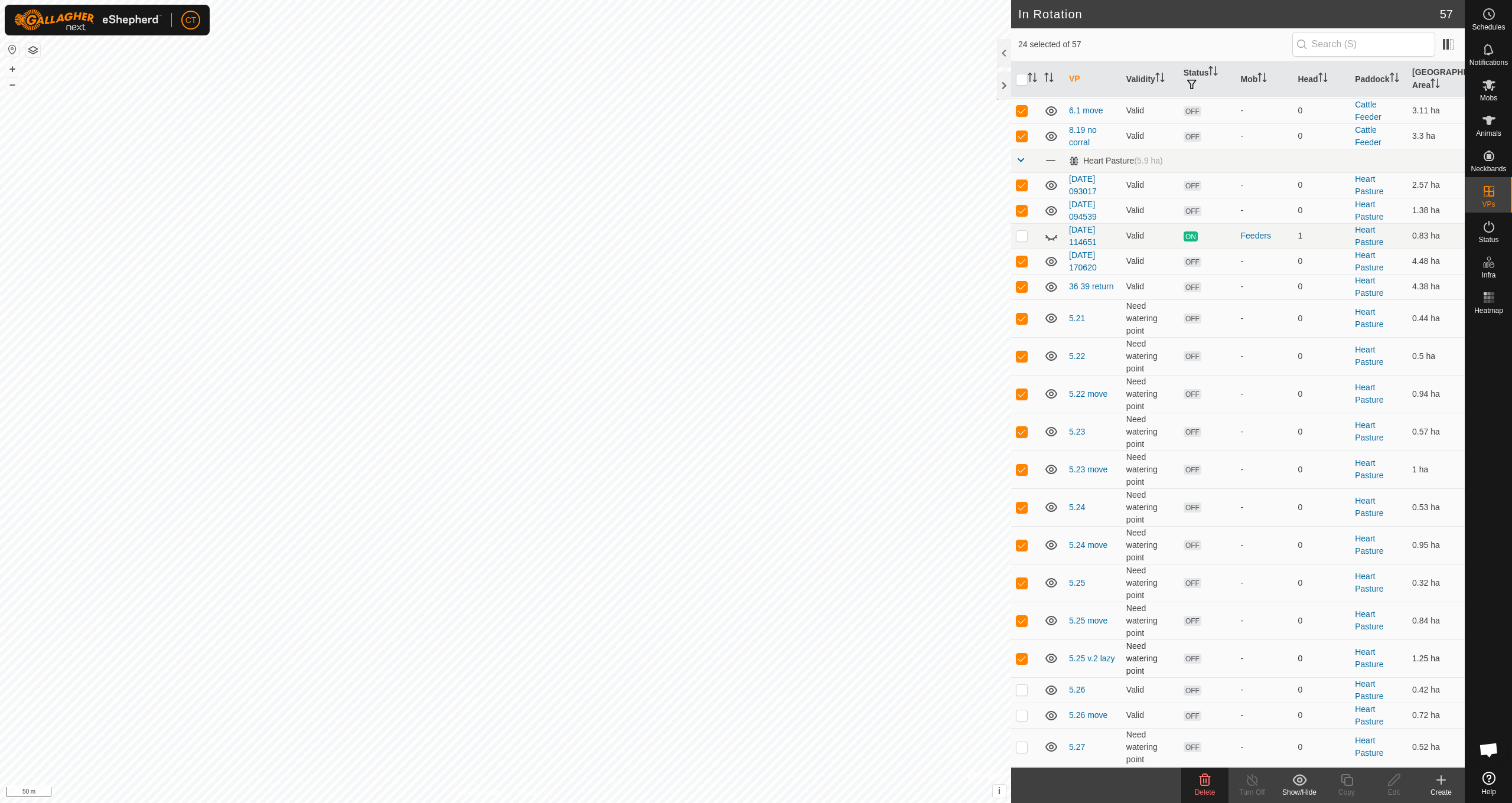
checkbox input "true"
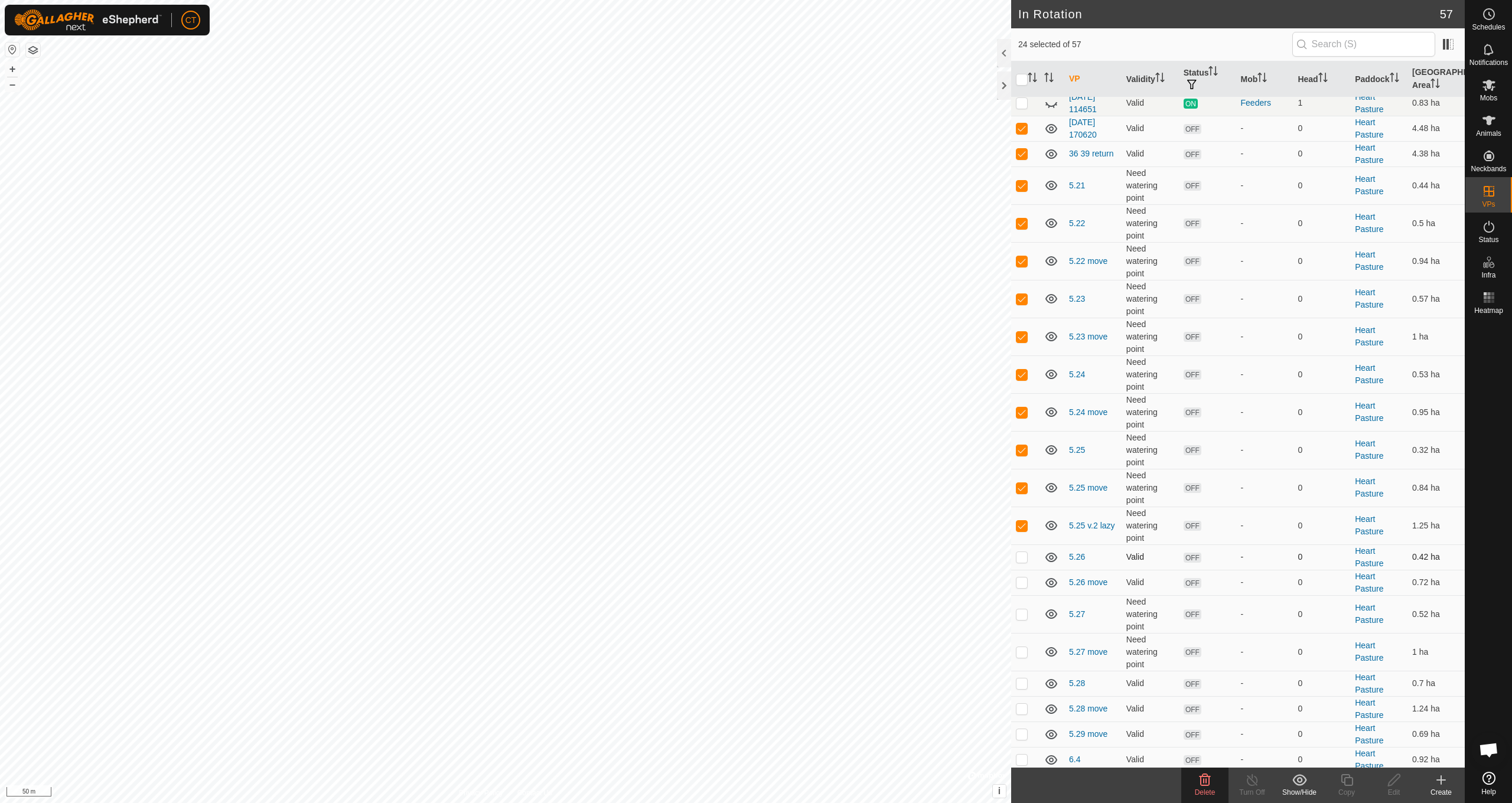
scroll to position [579, 0]
click at [1023, 556] on p-checkbox at bounding box center [1022, 556] width 12 height 9
checkbox input "true"
click at [1022, 583] on p-checkbox at bounding box center [1022, 581] width 12 height 9
checkbox input "true"
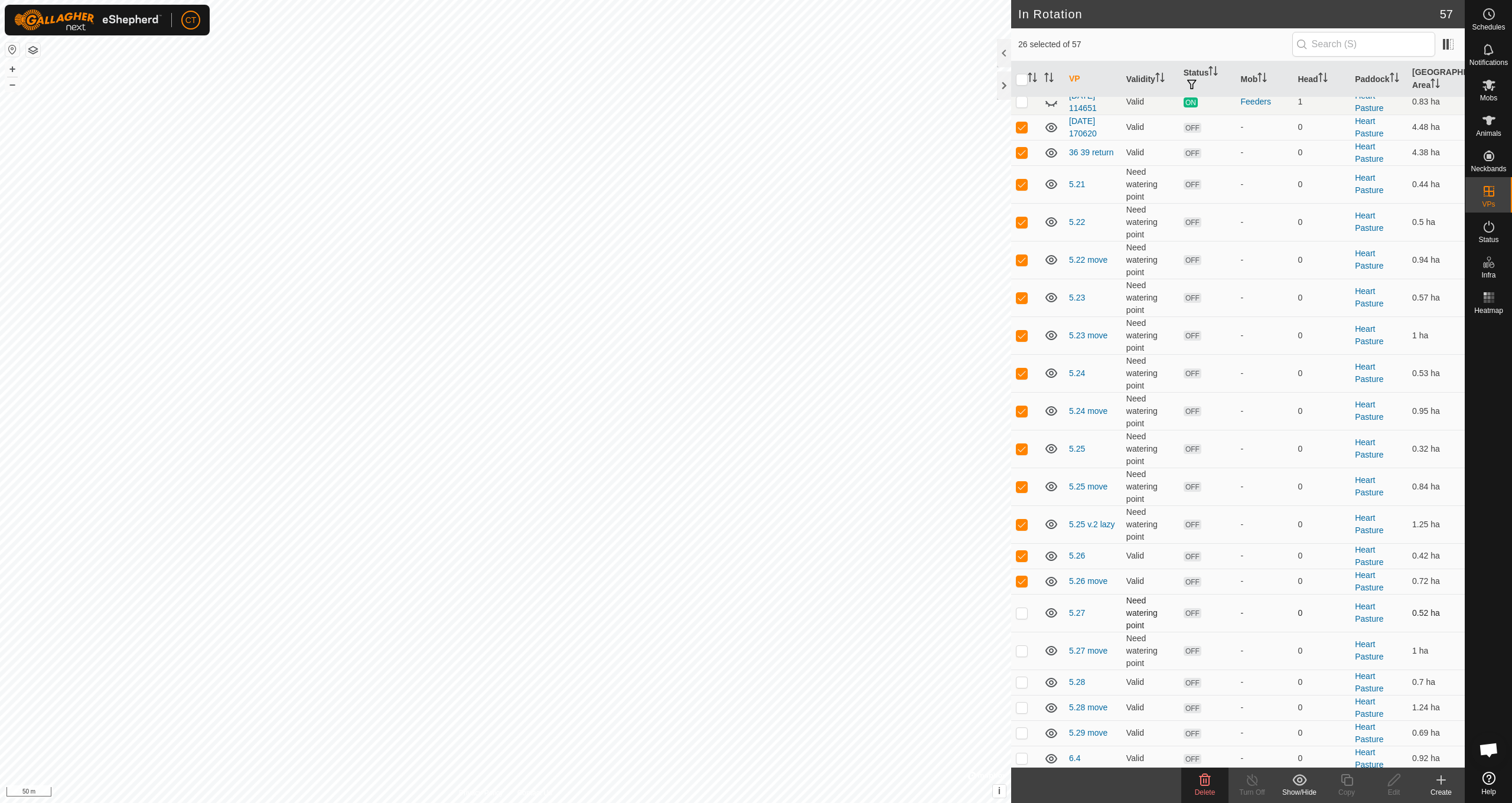
click at [1025, 615] on p-checkbox at bounding box center [1022, 613] width 12 height 9
checkbox input "true"
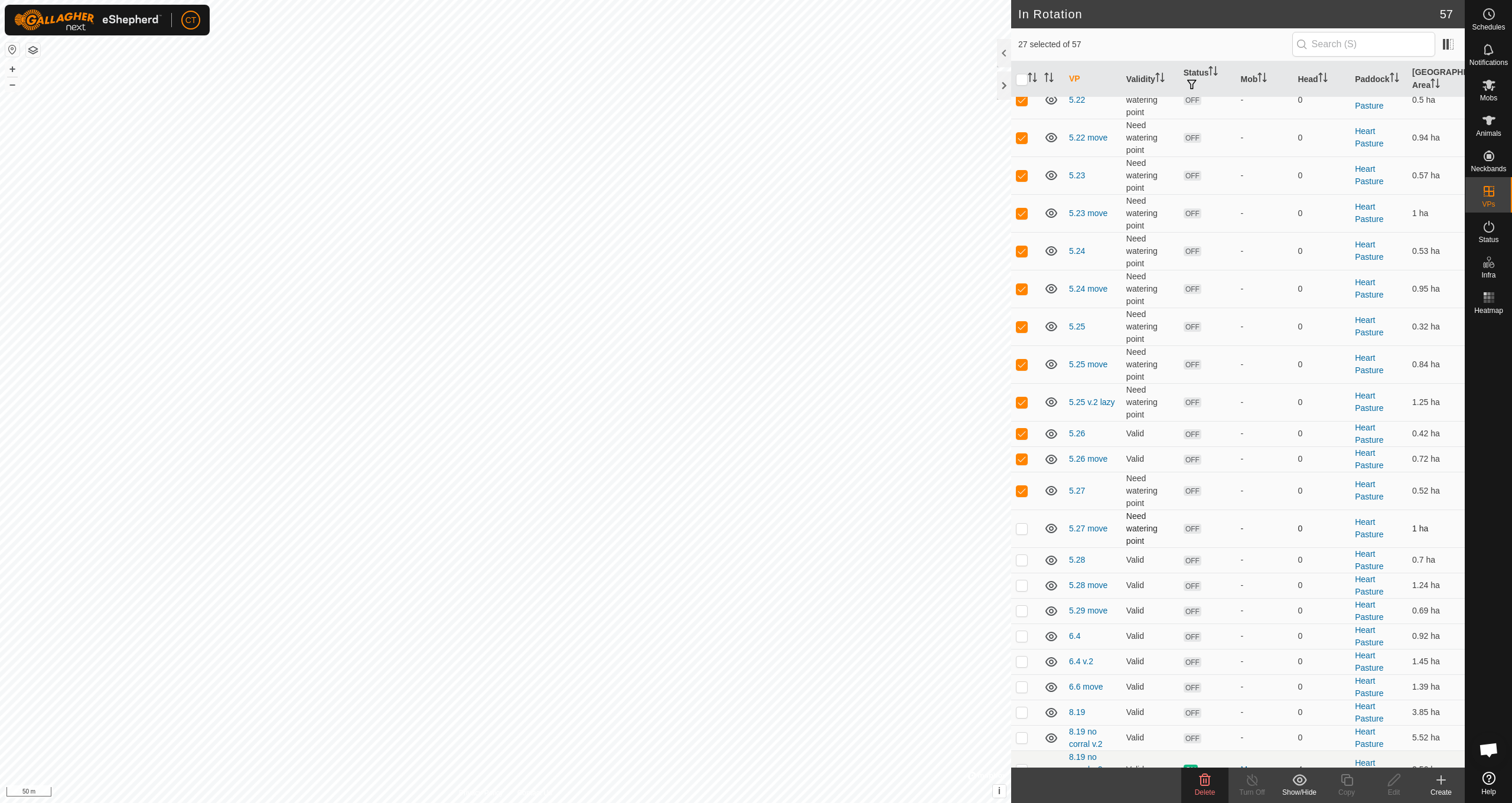
scroll to position [703, 0]
click at [1020, 530] on p-checkbox at bounding box center [1022, 528] width 12 height 9
checkbox input "true"
click at [1021, 559] on p-checkbox at bounding box center [1022, 559] width 12 height 9
checkbox input "true"
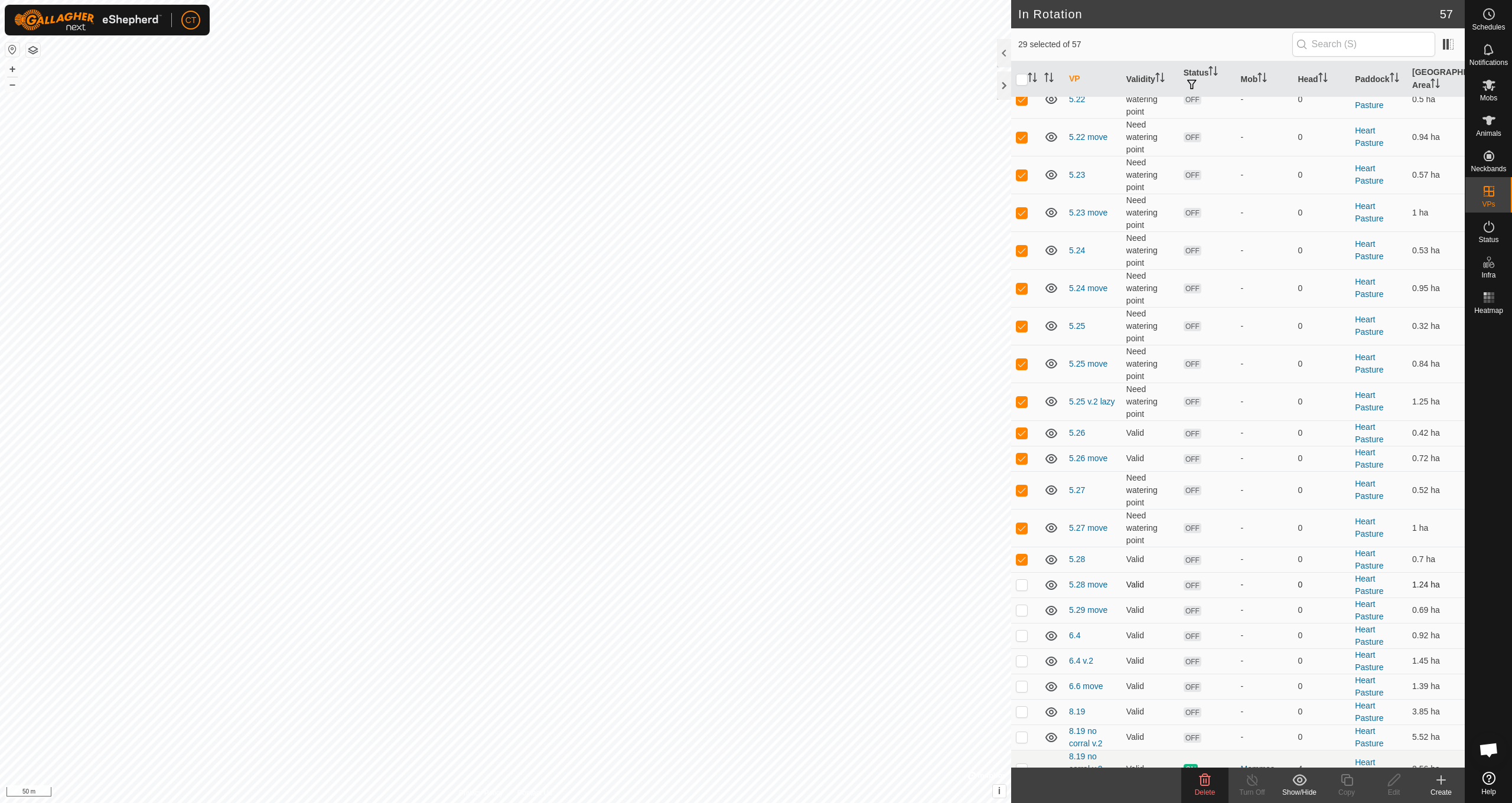
click at [1023, 589] on p-checkbox at bounding box center [1022, 584] width 12 height 9
checkbox input "true"
drag, startPoint x: 1023, startPoint y: 611, endPoint x: 1022, endPoint y: 631, distance: 20.0
click at [1023, 611] on p-checkbox at bounding box center [1022, 610] width 12 height 9
checkbox input "true"
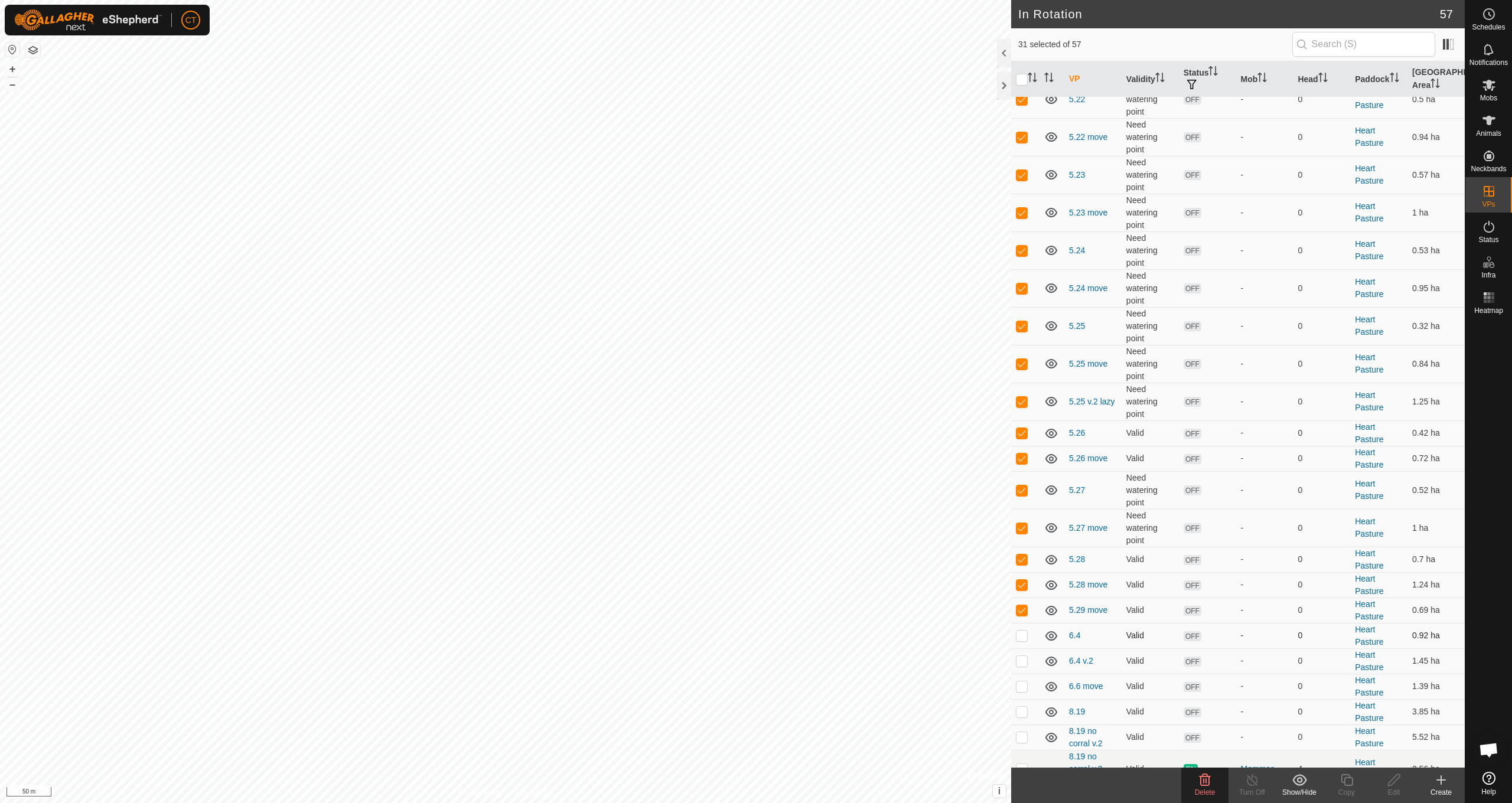
click at [1021, 638] on p-checkbox at bounding box center [1022, 635] width 12 height 9
checkbox input "true"
click at [1021, 663] on p-checkbox at bounding box center [1022, 661] width 12 height 9
checkbox input "true"
click at [1023, 687] on p-checkbox at bounding box center [1022, 686] width 12 height 9
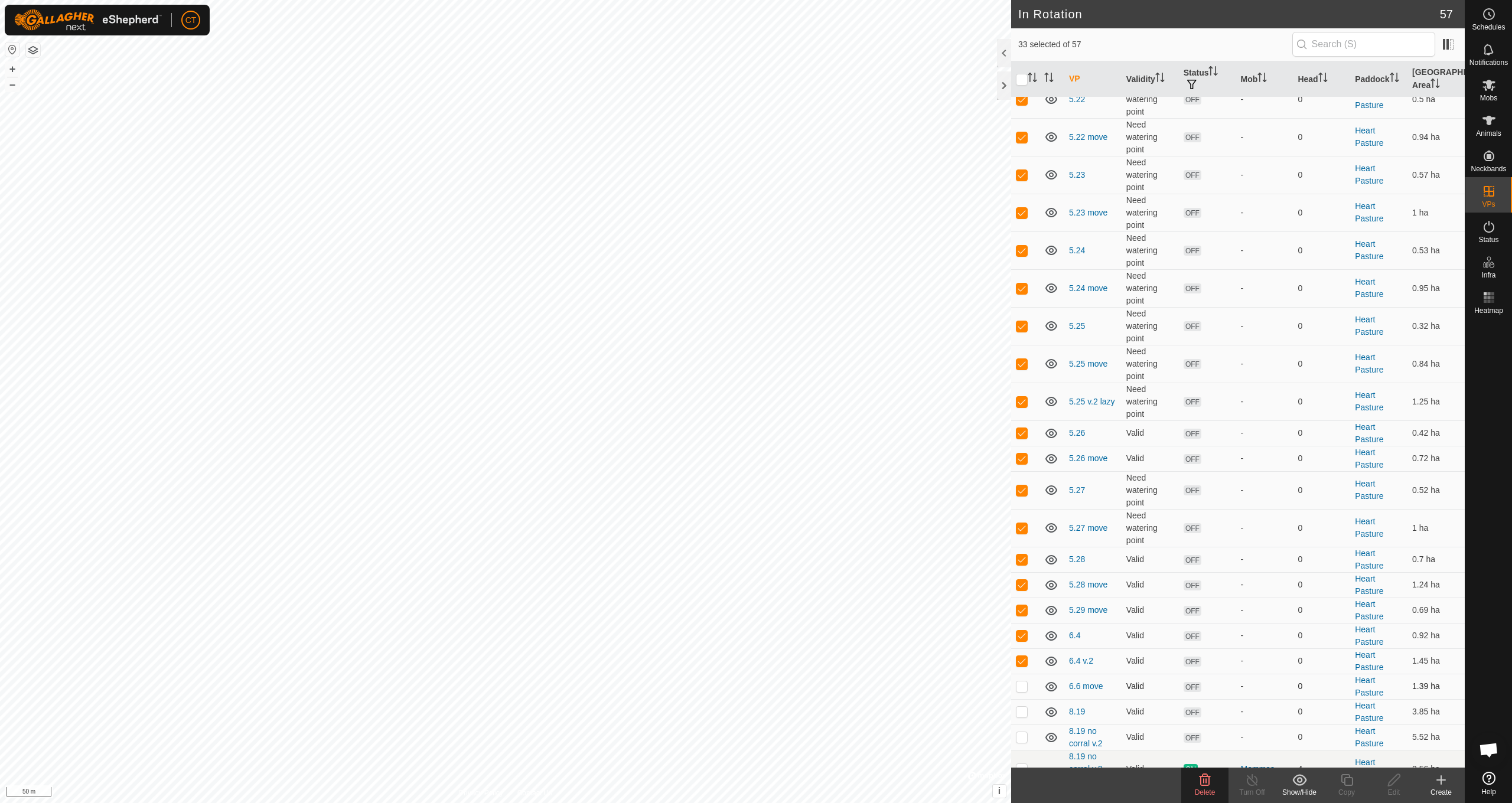
checkbox input "true"
drag, startPoint x: 1022, startPoint y: 711, endPoint x: 1040, endPoint y: 711, distance: 18.0
click at [1022, 711] on p-checkbox at bounding box center [1022, 711] width 12 height 9
checkbox input "true"
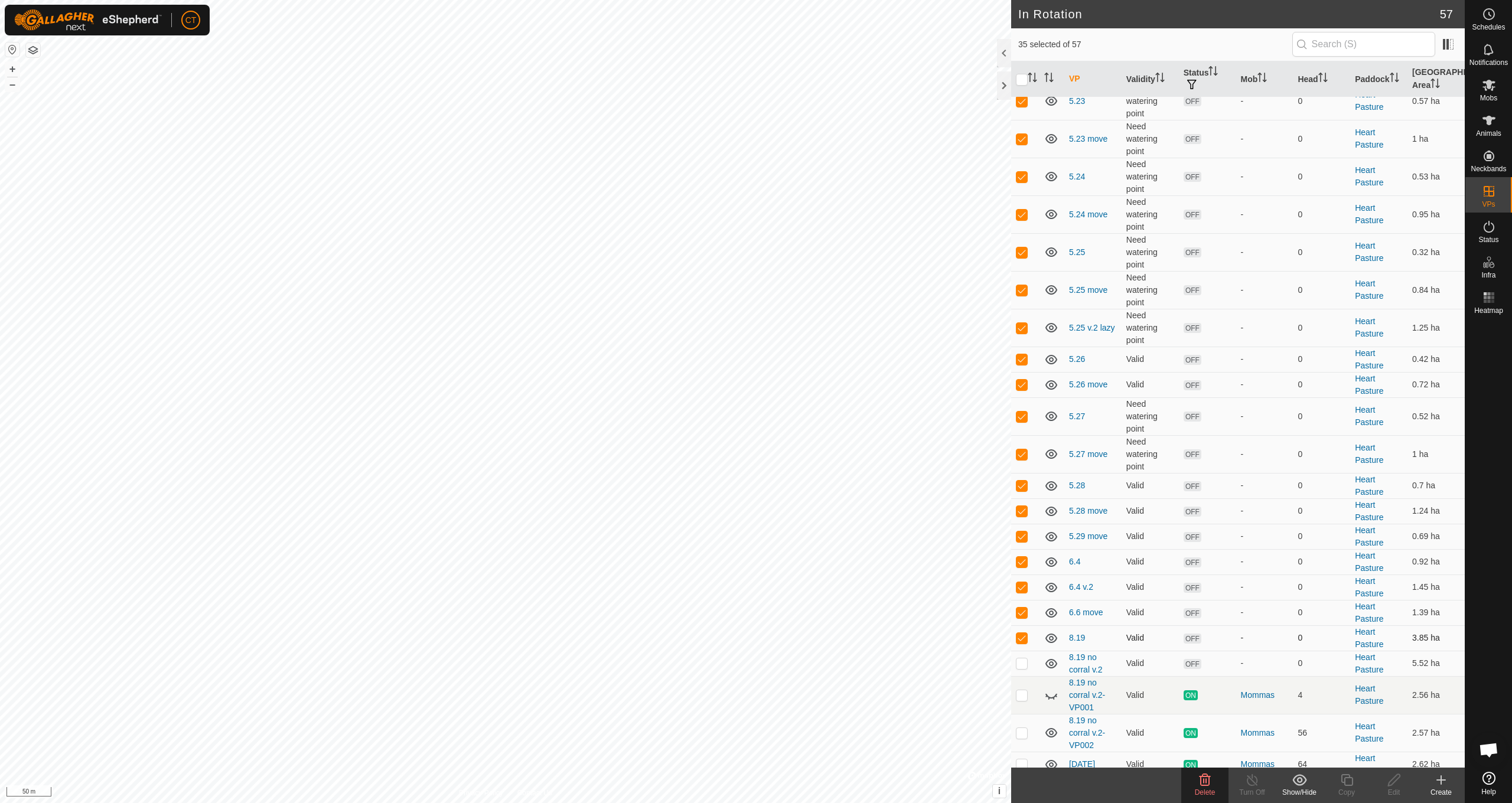
scroll to position [779, 0]
drag, startPoint x: 1022, startPoint y: 662, endPoint x: 1040, endPoint y: 676, distance: 22.8
click at [1022, 662] on p-checkbox at bounding box center [1022, 660] width 12 height 9
checkbox input "true"
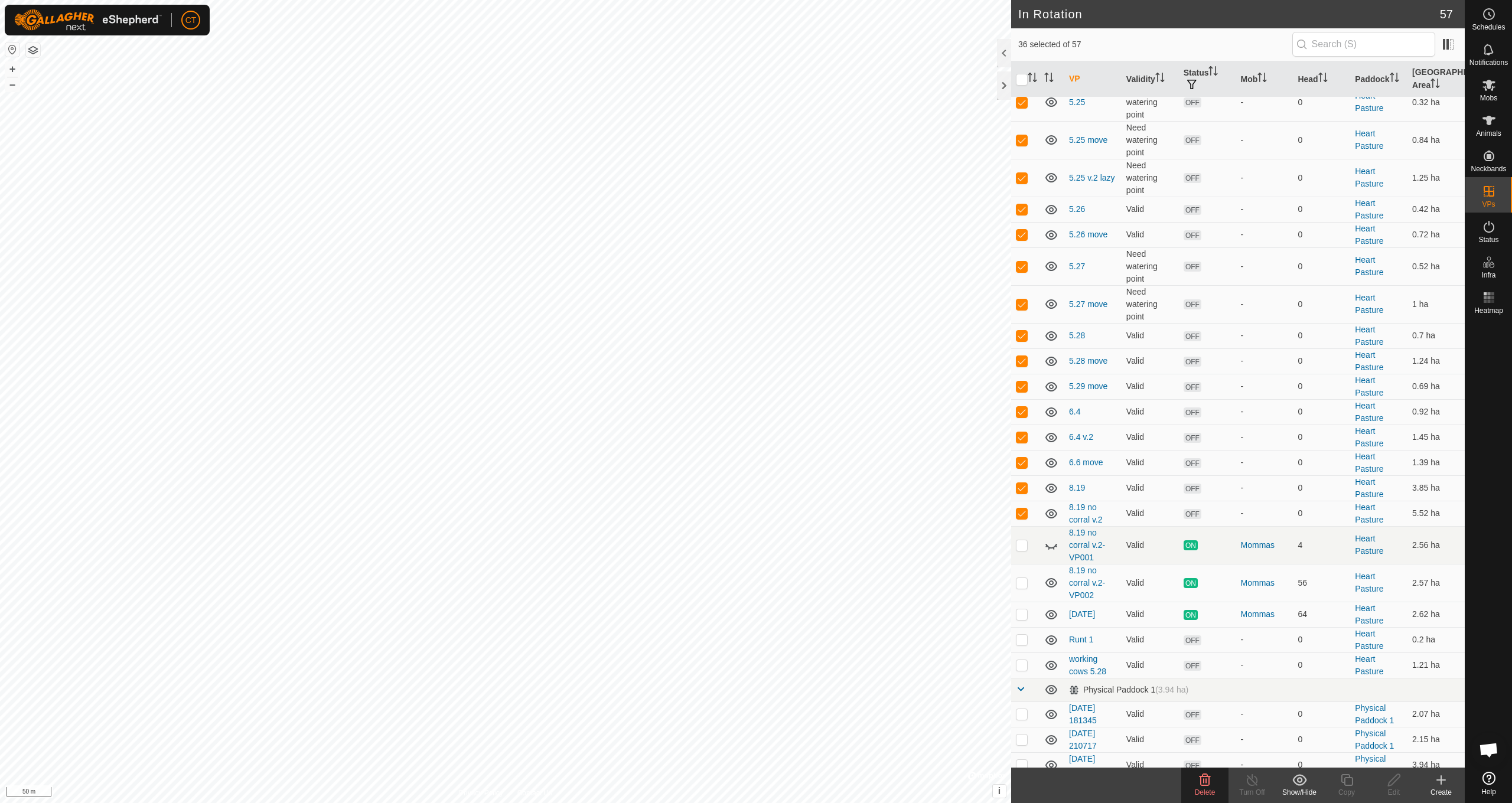
scroll to position [930, 0]
click at [1200, 780] on icon at bounding box center [1205, 779] width 11 height 12
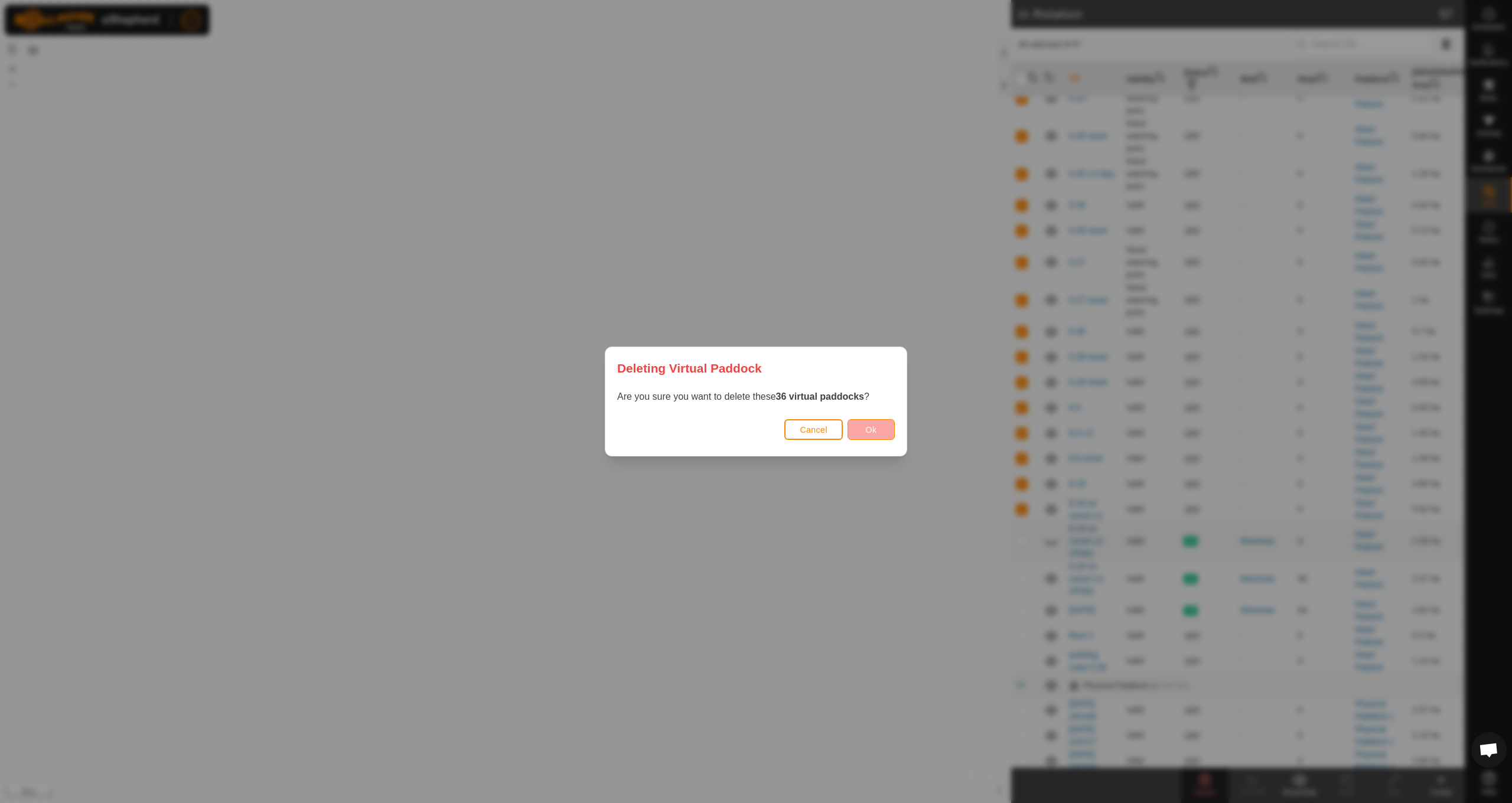
click at [871, 430] on span "Ok" at bounding box center [871, 430] width 11 height 9
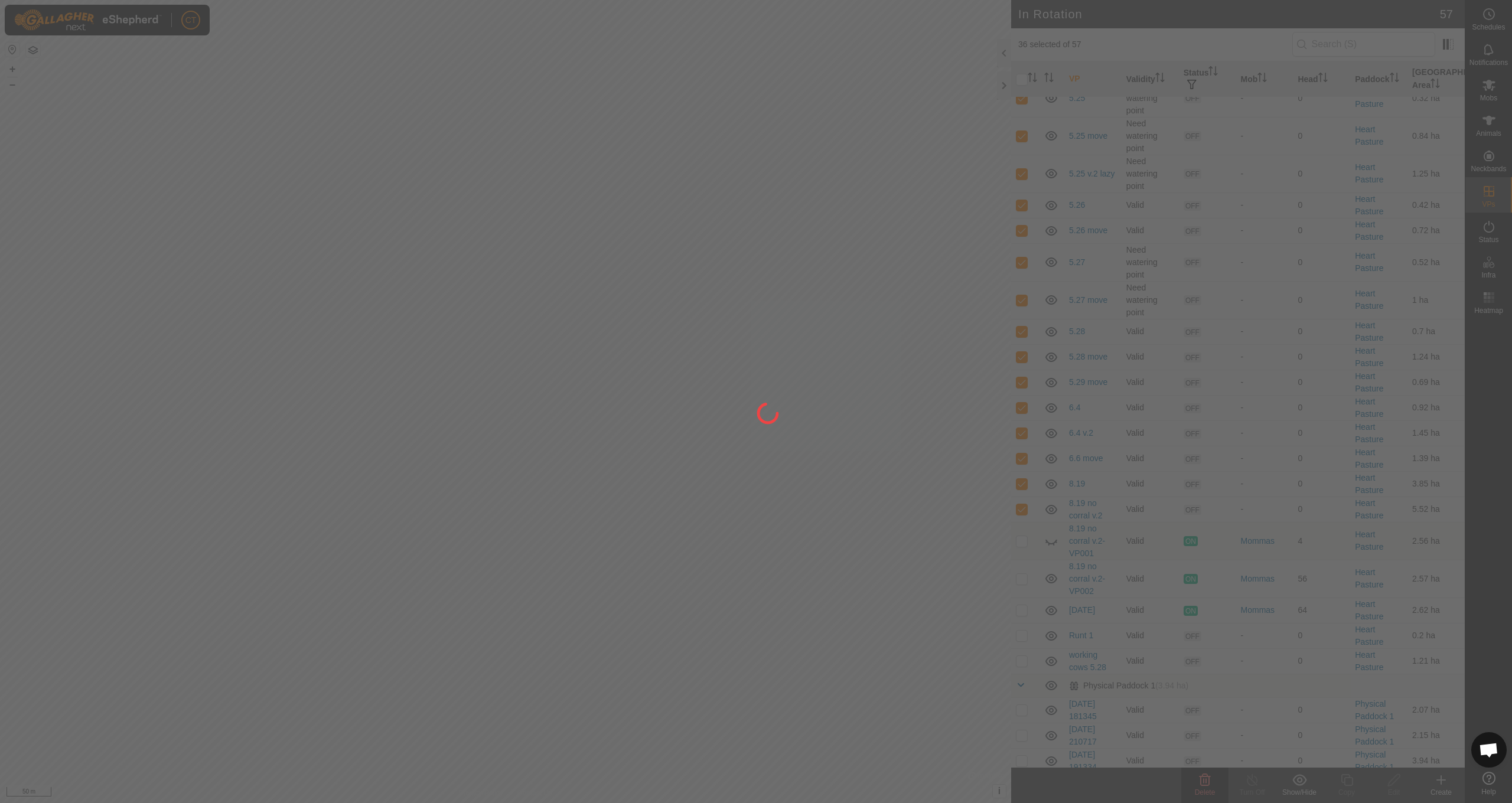
checkbox input "false"
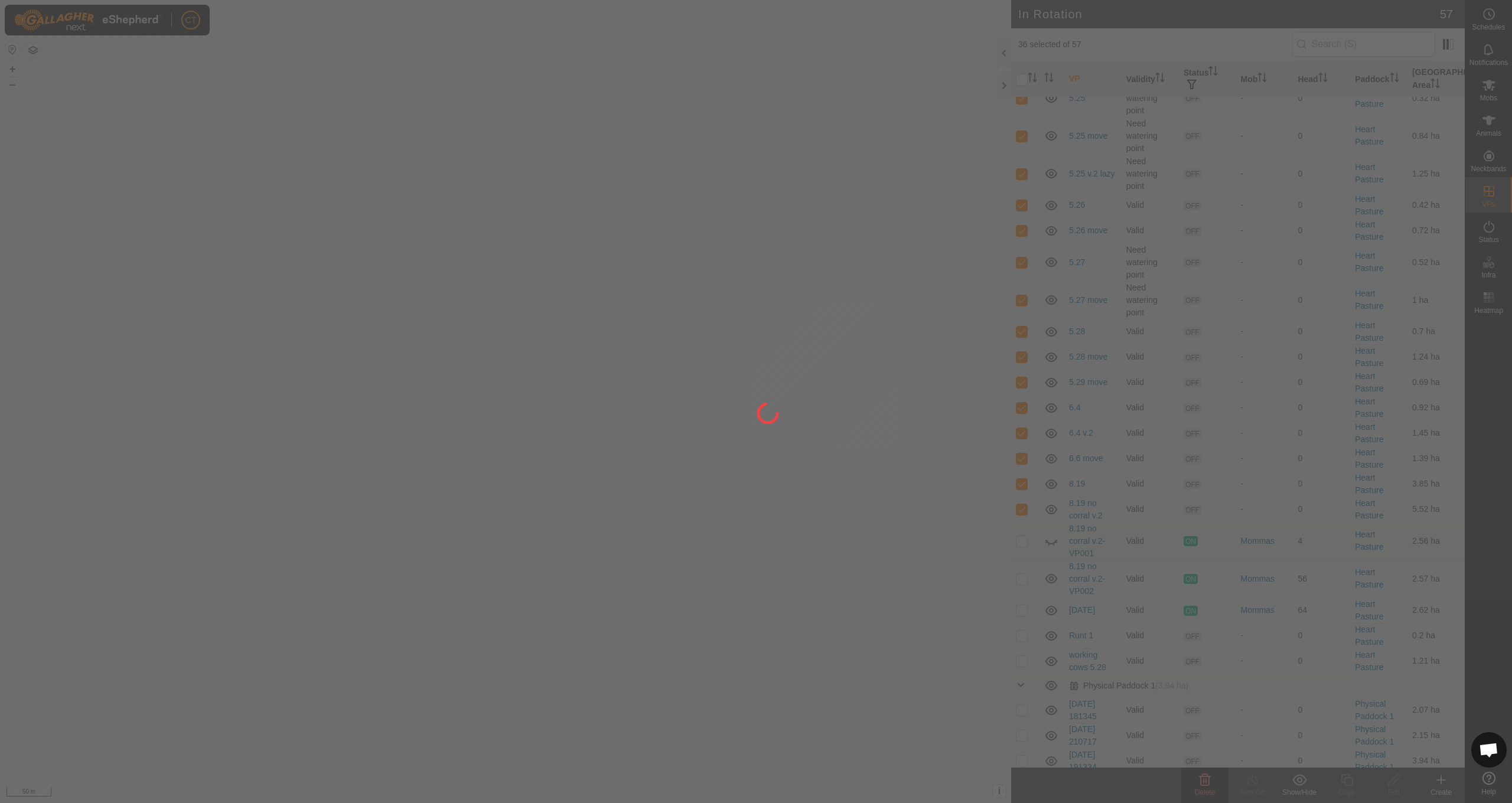
checkbox input "false"
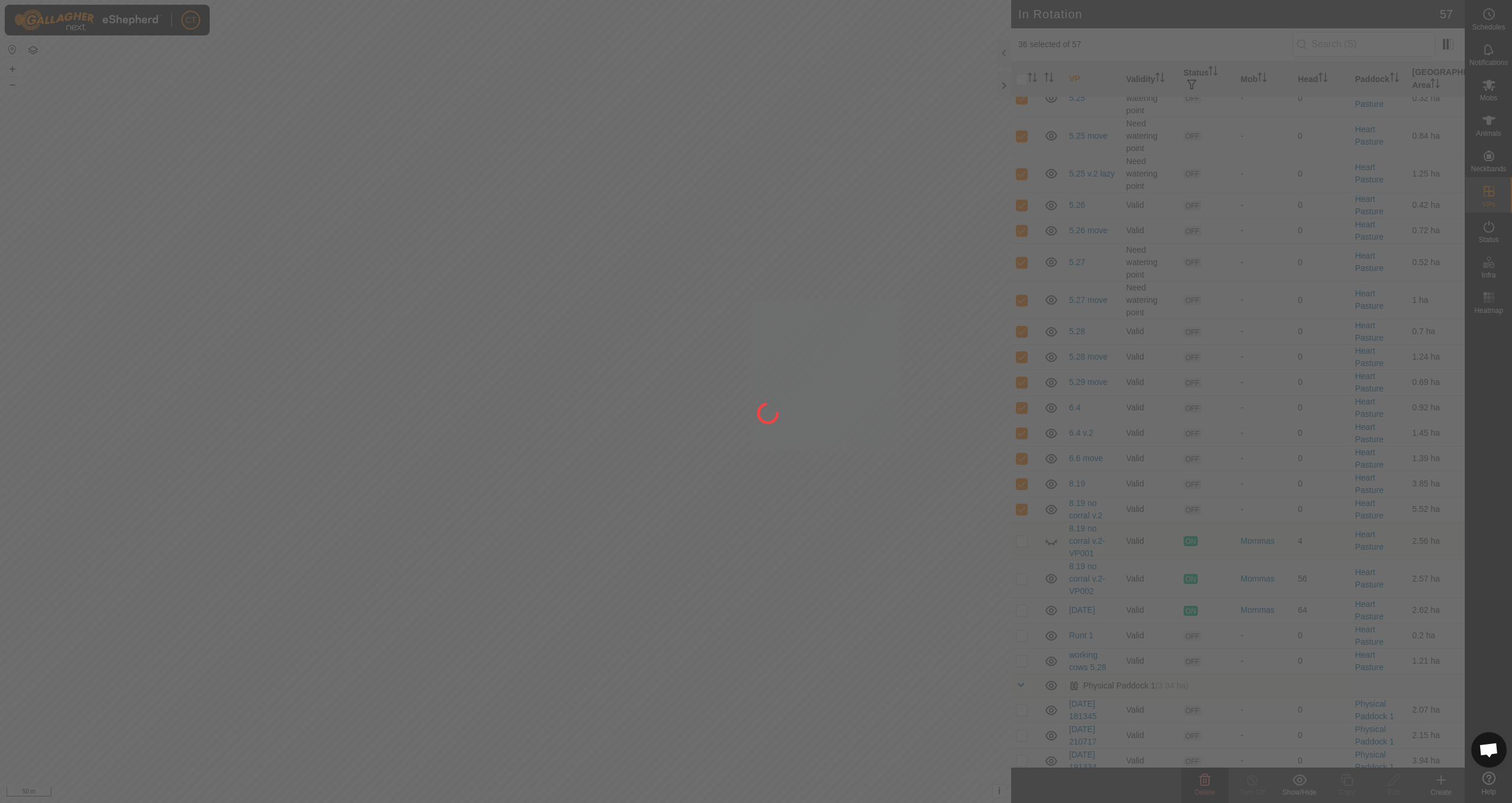
checkbox input "false"
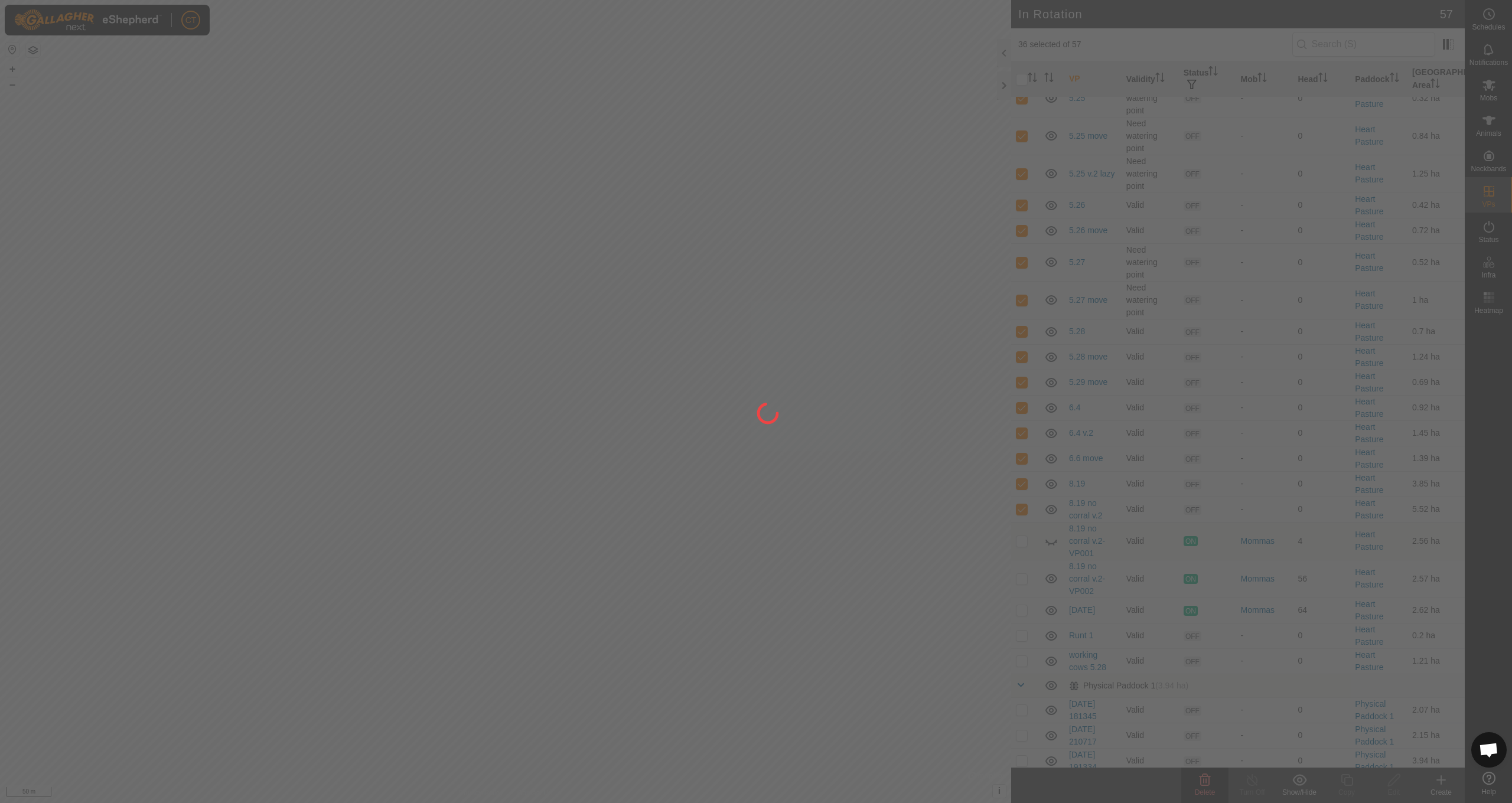
checkbox input "false"
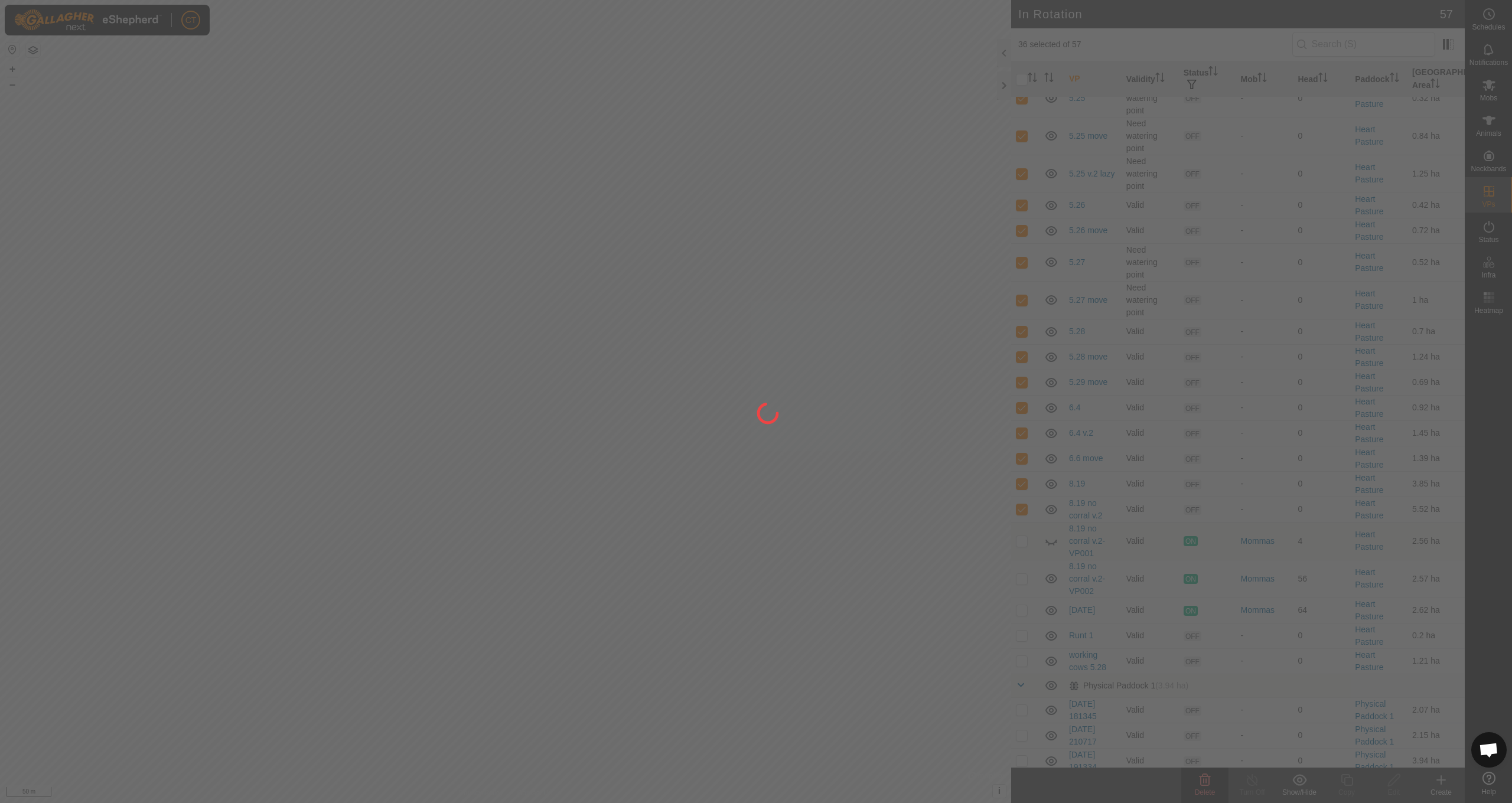
checkbox input "false"
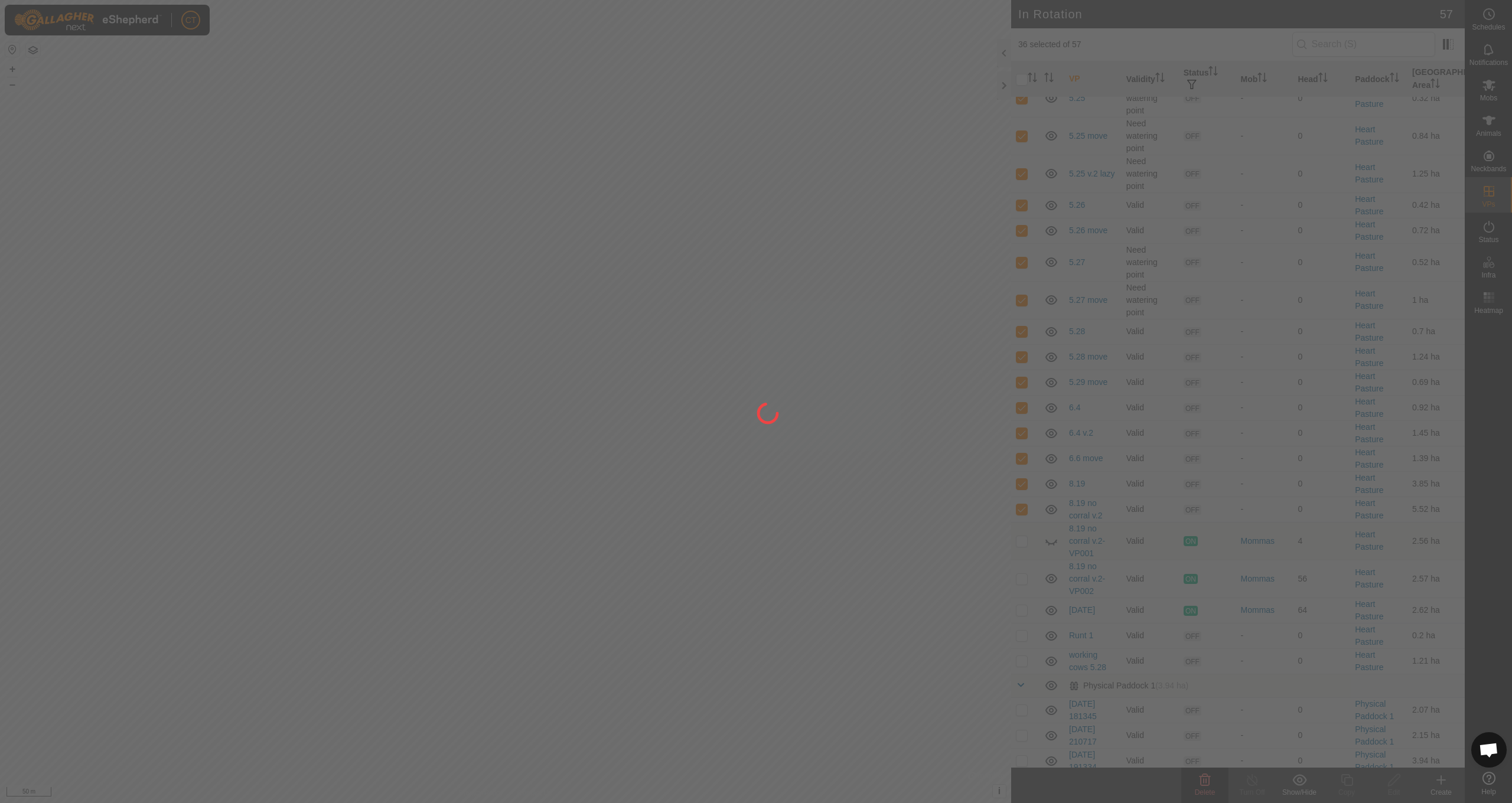
checkbox input "false"
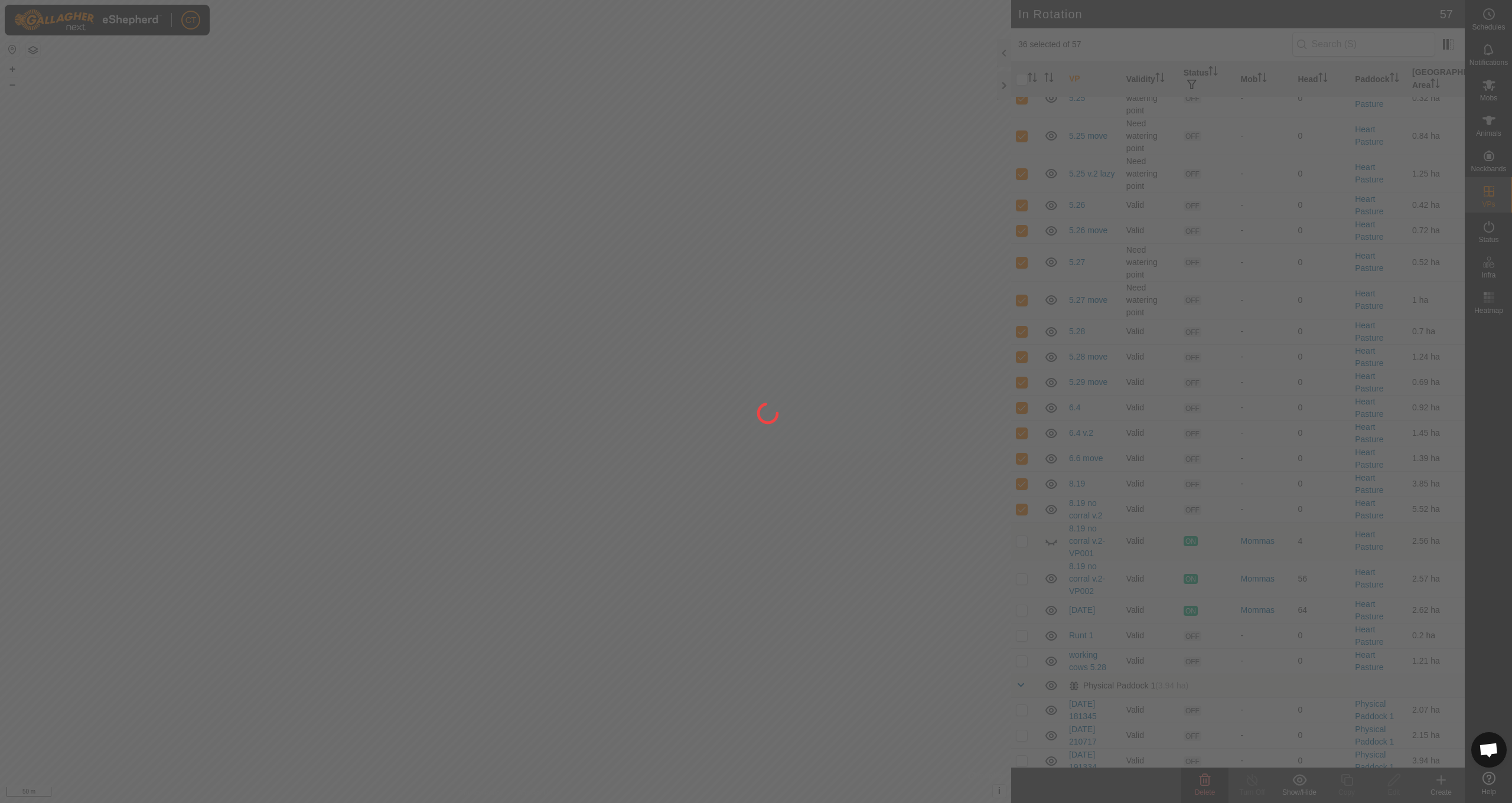
checkbox input "false"
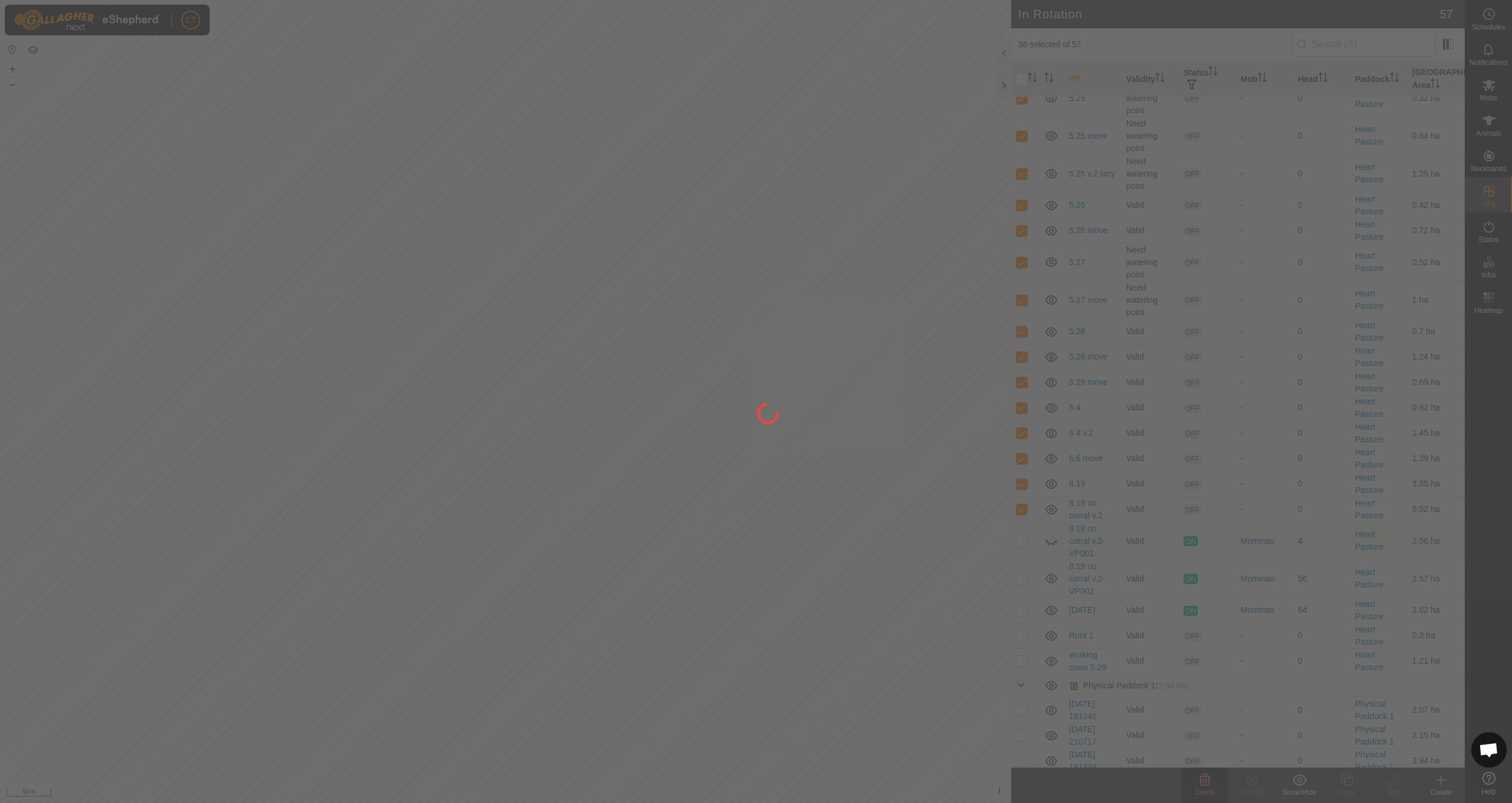
checkbox input "false"
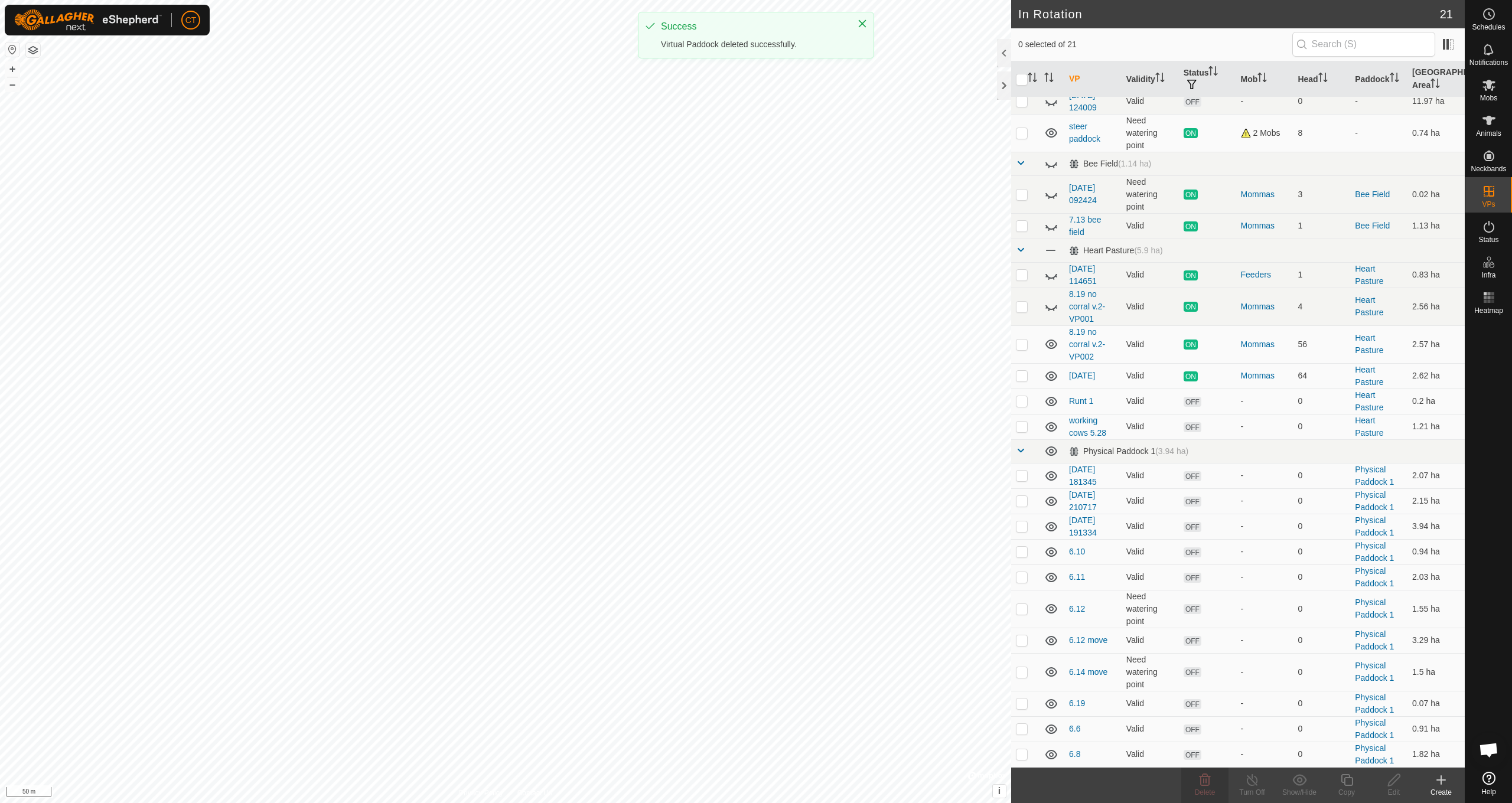
scroll to position [32, 0]
click at [1023, 402] on p-checkbox at bounding box center [1022, 401] width 12 height 9
checkbox input "true"
click at [1023, 426] on p-checkbox at bounding box center [1022, 426] width 12 height 9
checkbox input "true"
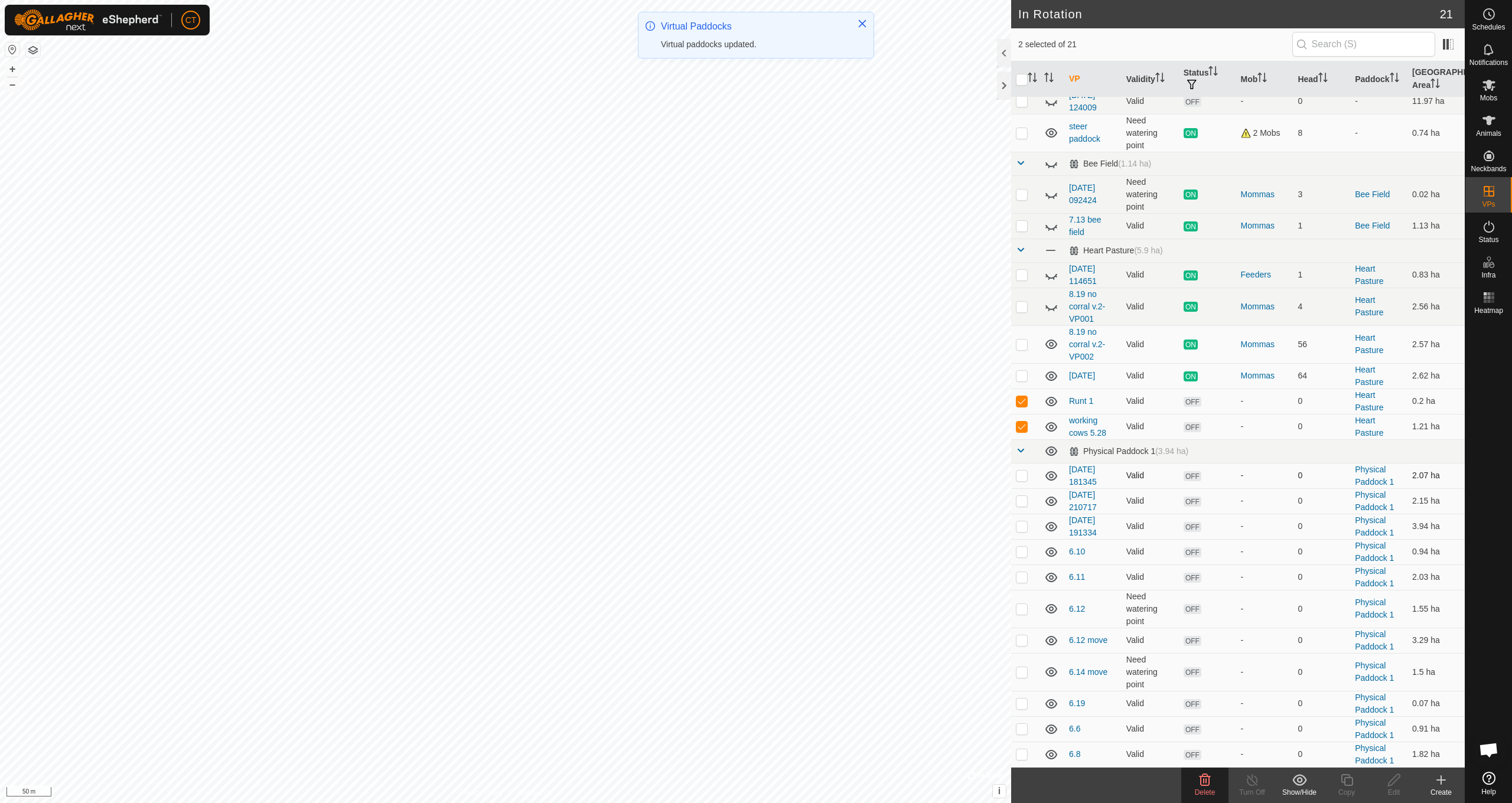
click at [1023, 479] on p-checkbox at bounding box center [1022, 475] width 12 height 9
checkbox input "true"
click at [1021, 500] on p-checkbox at bounding box center [1022, 500] width 12 height 9
checkbox input "true"
click at [1023, 529] on p-checkbox at bounding box center [1022, 526] width 12 height 9
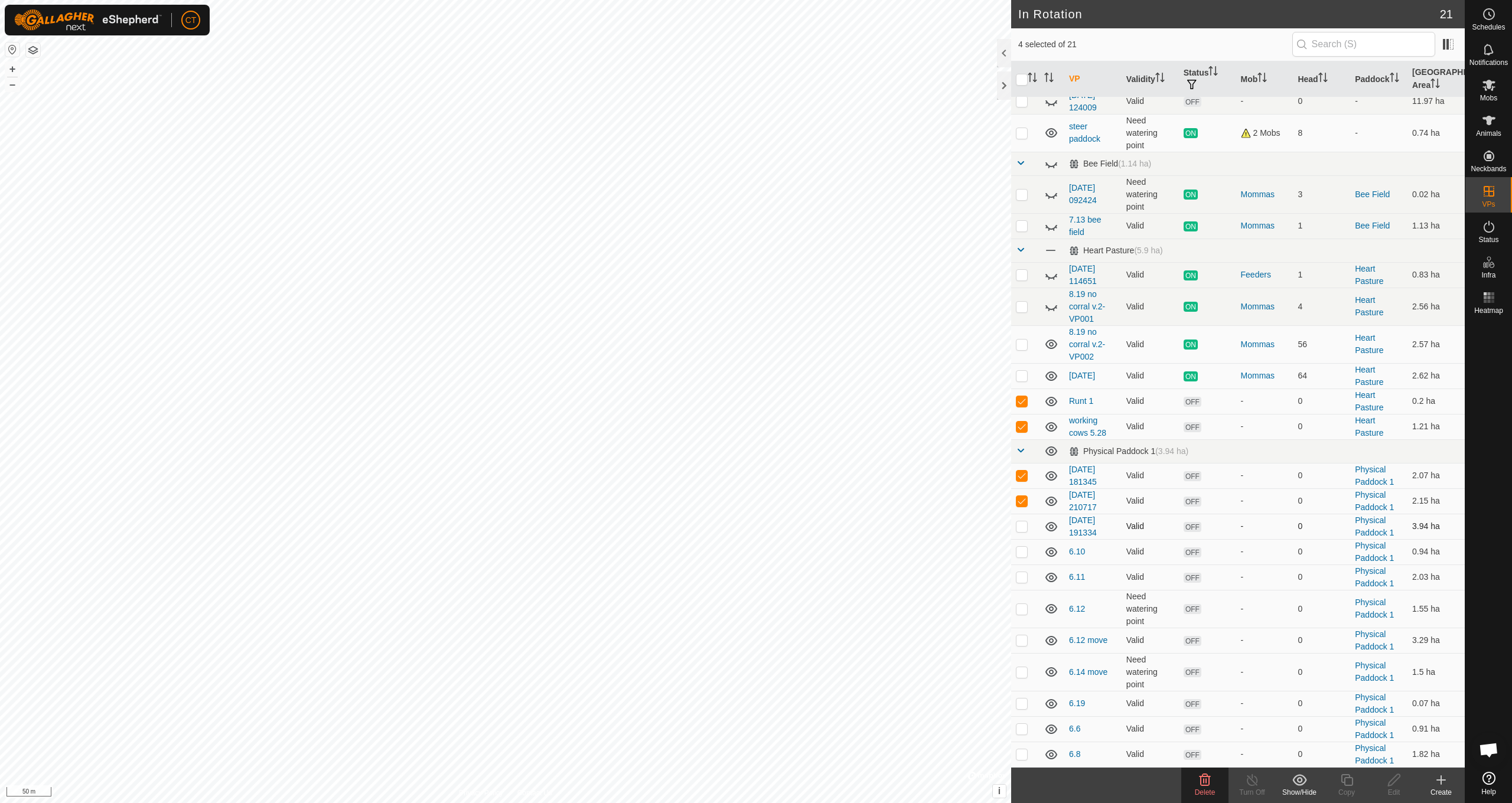
checkbox input "true"
click at [1022, 554] on p-checkbox at bounding box center [1022, 552] width 12 height 9
checkbox input "true"
click at [1024, 579] on p-checkbox at bounding box center [1022, 577] width 12 height 9
checkbox input "true"
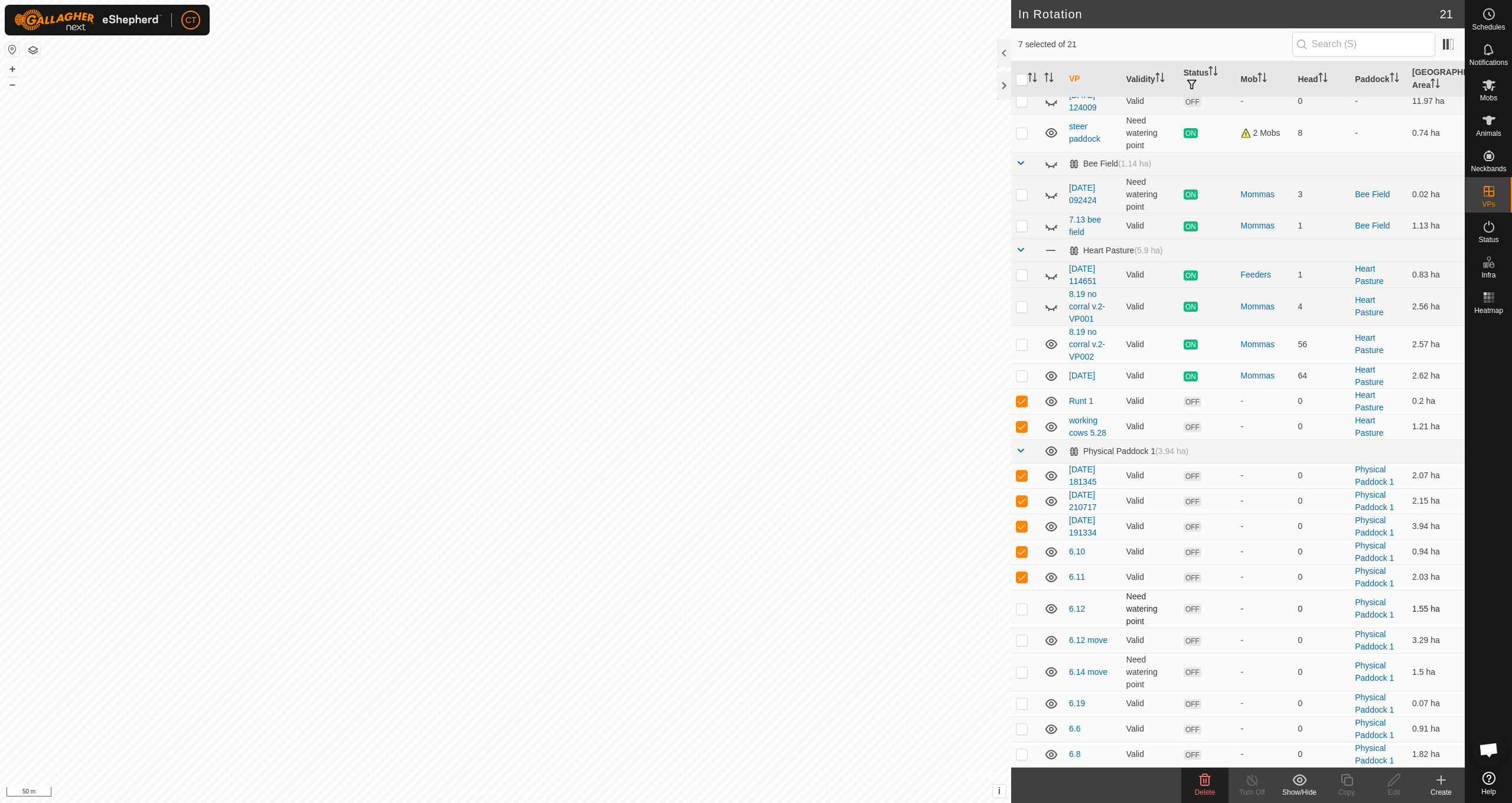
click at [1022, 611] on p-checkbox at bounding box center [1022, 609] width 12 height 9
checkbox input "true"
drag, startPoint x: 1021, startPoint y: 641, endPoint x: 1022, endPoint y: 662, distance: 21.0
click at [1021, 641] on p-checkbox at bounding box center [1022, 640] width 12 height 9
checkbox input "true"
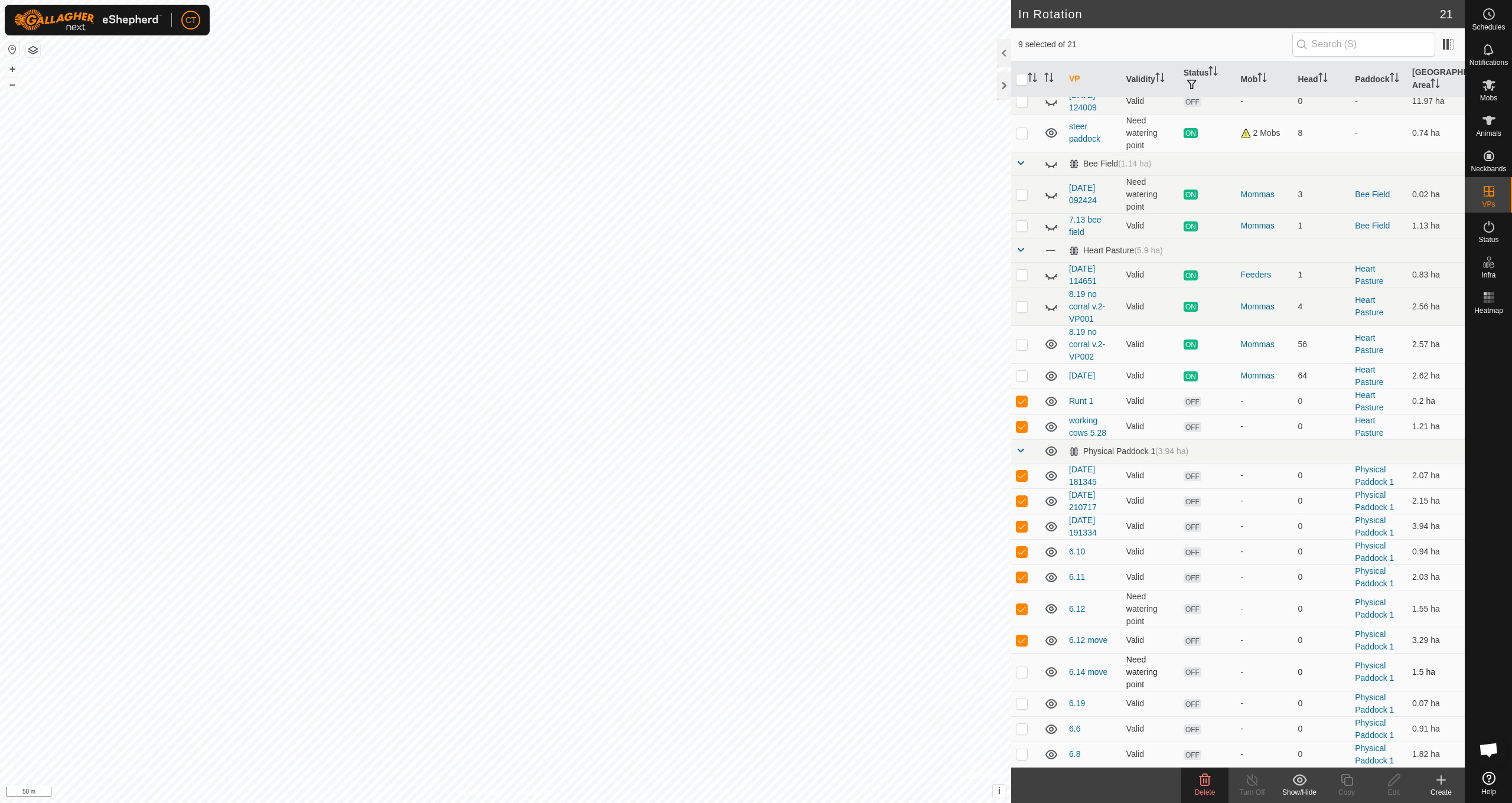
click at [1022, 675] on p-checkbox at bounding box center [1022, 672] width 12 height 9
checkbox input "true"
drag, startPoint x: 1022, startPoint y: 703, endPoint x: 1022, endPoint y: 717, distance: 14.0
click at [1022, 703] on p-checkbox at bounding box center [1022, 703] width 12 height 9
checkbox input "true"
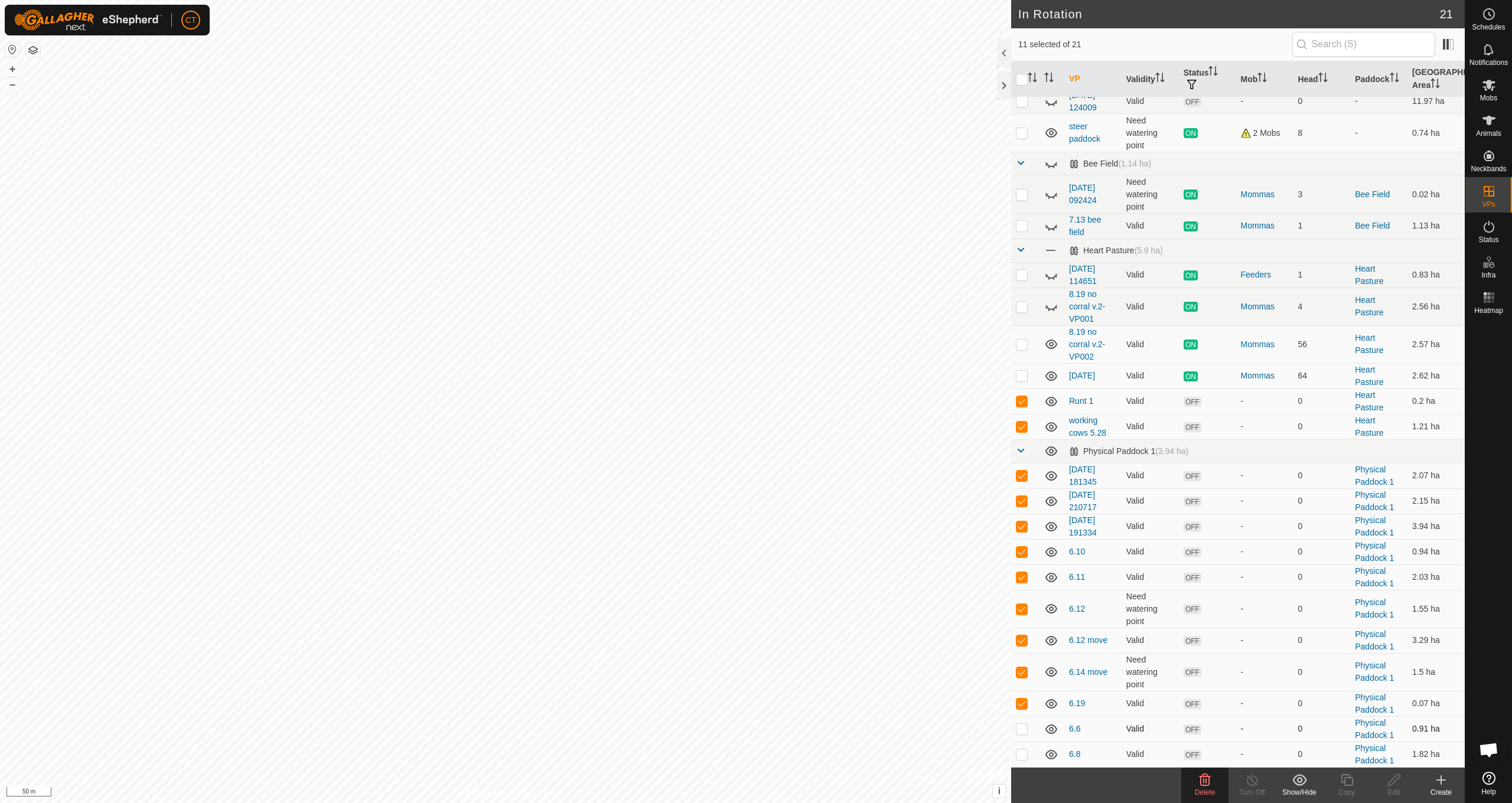
click at [1022, 729] on p-checkbox at bounding box center [1022, 729] width 12 height 9
checkbox input "true"
click at [1023, 756] on p-checkbox at bounding box center [1022, 754] width 12 height 9
checkbox input "true"
click at [1208, 778] on icon at bounding box center [1205, 779] width 11 height 12
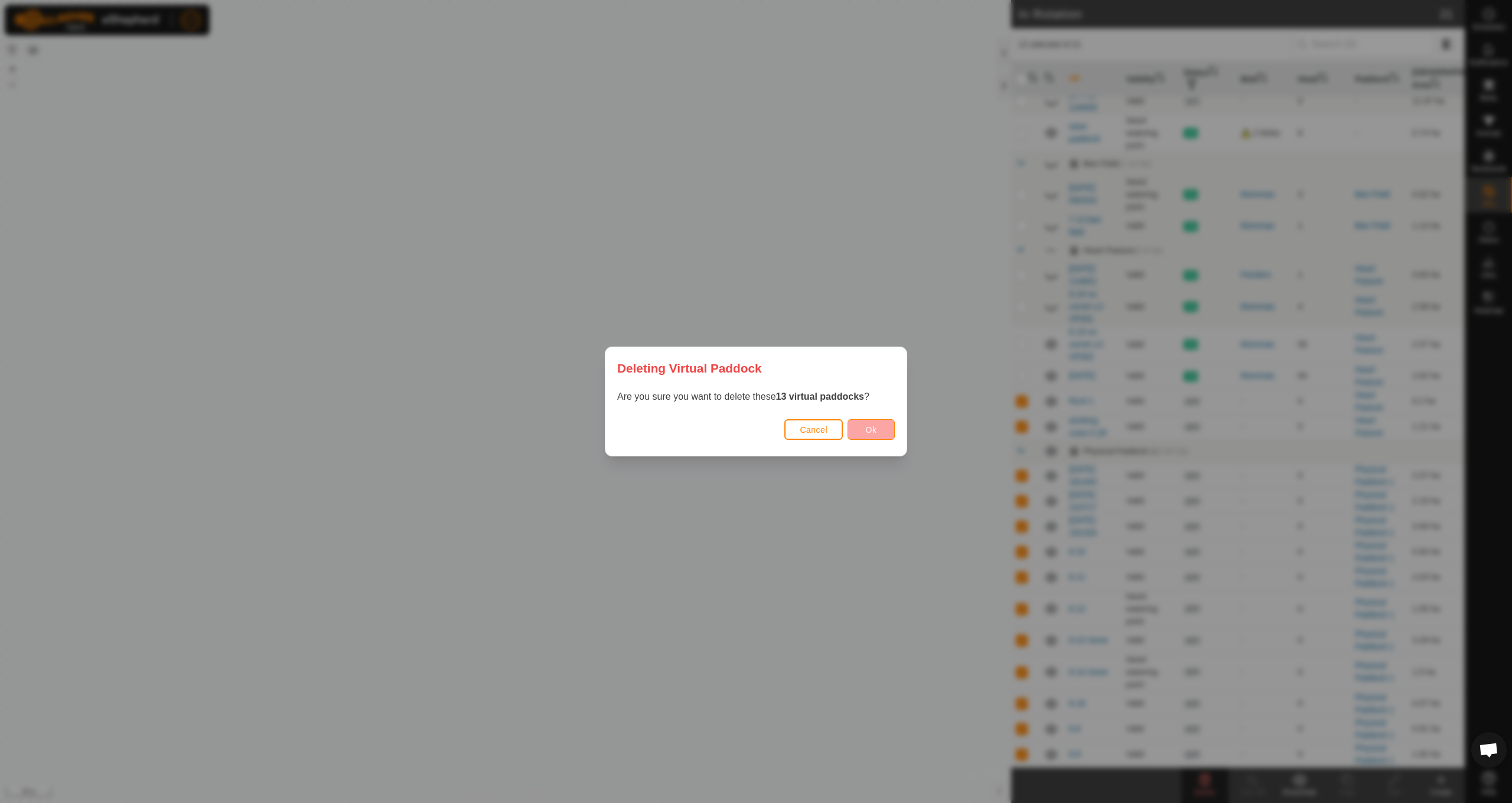
click at [873, 431] on span "Ok" at bounding box center [871, 430] width 11 height 9
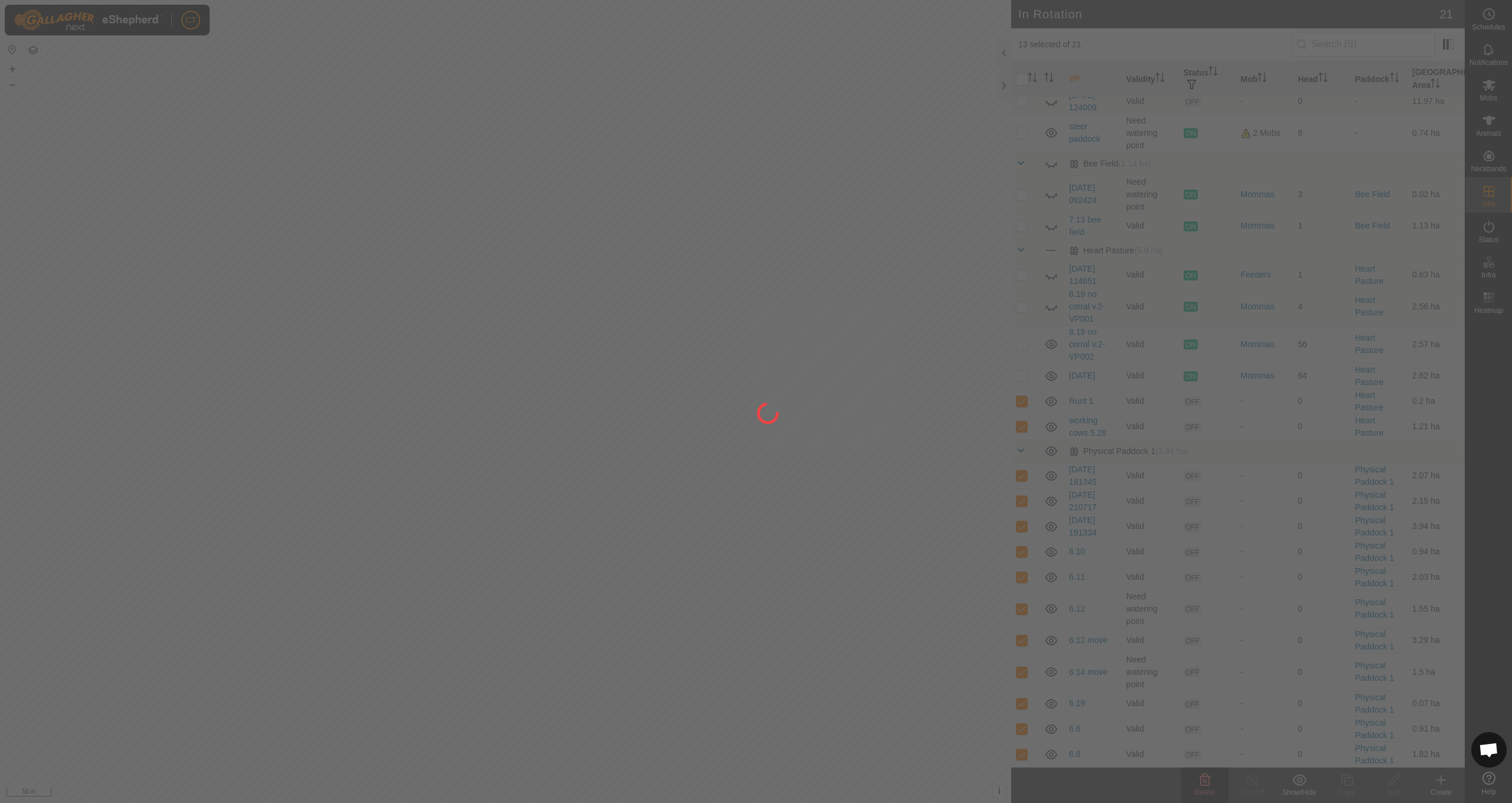
checkbox input "false"
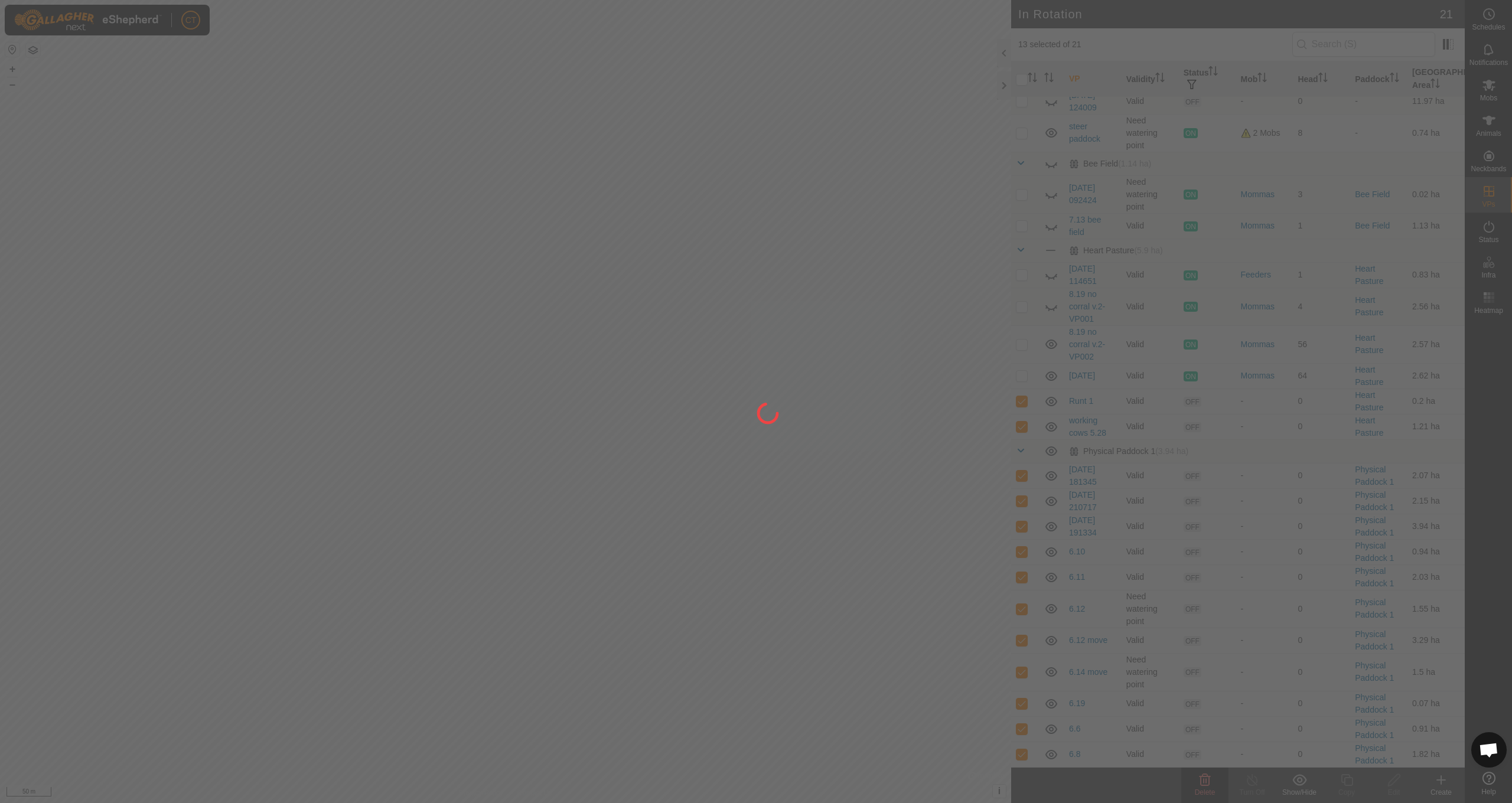
checkbox input "false"
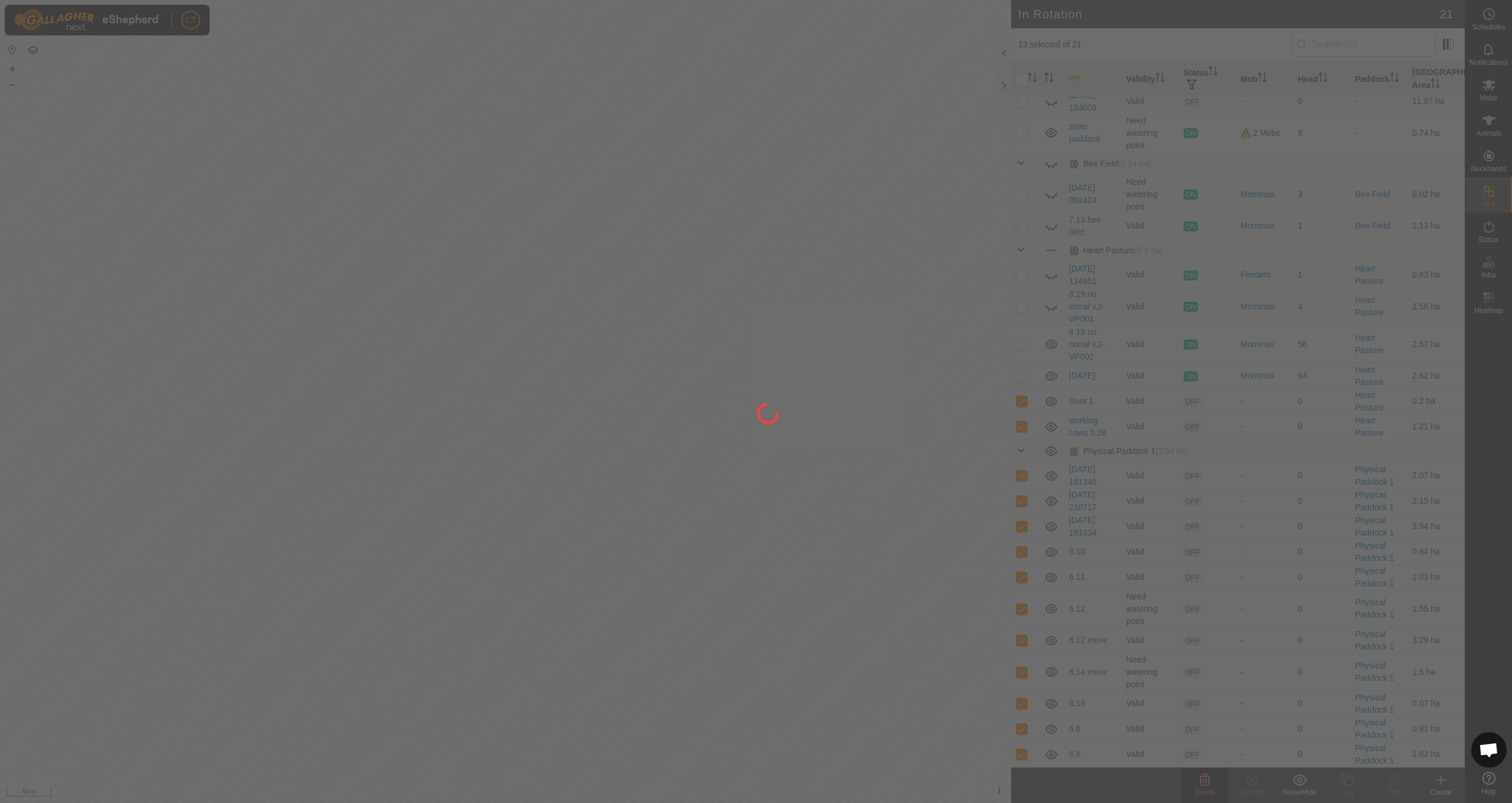
checkbox input "false"
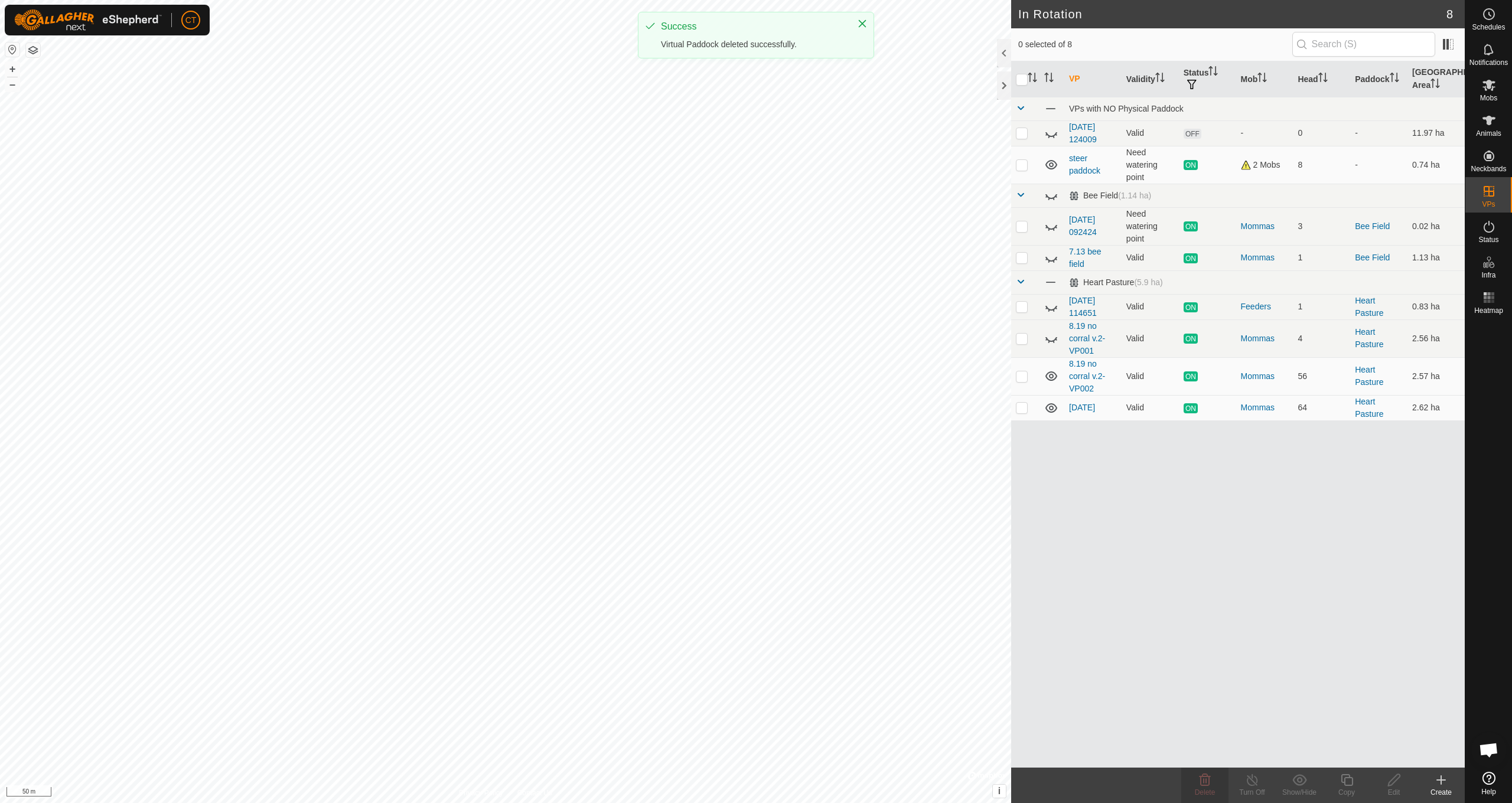
scroll to position [0, 0]
click at [1023, 230] on p-checkbox at bounding box center [1022, 226] width 12 height 9
checkbox input "true"
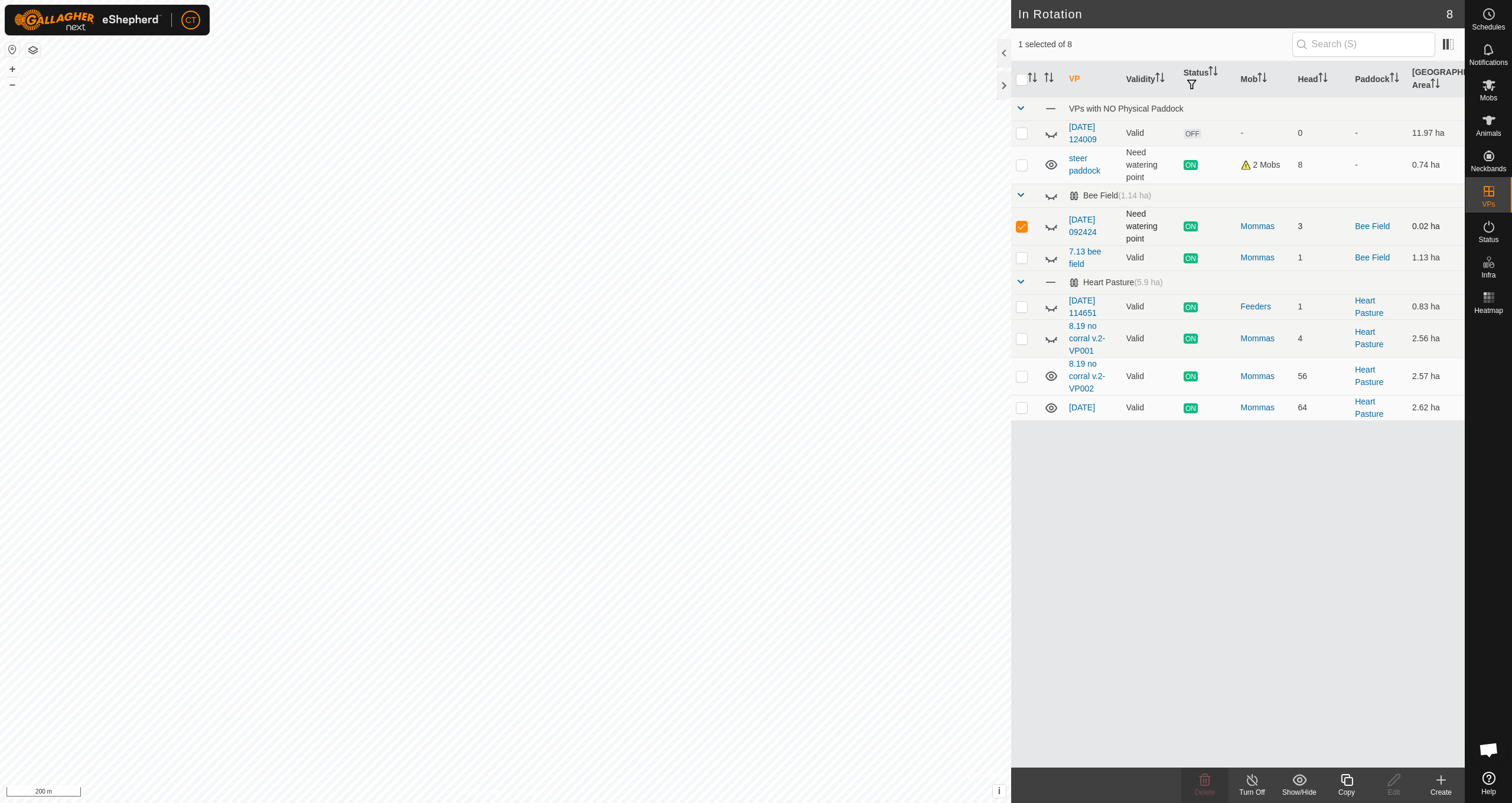
click at [1053, 229] on icon at bounding box center [1051, 228] width 12 height 5
click at [1054, 259] on icon at bounding box center [1052, 258] width 14 height 14
click at [1022, 262] on p-checkbox at bounding box center [1022, 258] width 12 height 9
checkbox input "true"
click at [1302, 225] on td "3" at bounding box center [1321, 226] width 57 height 38
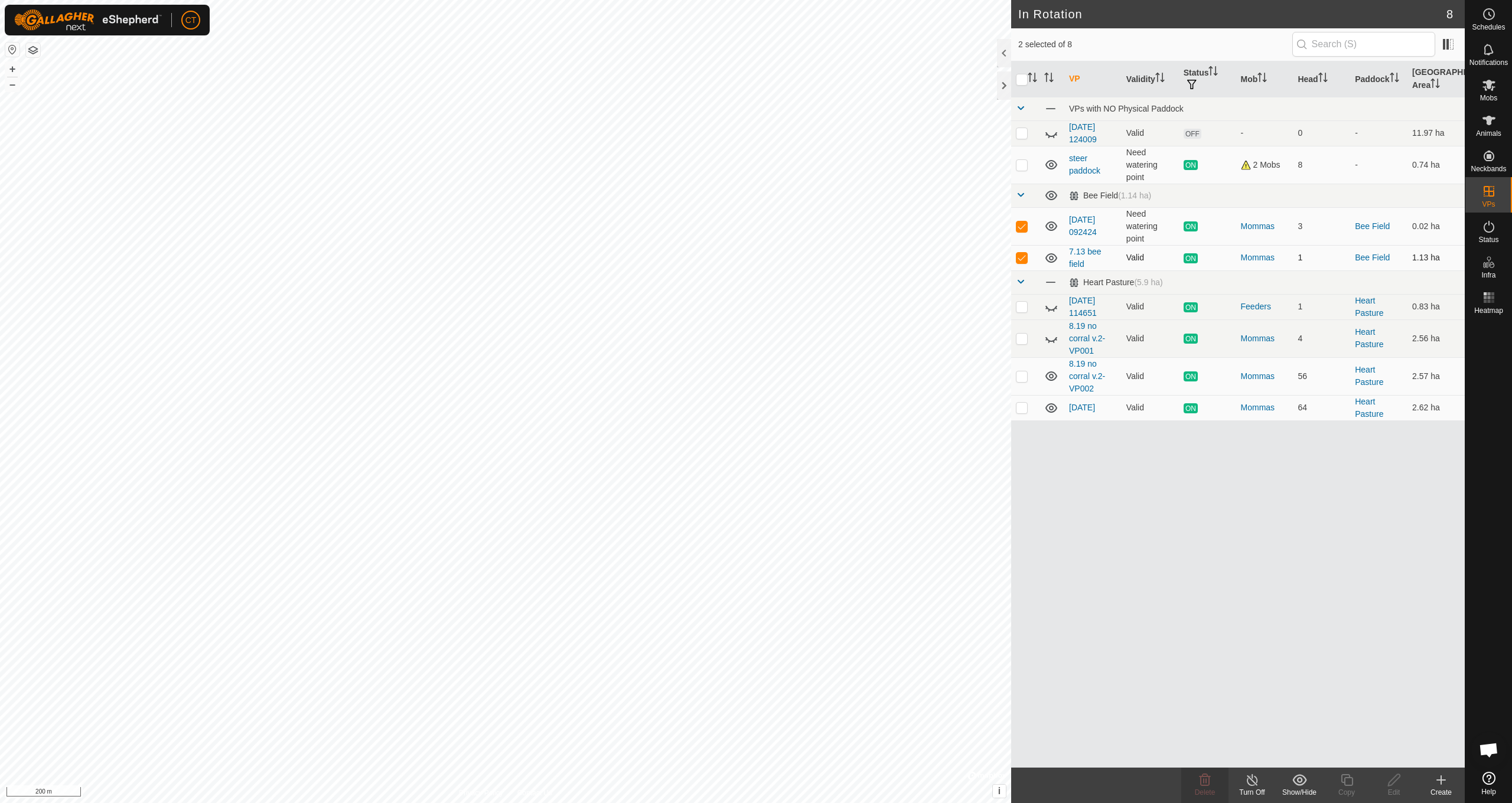
drag, startPoint x: 1024, startPoint y: 231, endPoint x: 1024, endPoint y: 250, distance: 19.0
click at [1024, 231] on p-checkbox at bounding box center [1022, 226] width 12 height 9
checkbox input "false"
click at [1022, 262] on p-checkbox at bounding box center [1022, 258] width 12 height 9
checkbox input "false"
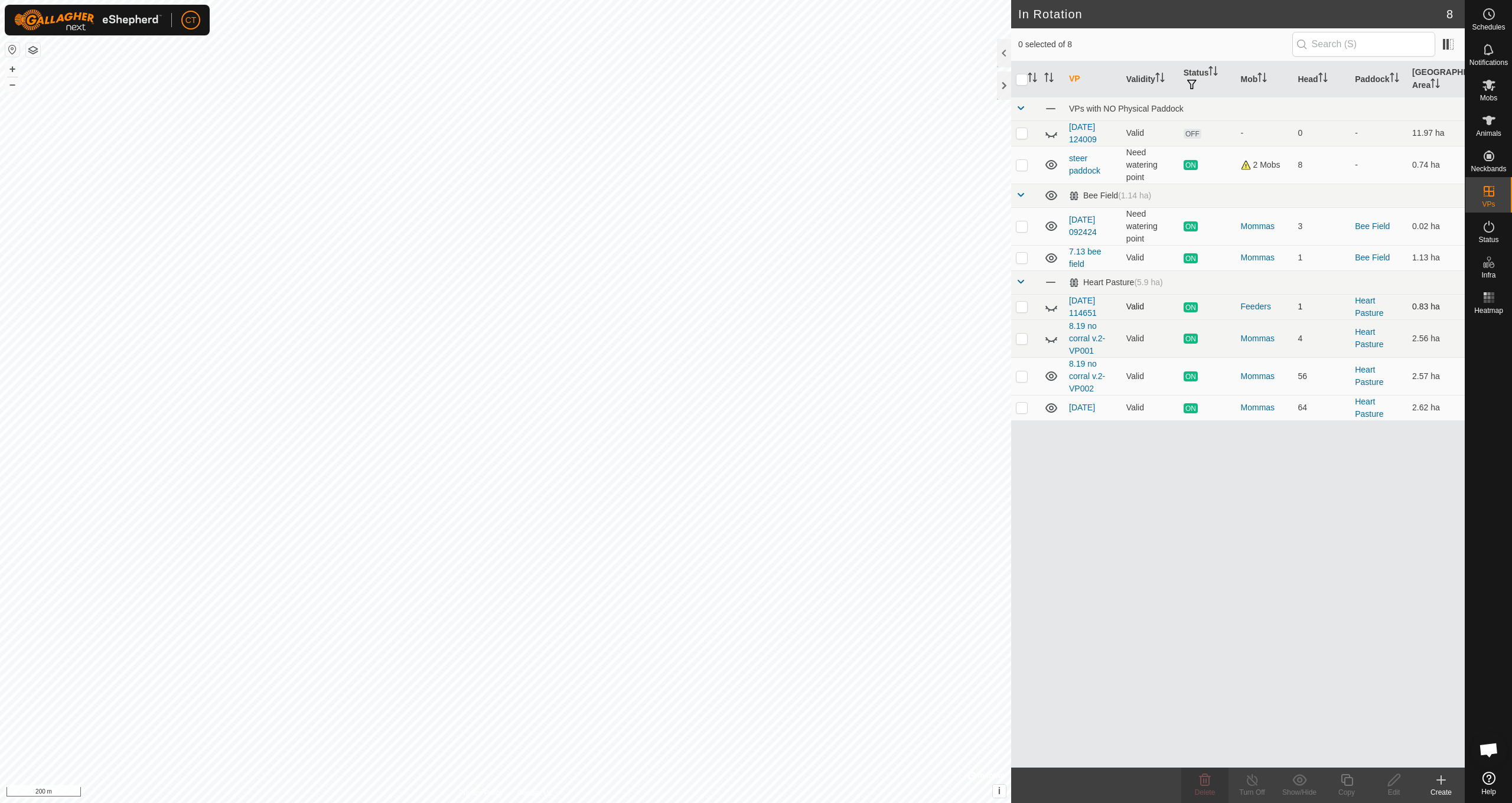
click at [1051, 311] on icon at bounding box center [1051, 308] width 12 height 5
click at [1052, 341] on icon at bounding box center [1052, 338] width 14 height 14
click at [1077, 235] on link "[DATE] 092424" at bounding box center [1083, 226] width 28 height 22
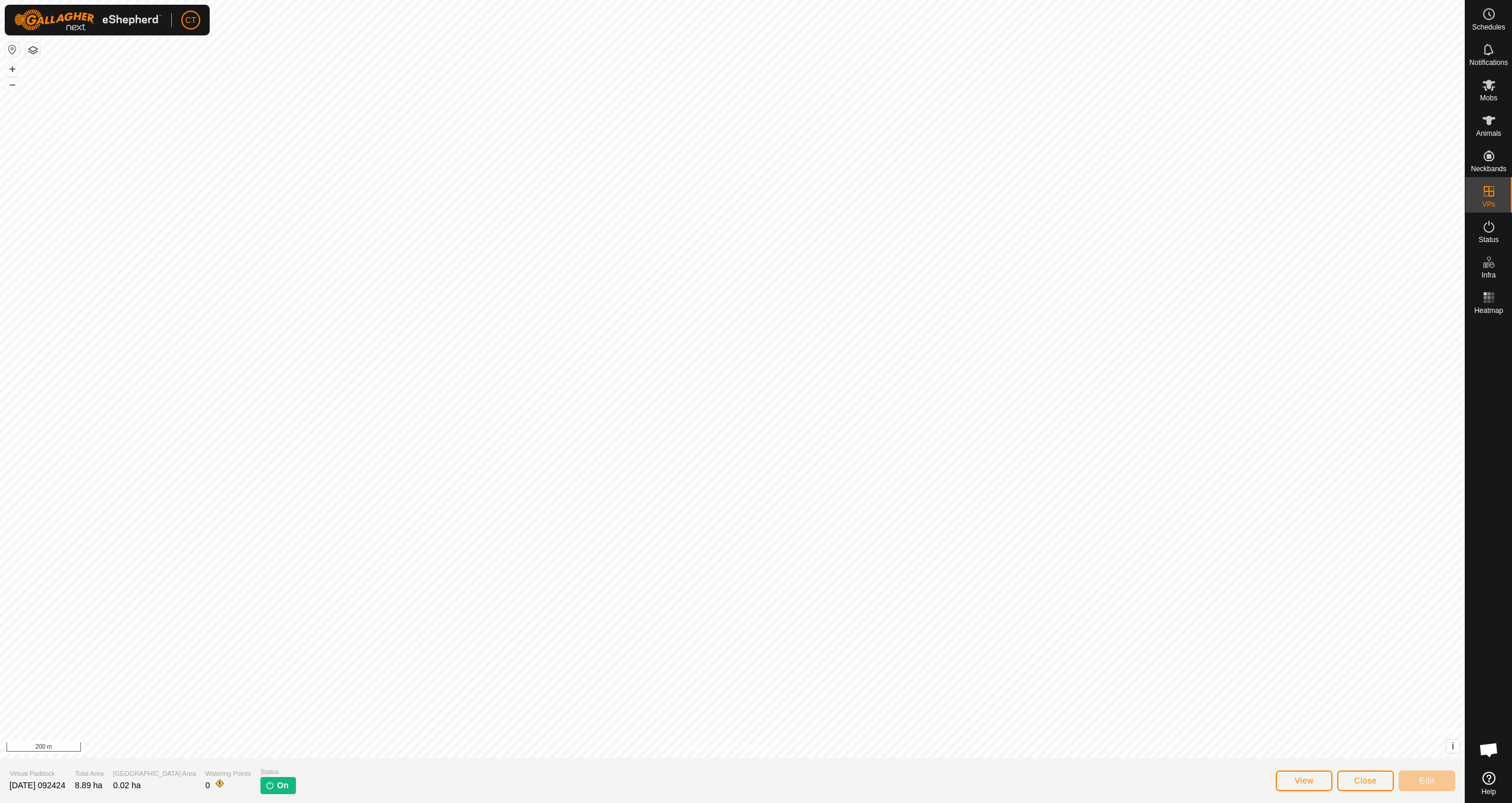
click at [1350, 779] on button "Close" at bounding box center [1366, 781] width 57 height 21
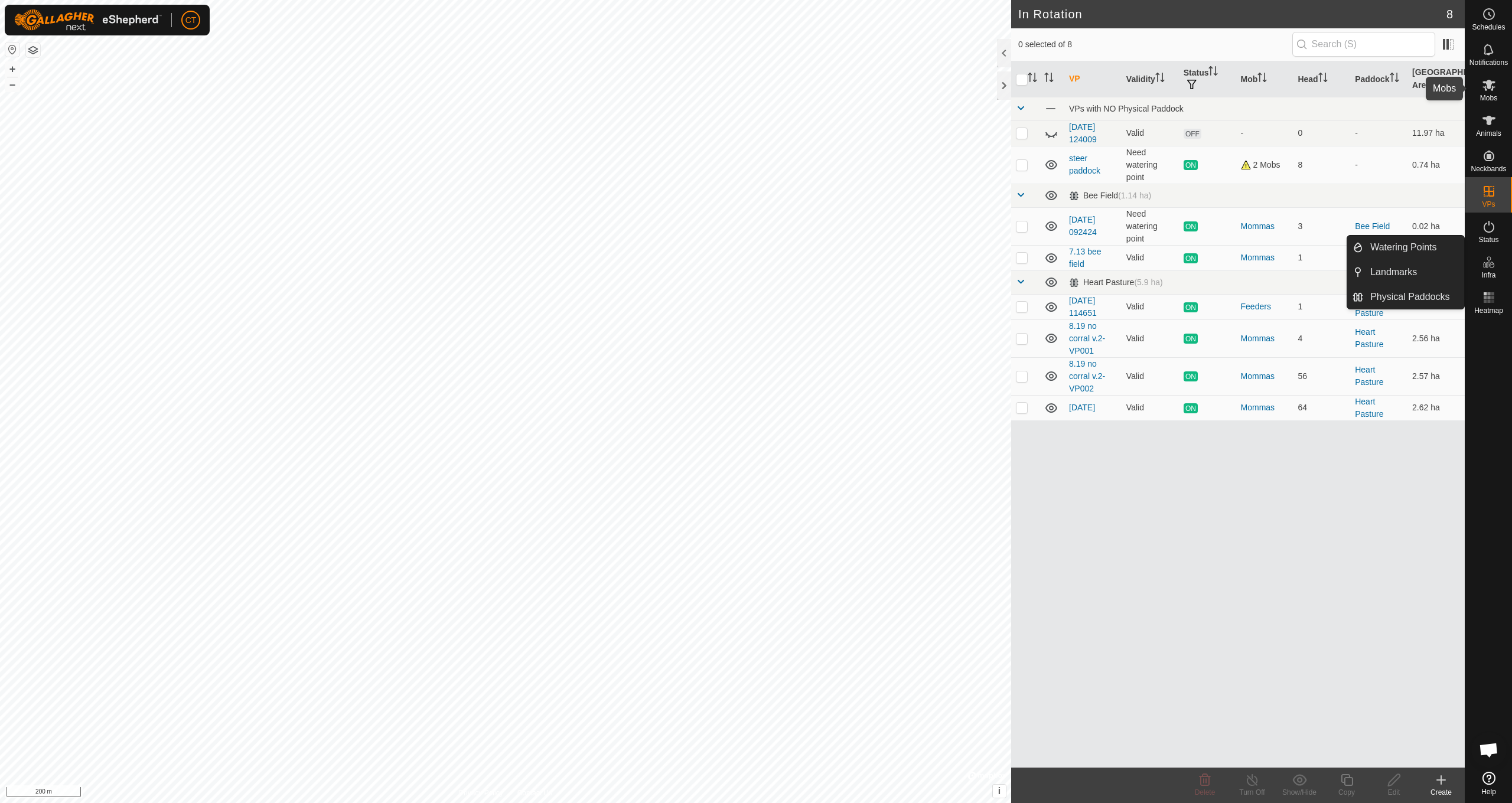
click at [1493, 96] on span "Mobs" at bounding box center [1489, 98] width 17 height 7
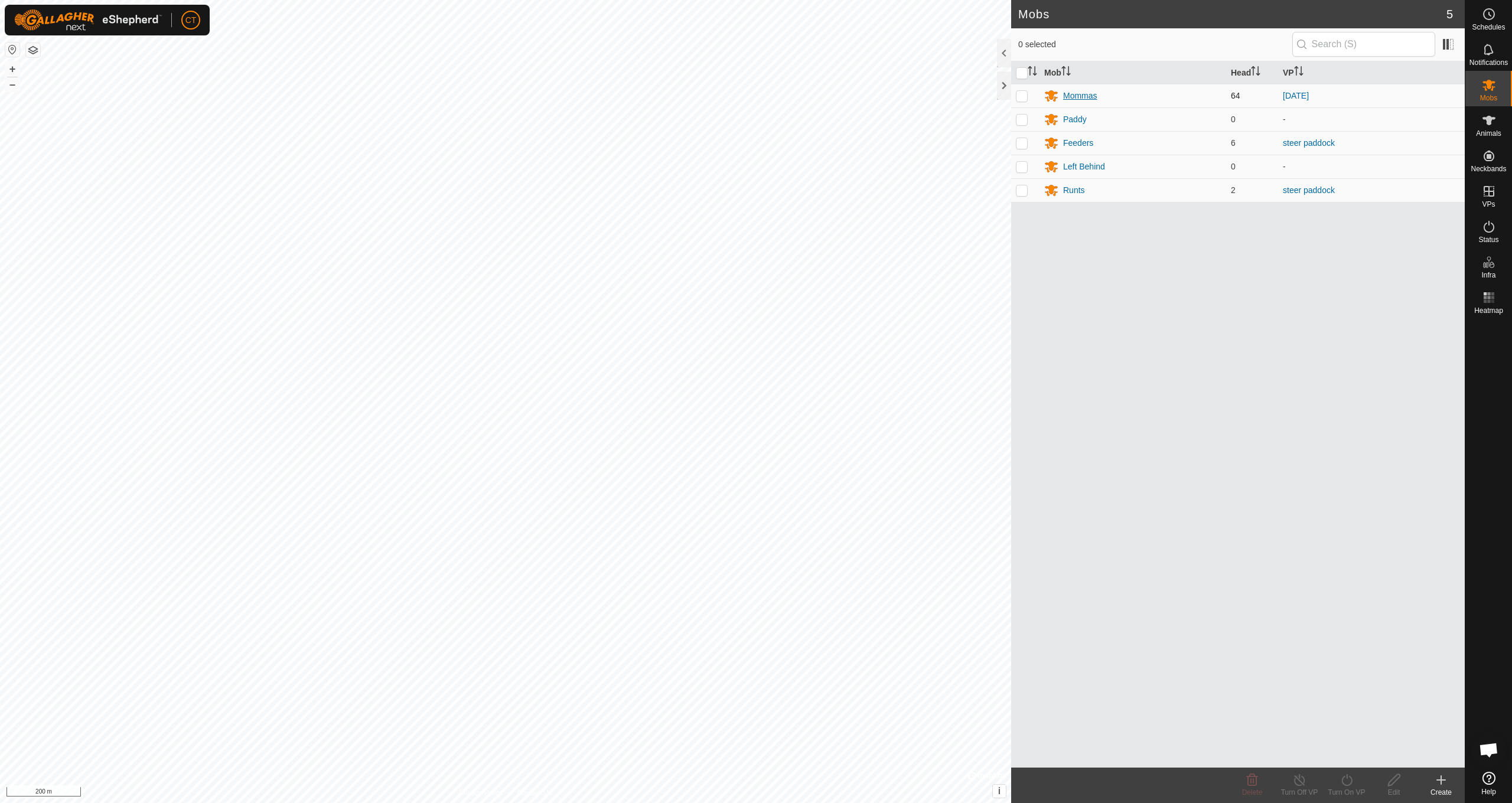
click at [1072, 96] on div "Mommas" at bounding box center [1079, 96] width 34 height 13
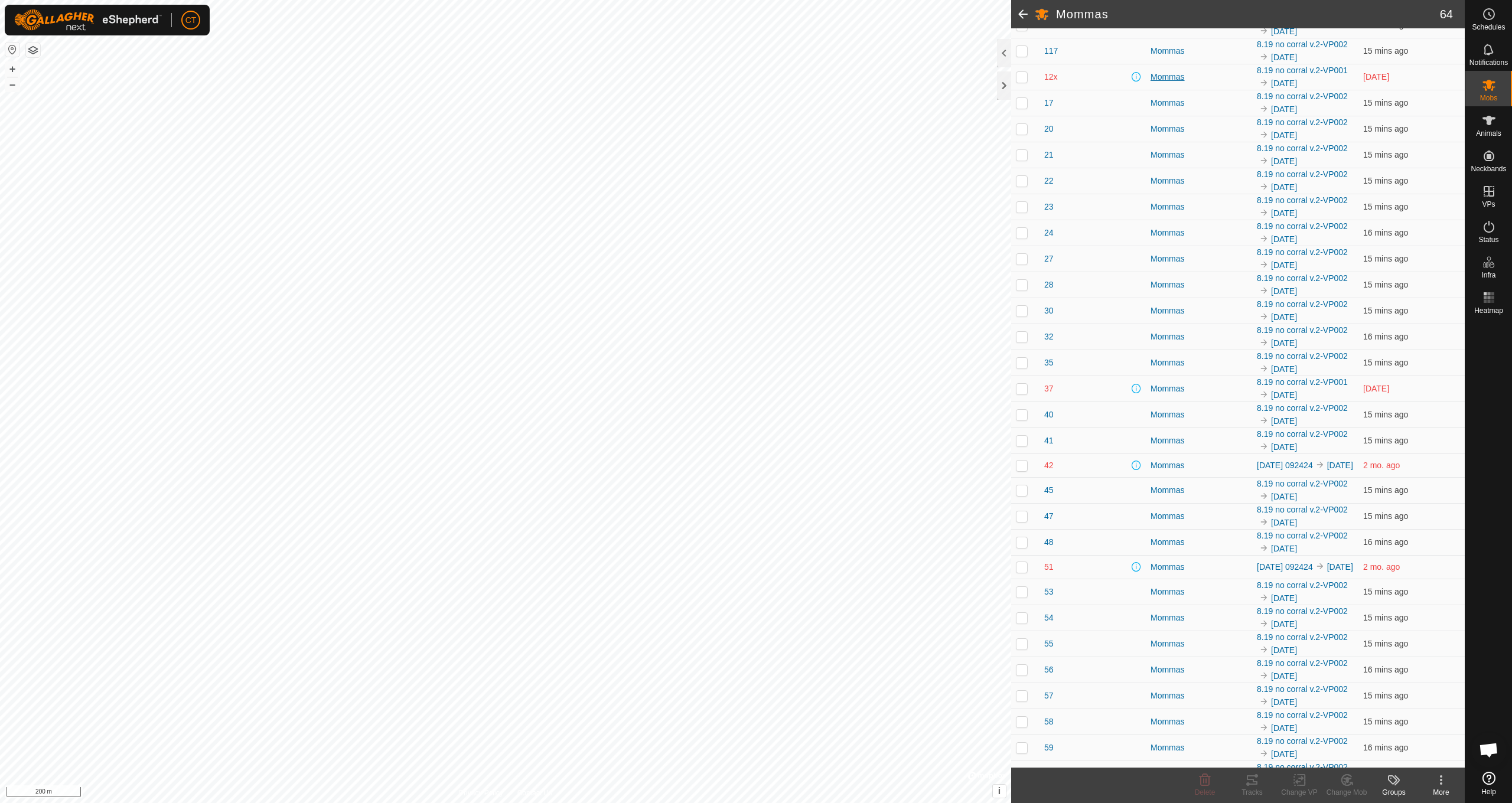
scroll to position [425, 0]
click at [1025, 469] on p-checkbox at bounding box center [1022, 465] width 12 height 9
click at [1253, 780] on icon at bounding box center [1252, 780] width 10 height 9
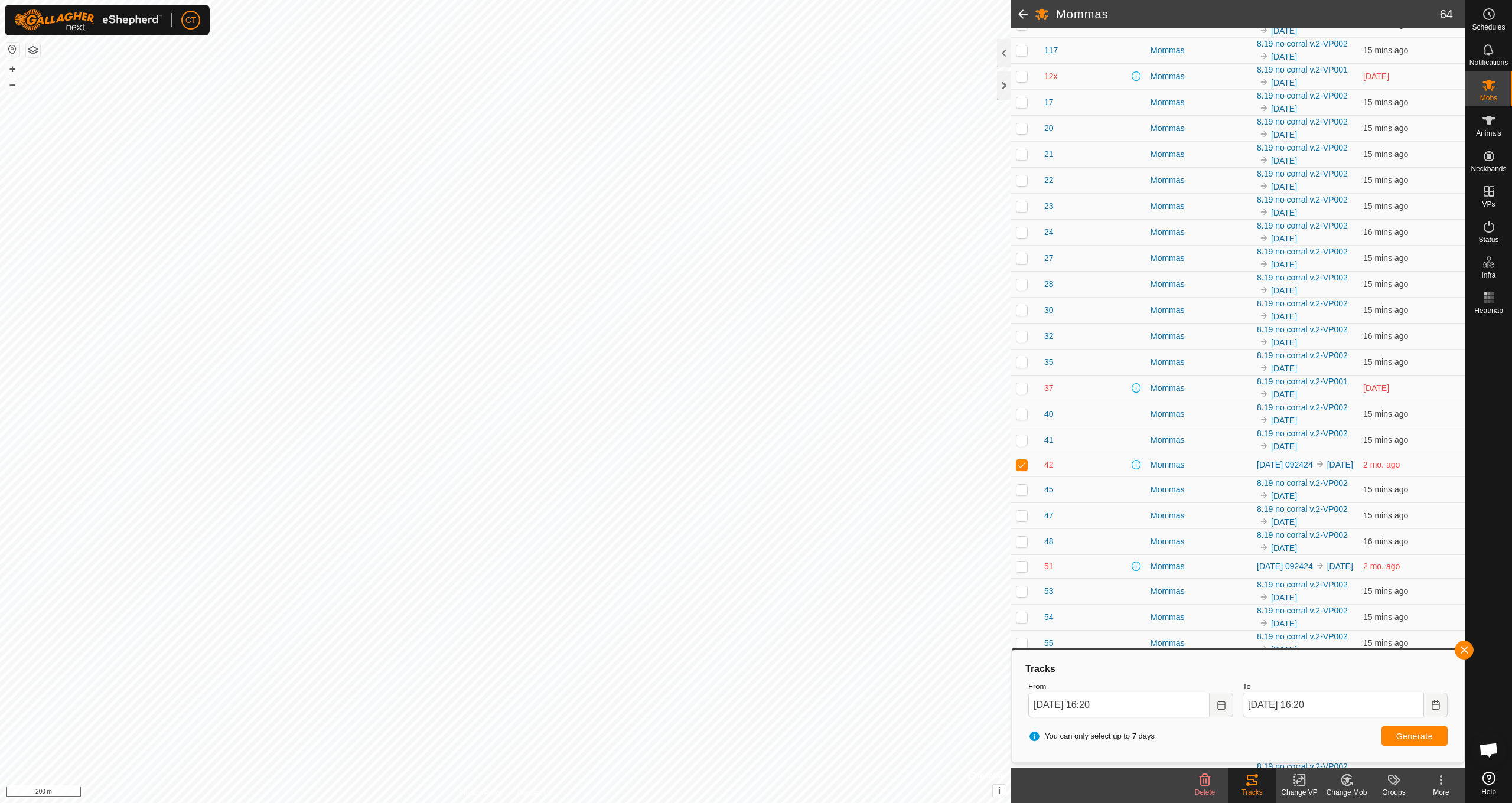
click at [1021, 467] on p-checkbox at bounding box center [1022, 465] width 12 height 9
checkbox input "false"
click at [1465, 648] on span "button" at bounding box center [1465, 650] width 9 height 9
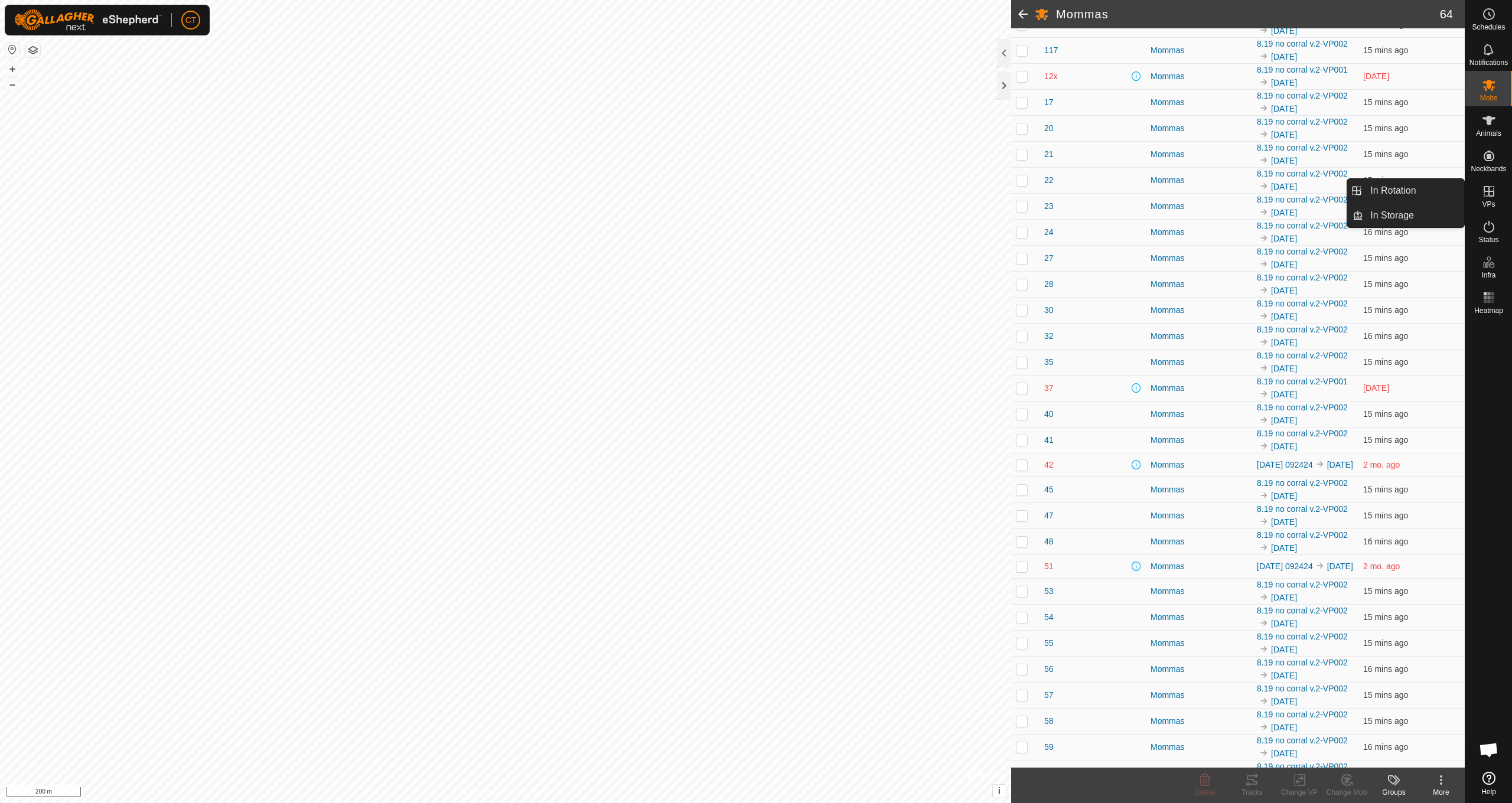
click at [1490, 184] on icon at bounding box center [1489, 191] width 14 height 14
click at [1430, 191] on link "In Rotation" at bounding box center [1414, 190] width 101 height 24
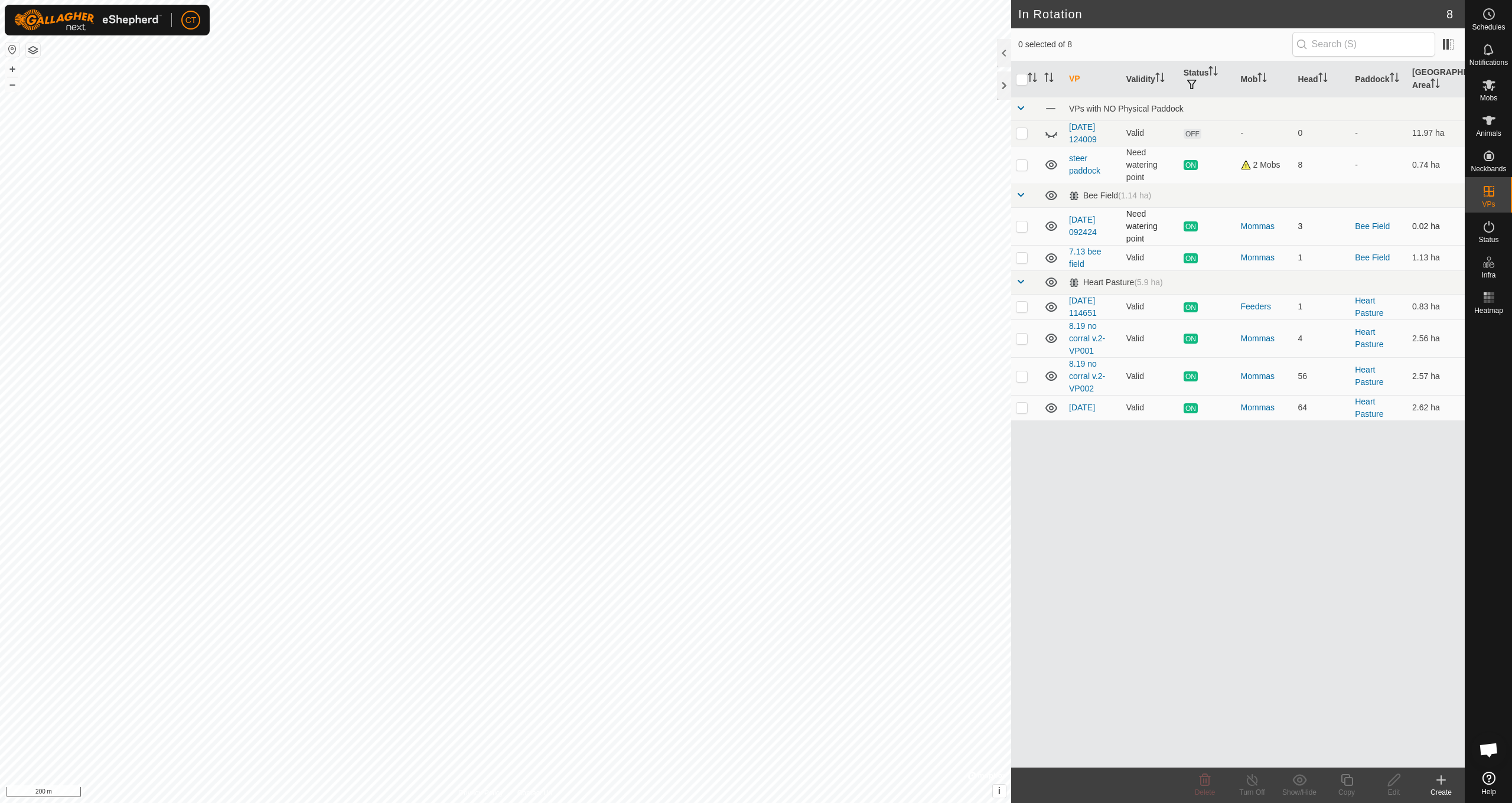
click at [1055, 228] on icon at bounding box center [1052, 226] width 14 height 14
click at [1052, 260] on icon at bounding box center [1052, 258] width 14 height 14
click at [1053, 308] on icon at bounding box center [1051, 307] width 12 height 9
click at [1053, 308] on icon at bounding box center [1052, 307] width 14 height 14
click at [1053, 308] on icon at bounding box center [1051, 307] width 12 height 9
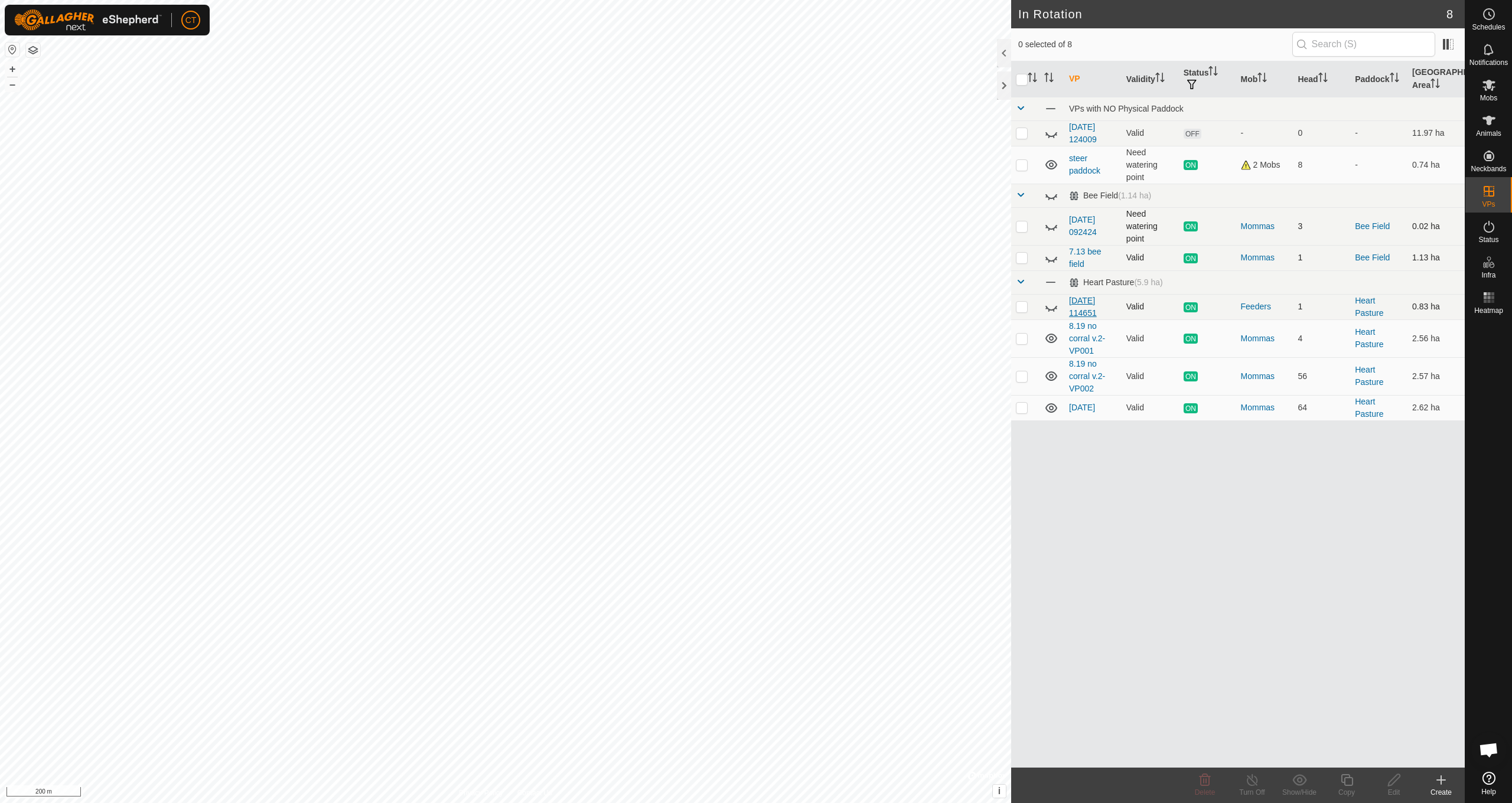
click at [1078, 314] on link "[DATE] 114651" at bounding box center [1083, 307] width 28 height 22
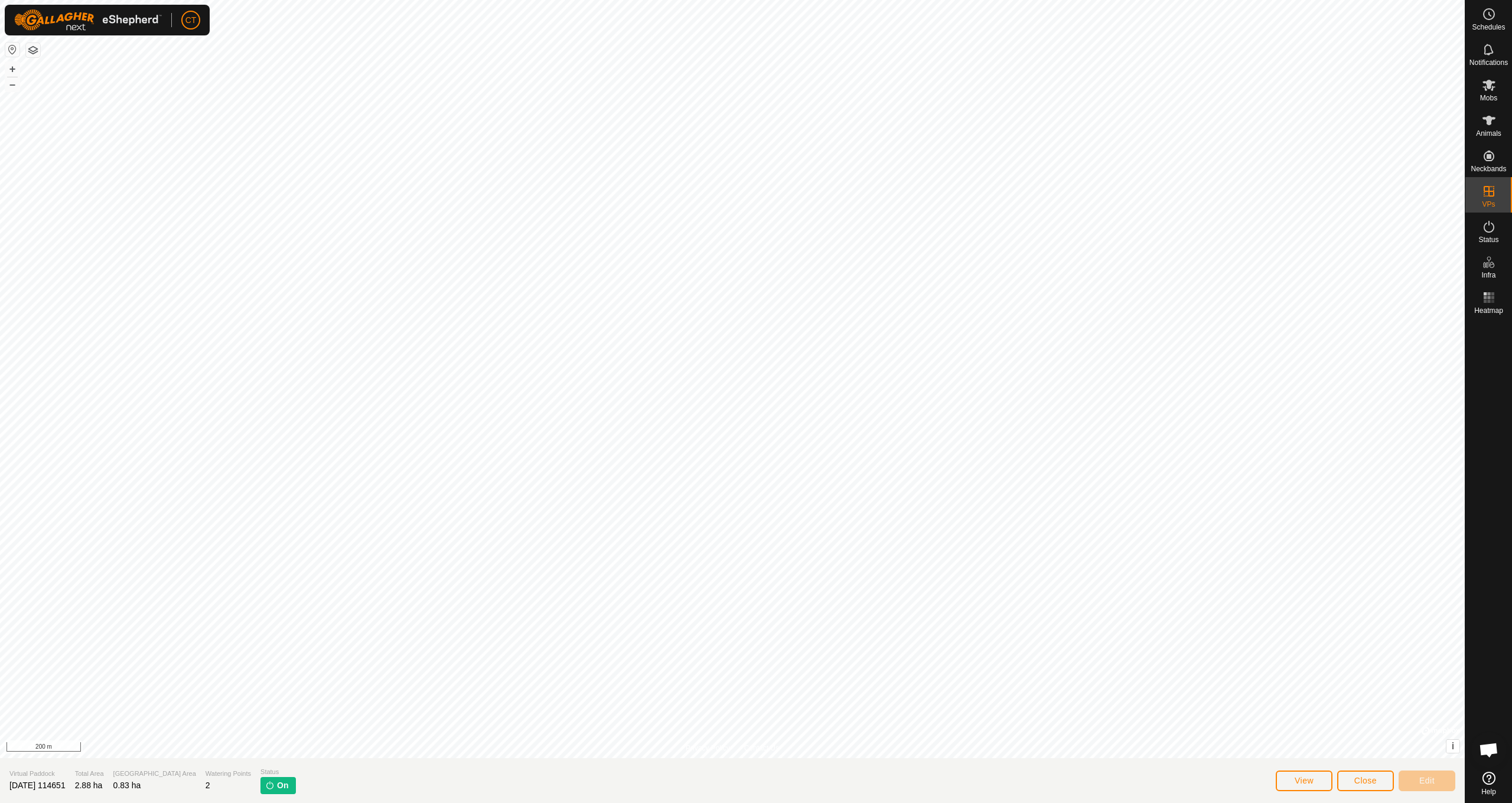
click at [1348, 779] on button "Close" at bounding box center [1366, 781] width 57 height 21
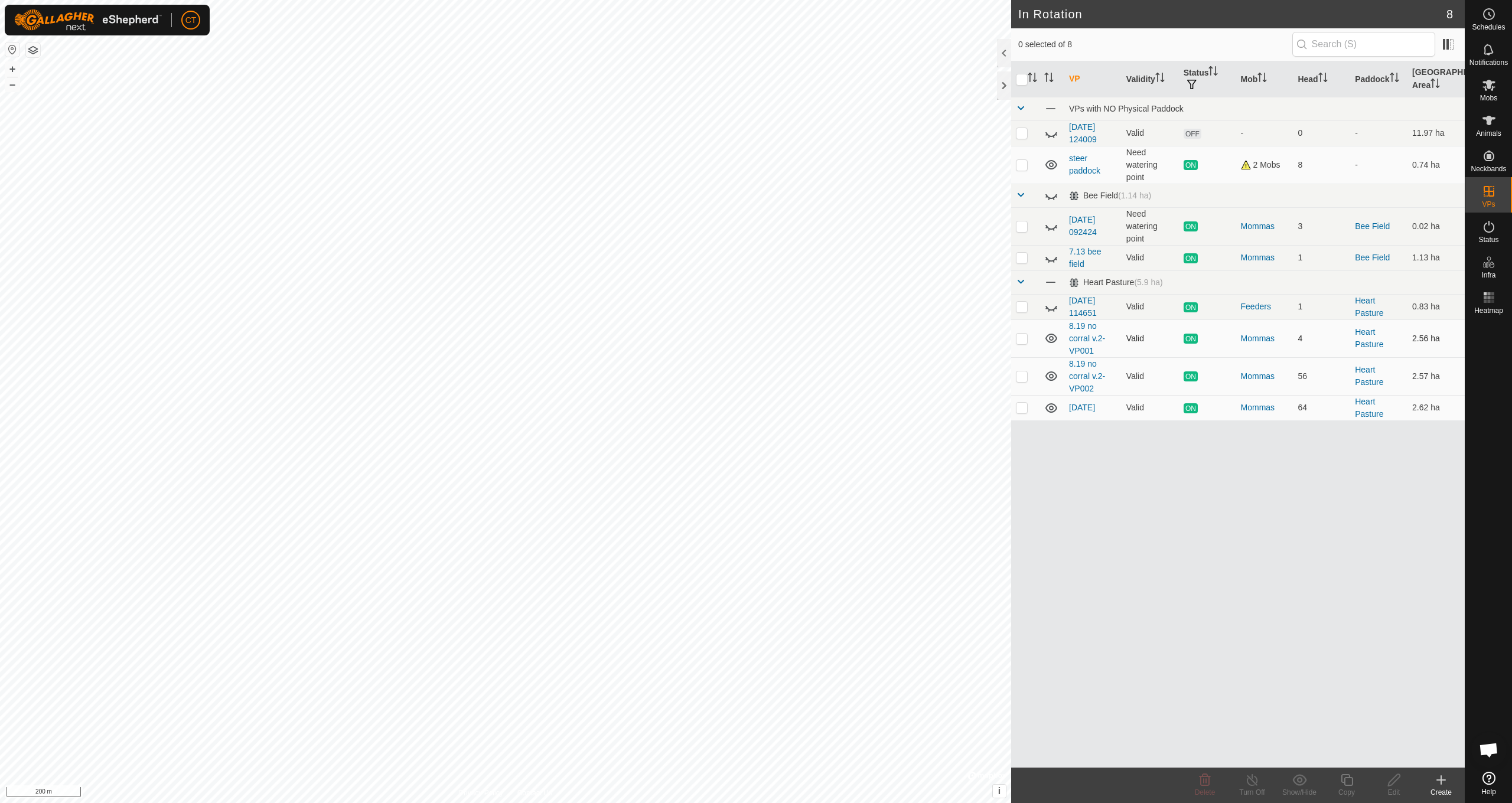
click at [1049, 339] on icon at bounding box center [1052, 338] width 14 height 14
click at [1487, 92] on es-mob-svg-icon at bounding box center [1488, 85] width 21 height 19
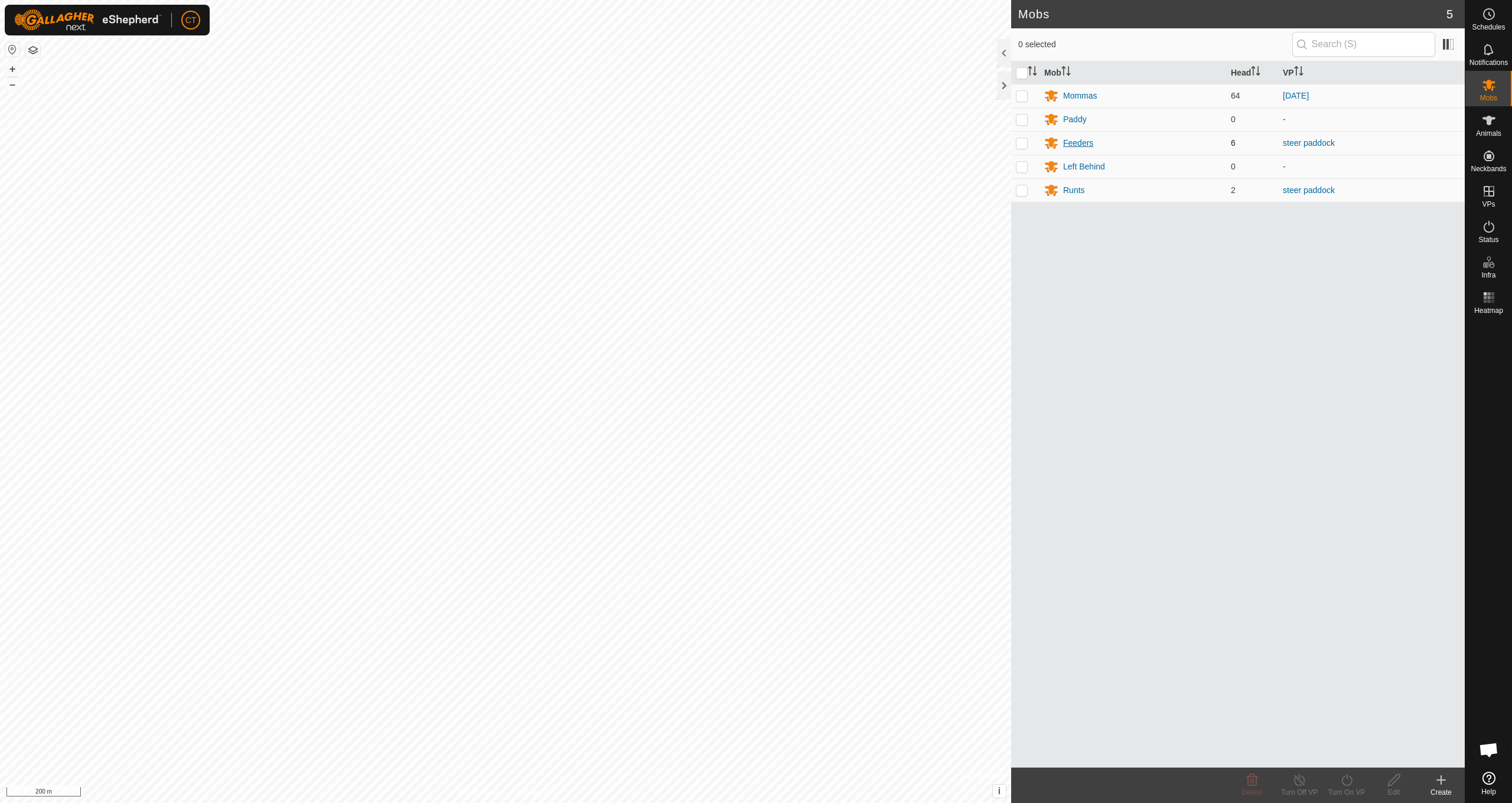
click at [1089, 145] on div "Feeders" at bounding box center [1078, 143] width 30 height 13
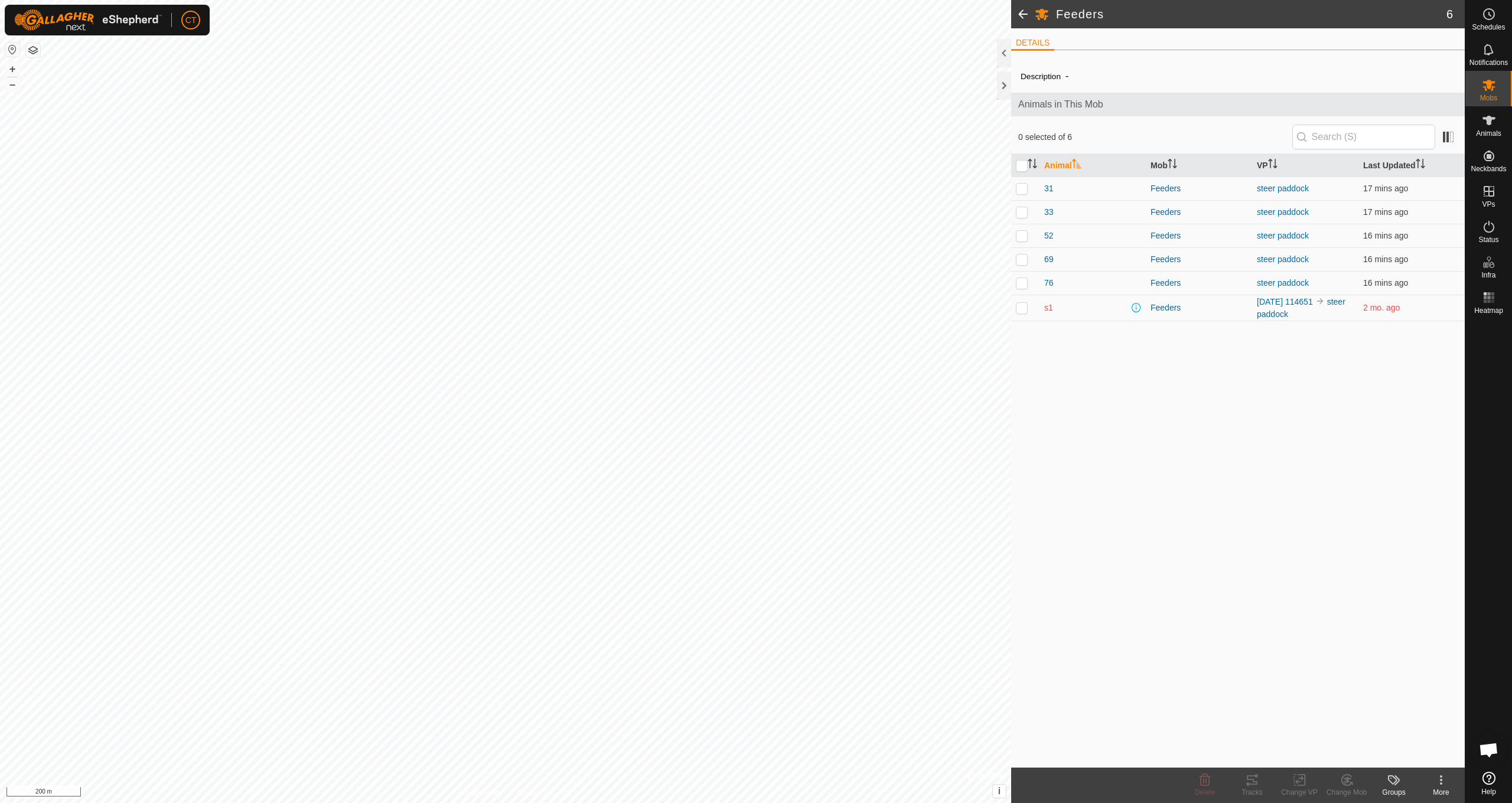
click at [1021, 309] on p-checkbox at bounding box center [1022, 307] width 12 height 9
click at [1022, 309] on p-checkbox at bounding box center [1022, 307] width 12 height 9
checkbox input "false"
click at [1045, 307] on span "s1" at bounding box center [1049, 308] width 9 height 13
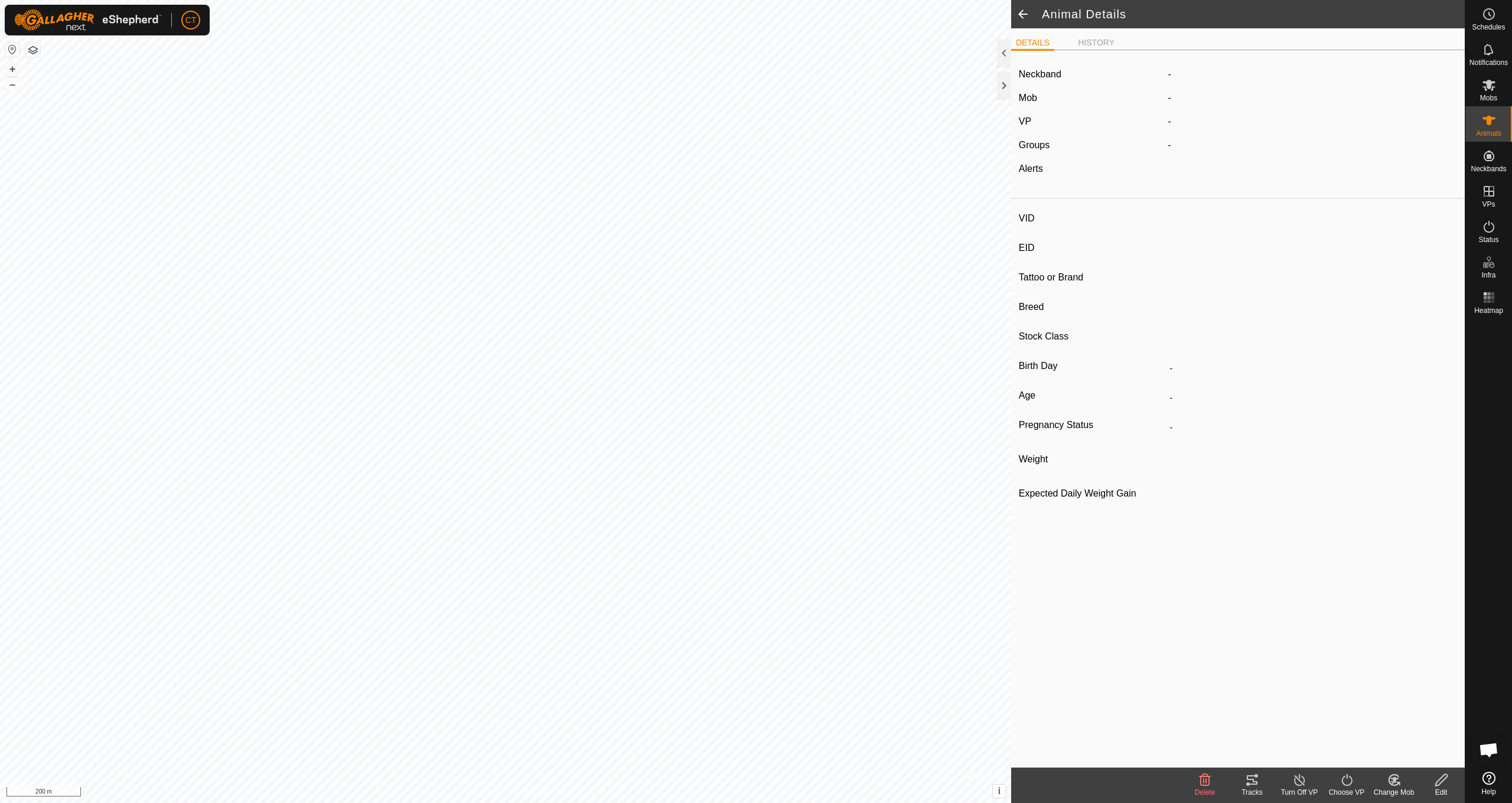
type input "s1"
type input "-"
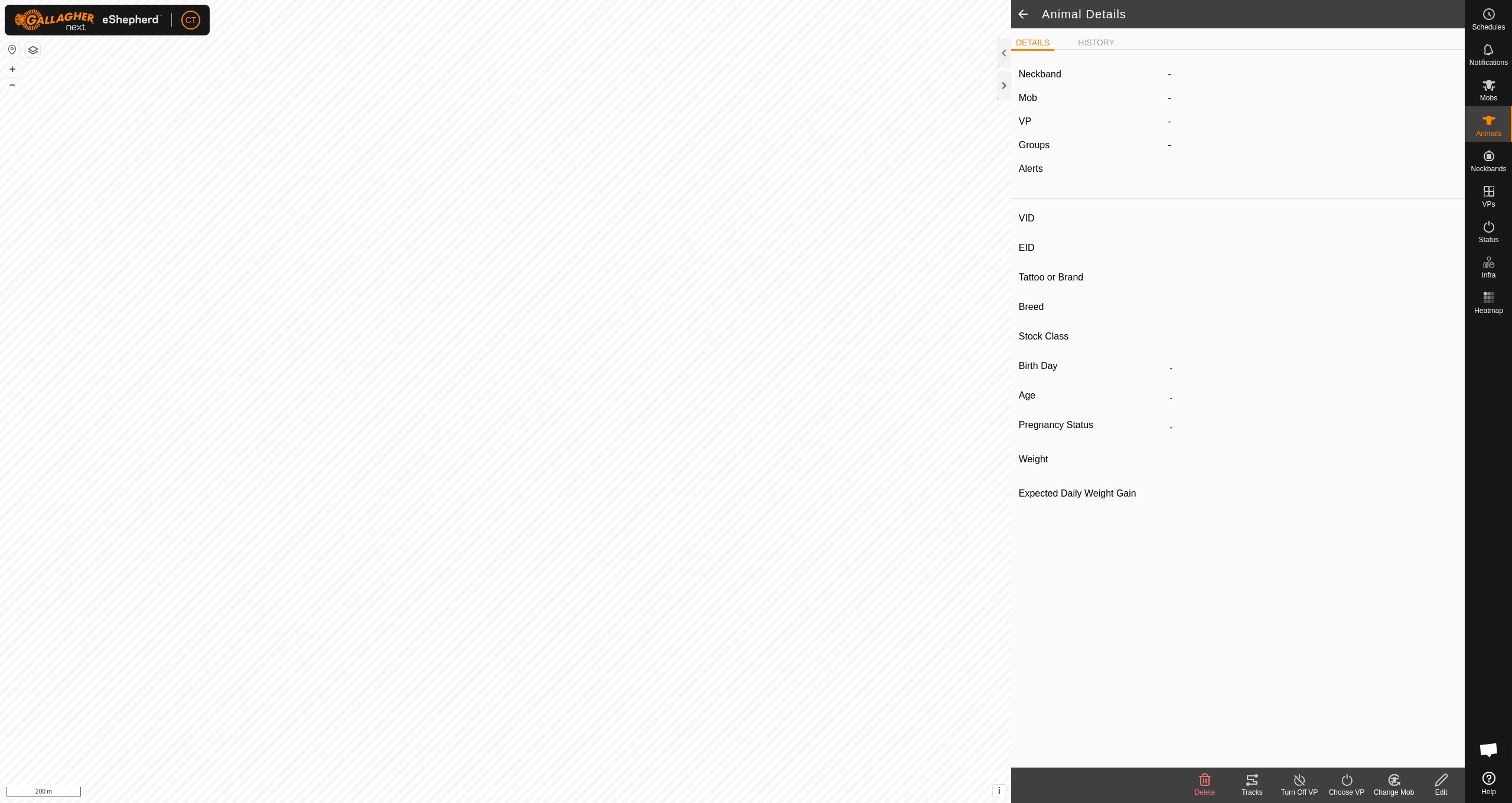
type input "0 kg"
type input "-"
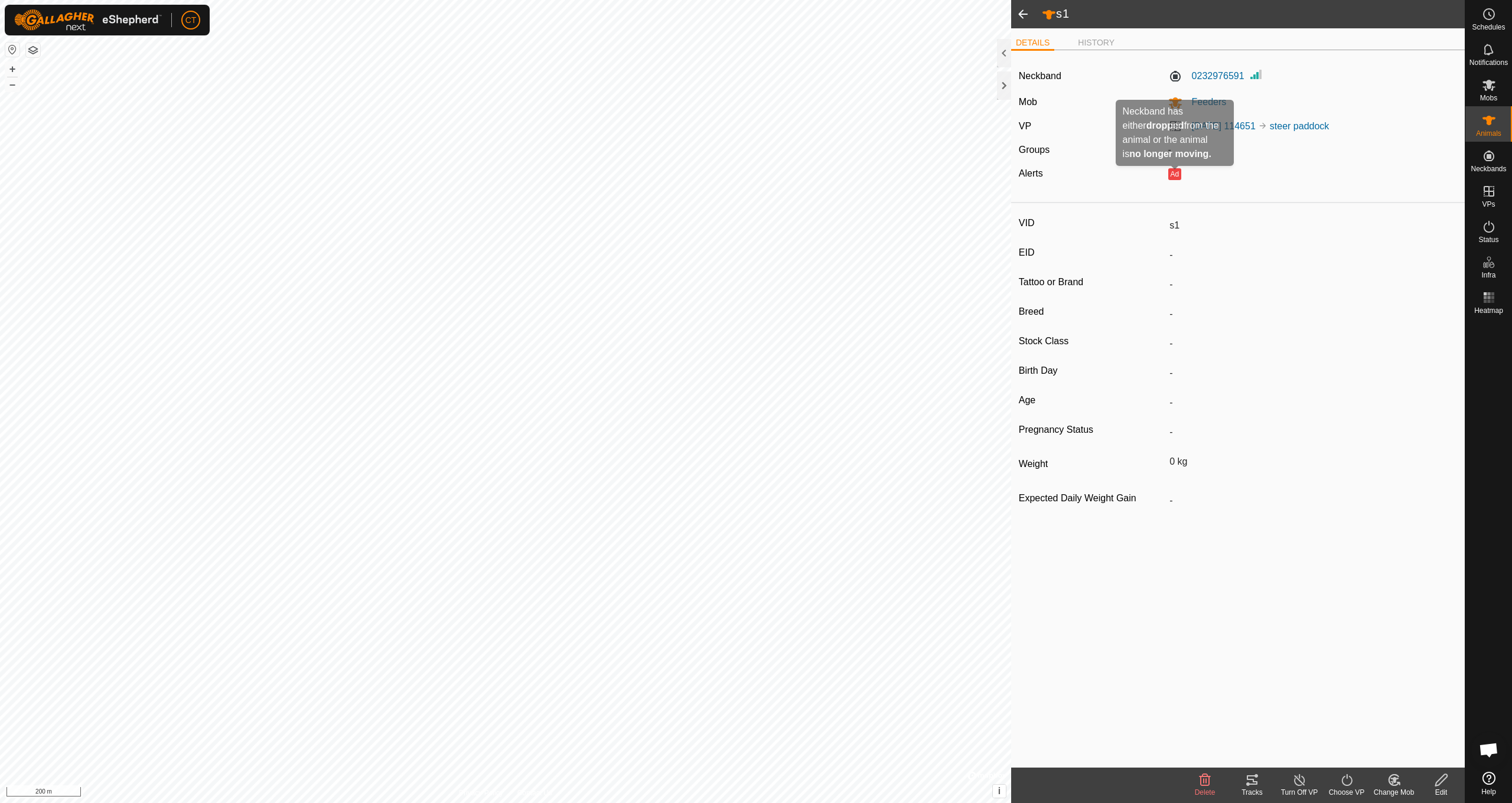
click at [1174, 175] on button "Ad" at bounding box center [1174, 174] width 13 height 12
click at [1022, 20] on span at bounding box center [1023, 14] width 24 height 28
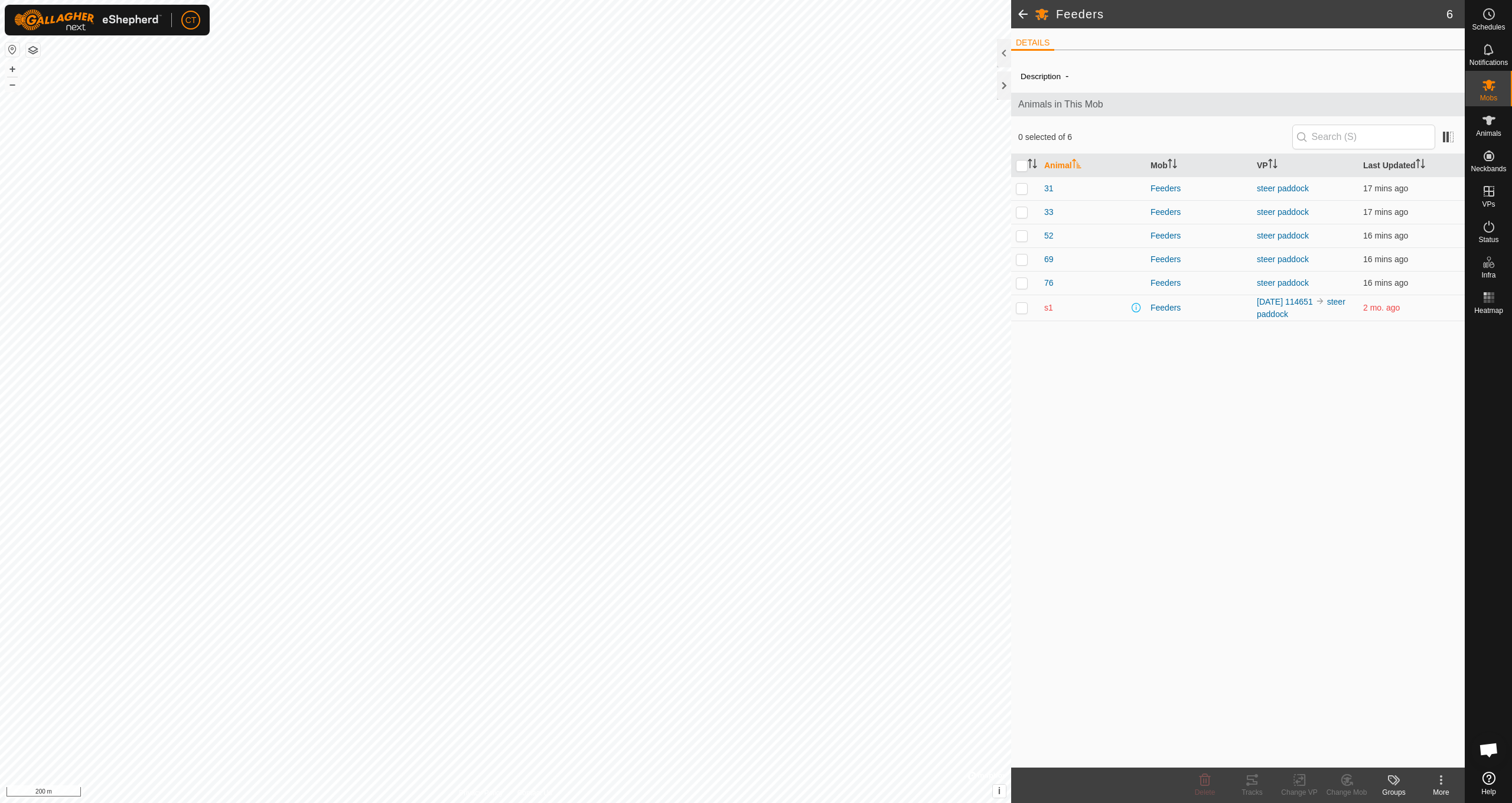
click at [1023, 17] on span at bounding box center [1023, 14] width 24 height 28
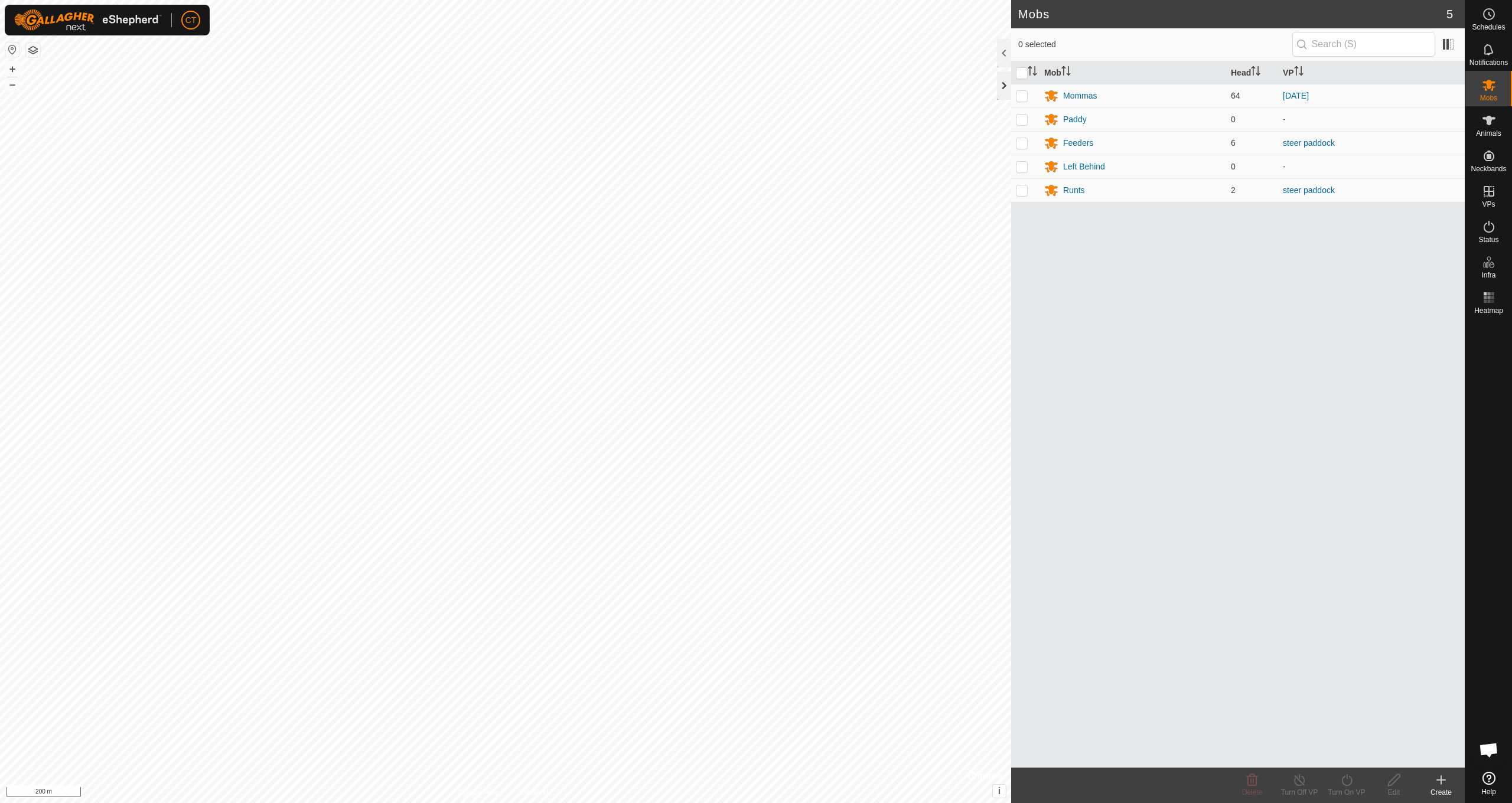
click at [1006, 88] on div at bounding box center [1004, 85] width 14 height 28
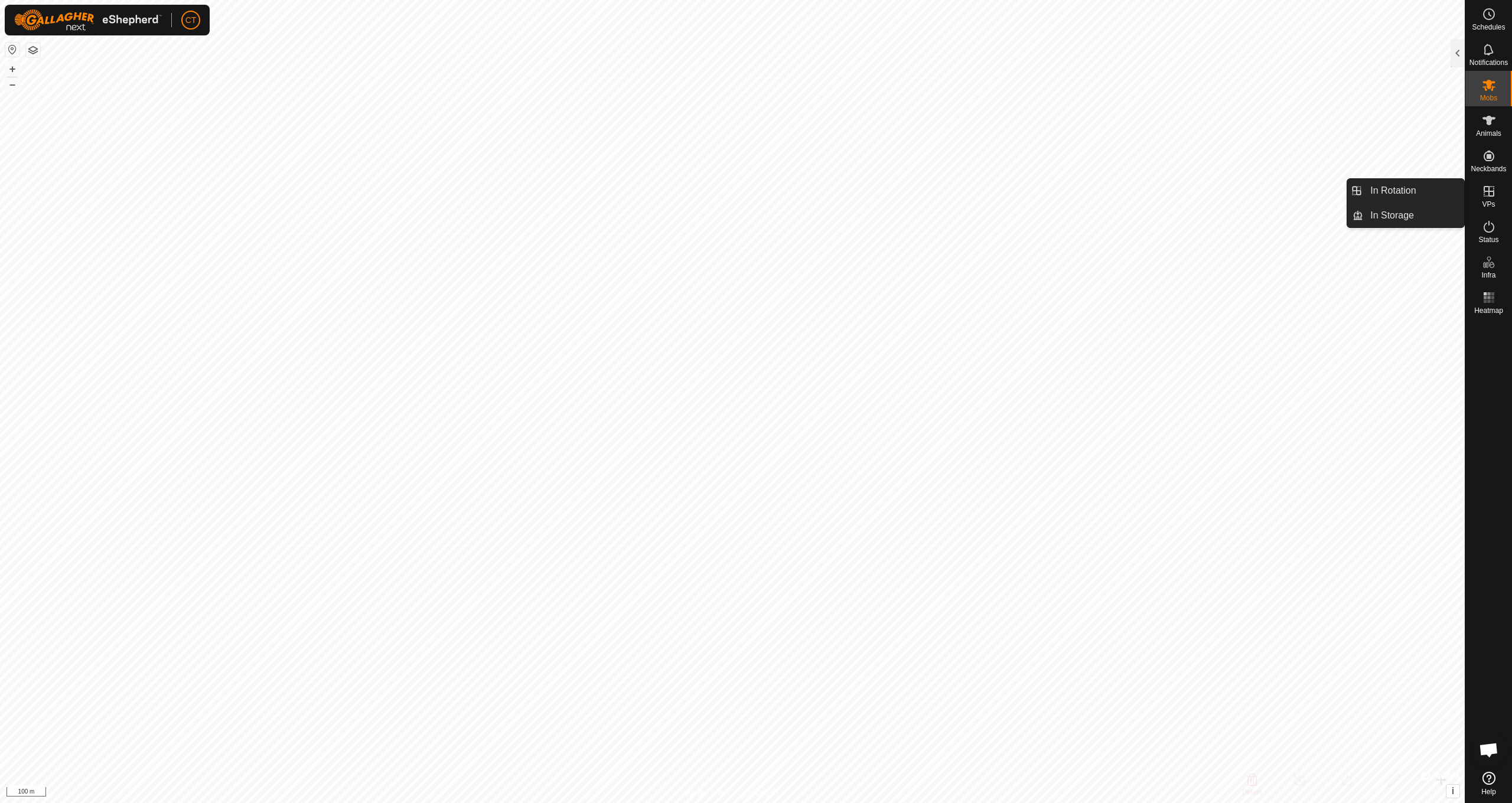
click at [1493, 195] on icon at bounding box center [1488, 190] width 10 height 10
click at [1416, 187] on link "In Rotation" at bounding box center [1414, 190] width 101 height 24
click at [1460, 63] on div at bounding box center [1457, 53] width 14 height 28
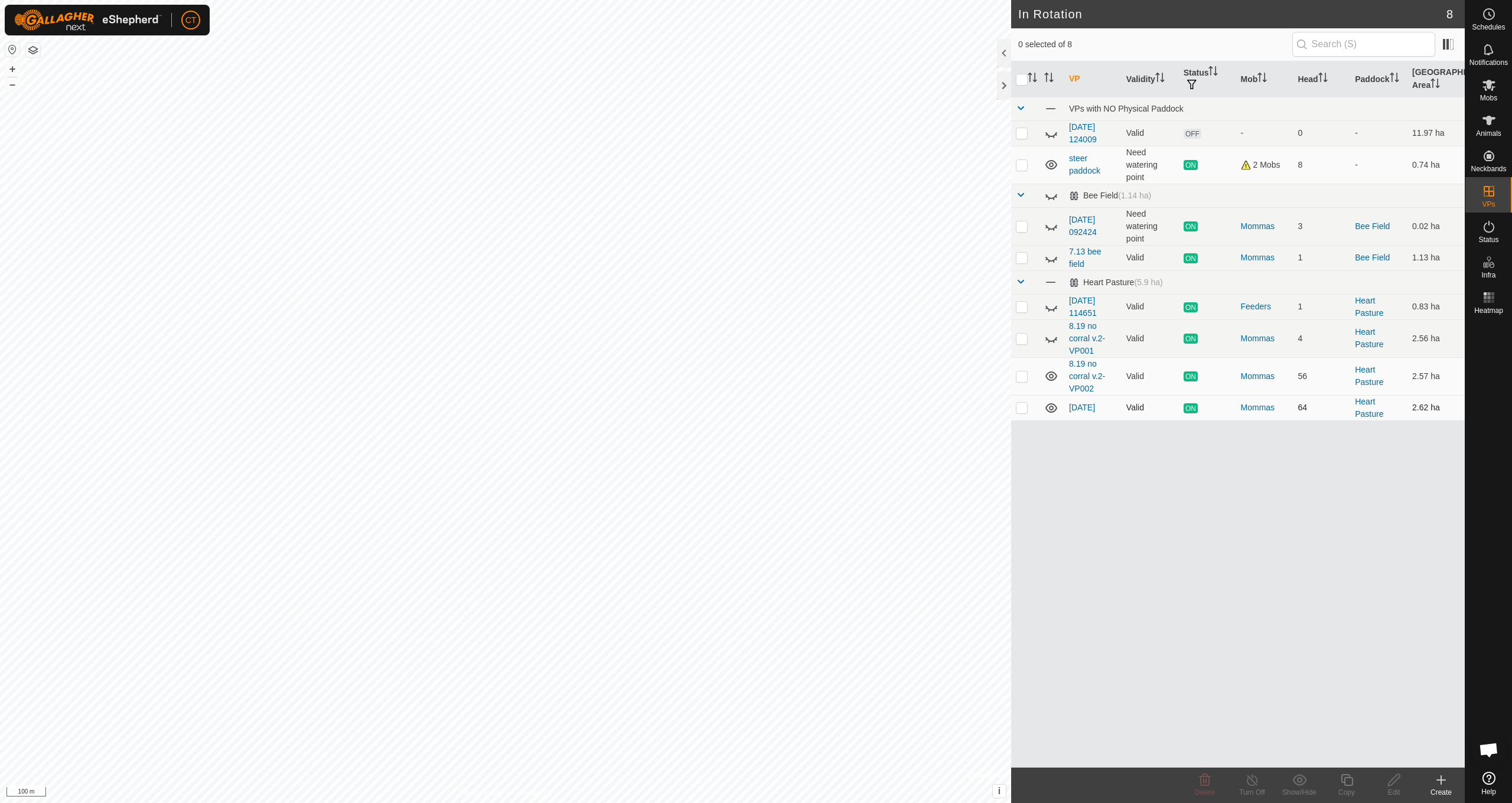
click at [1026, 412] on p-checkbox at bounding box center [1022, 407] width 12 height 9
checkbox input "true"
click at [1354, 787] on div "Copy" at bounding box center [1347, 792] width 47 height 10
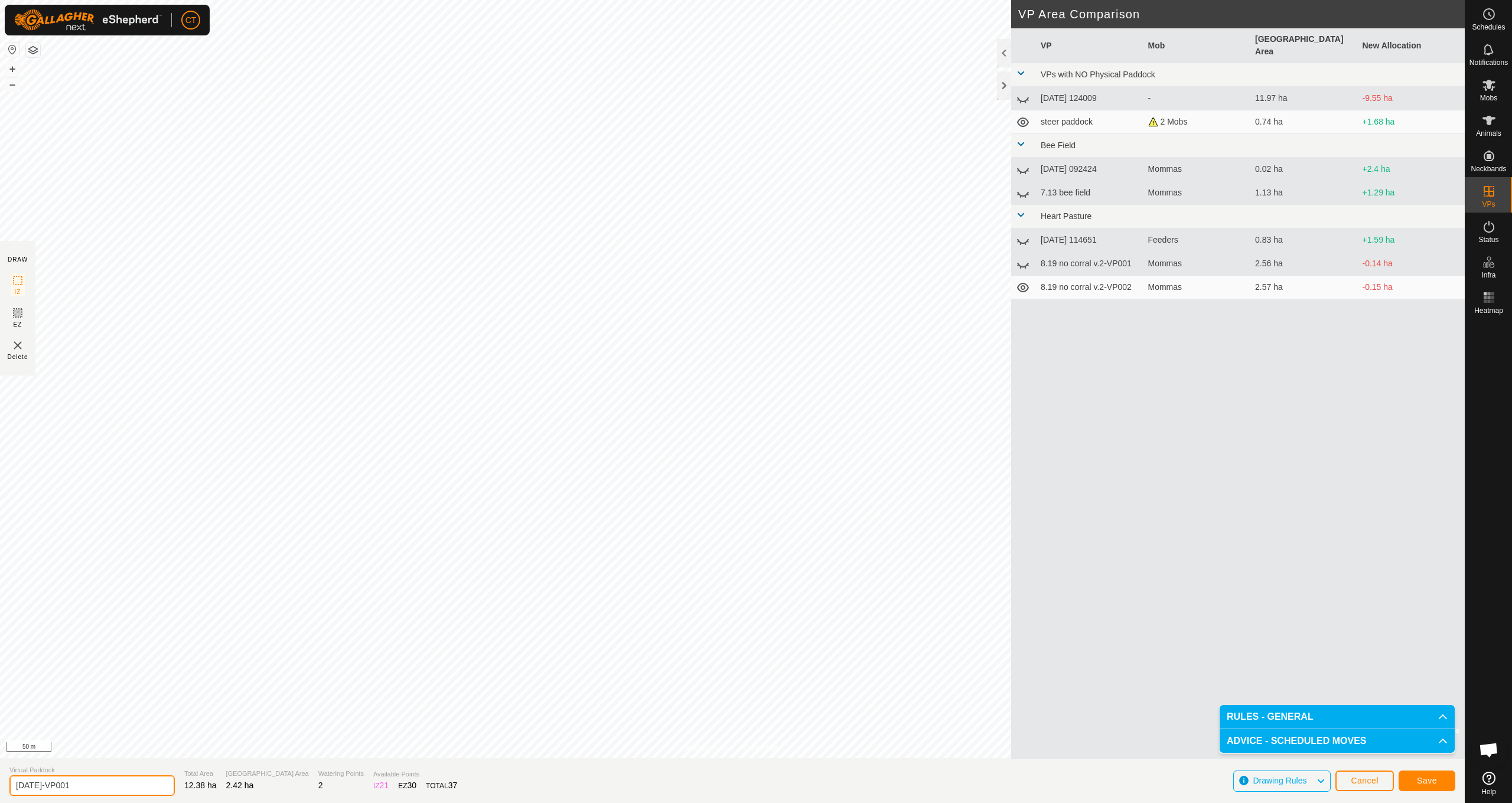
click at [92, 781] on input "[DATE]-VP001" at bounding box center [92, 786] width 165 height 21
type input "[DATE]"
click at [1446, 785] on button "Save" at bounding box center [1427, 781] width 57 height 21
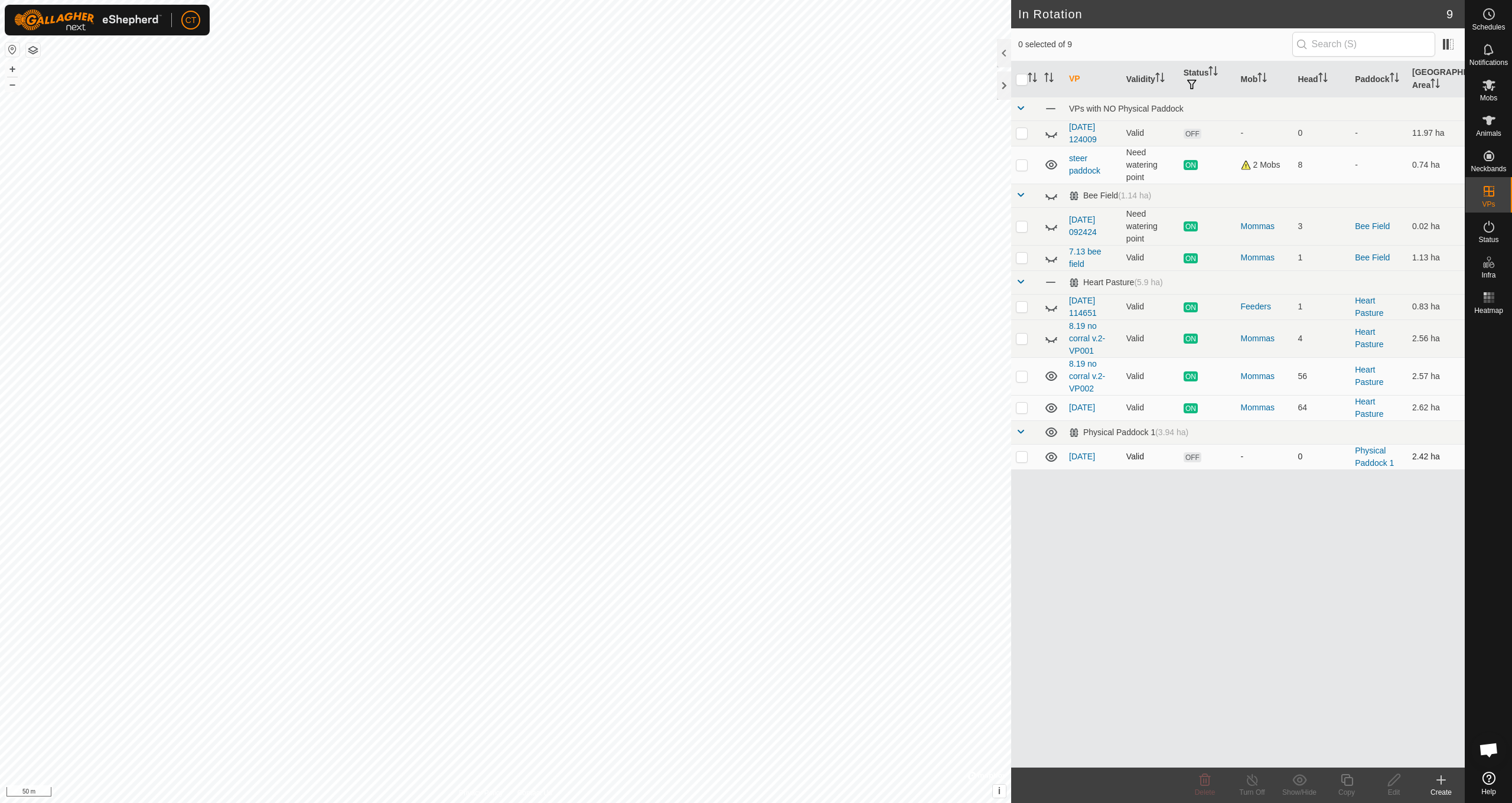
drag, startPoint x: 1021, startPoint y: 458, endPoint x: 1028, endPoint y: 461, distance: 7.6
click at [1021, 458] on p-checkbox at bounding box center [1022, 456] width 12 height 9
checkbox input "true"
click at [1346, 780] on icon at bounding box center [1347, 780] width 15 height 14
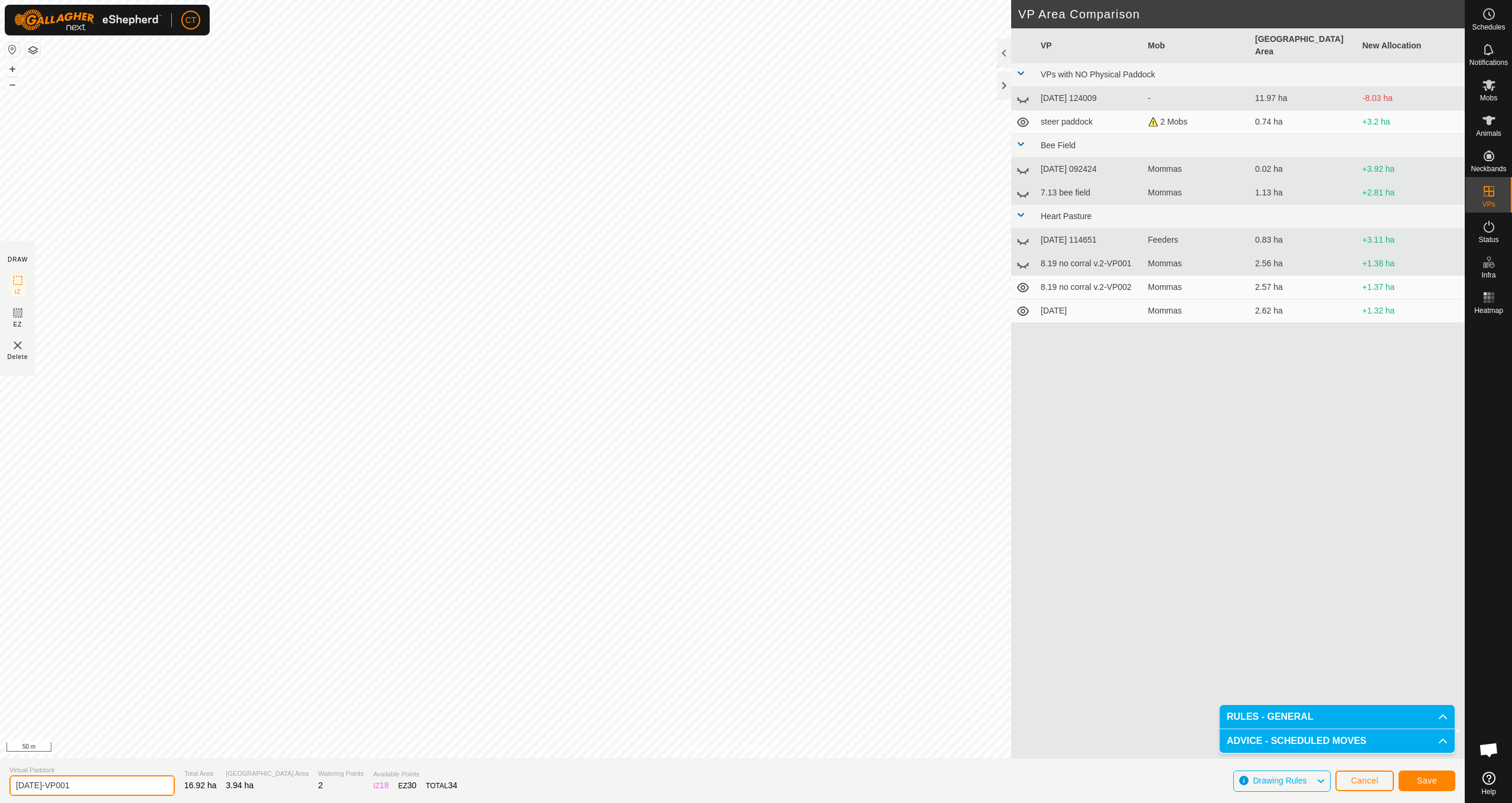
click at [96, 790] on input "[DATE]-VP001" at bounding box center [92, 786] width 165 height 21
type input "orchard plus lower"
click at [1415, 782] on button "Save" at bounding box center [1427, 781] width 57 height 21
